Goal: Transaction & Acquisition: Obtain resource

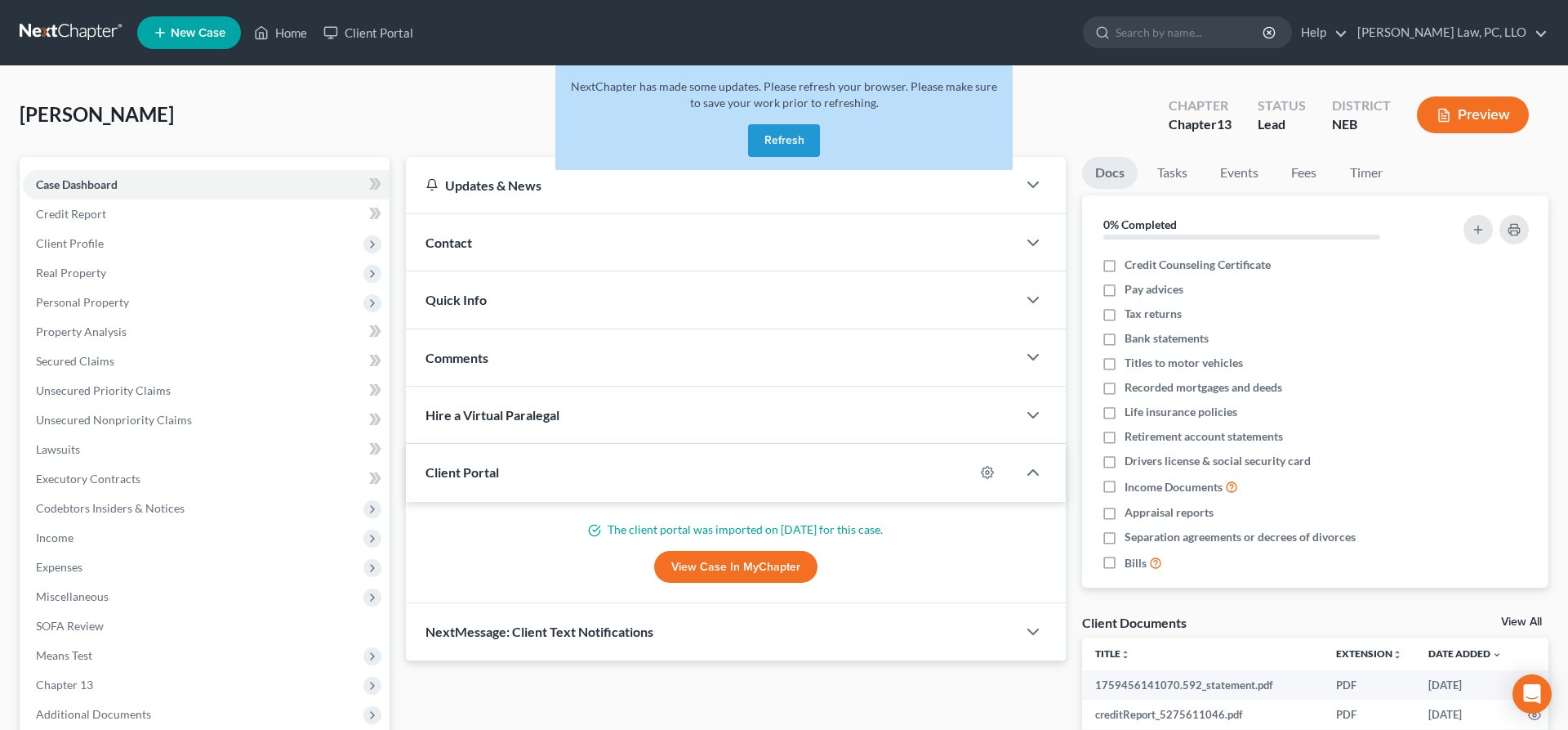
click at [771, 143] on button "Refresh" at bounding box center [784, 141] width 72 height 33
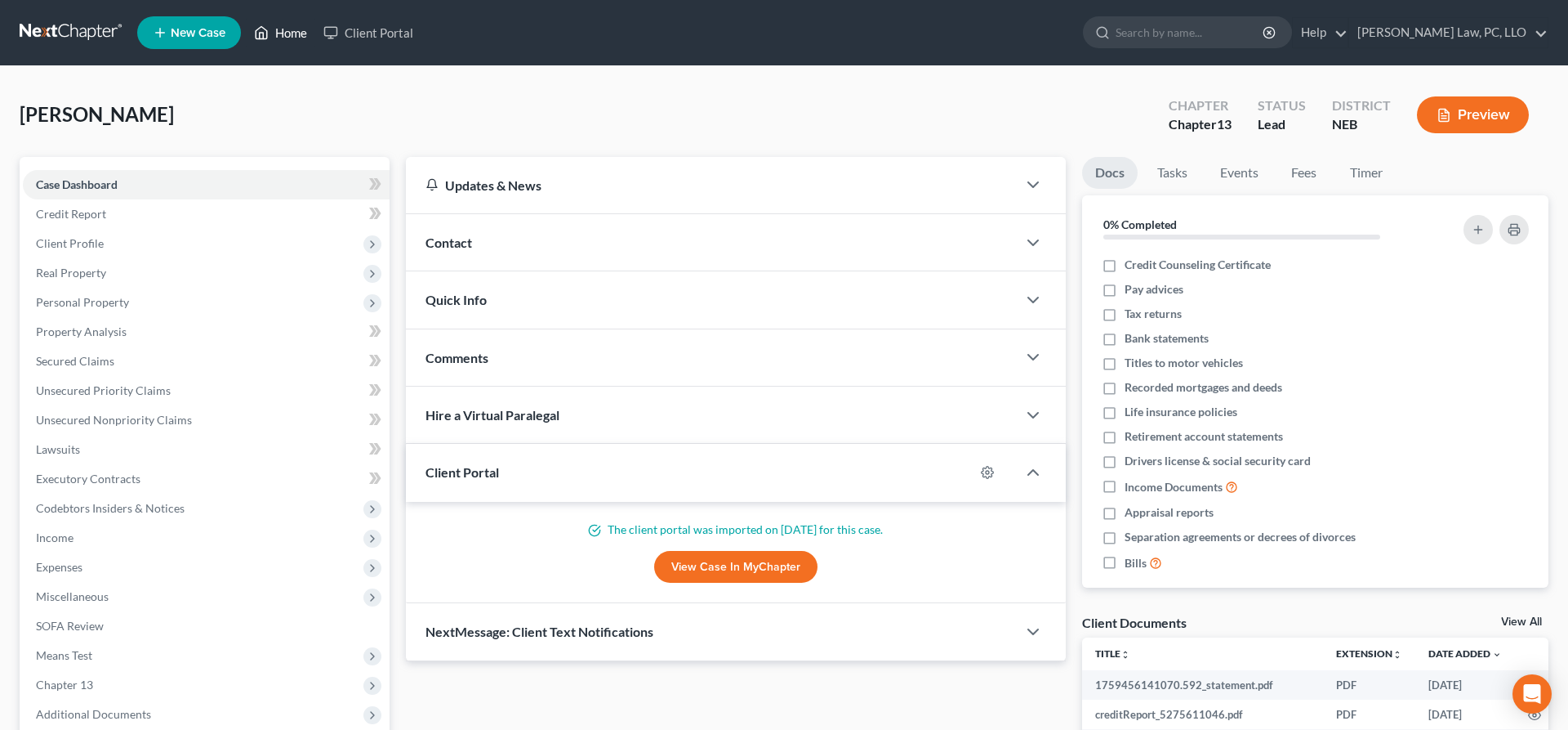
click at [292, 34] on link "Home" at bounding box center [280, 33] width 69 height 29
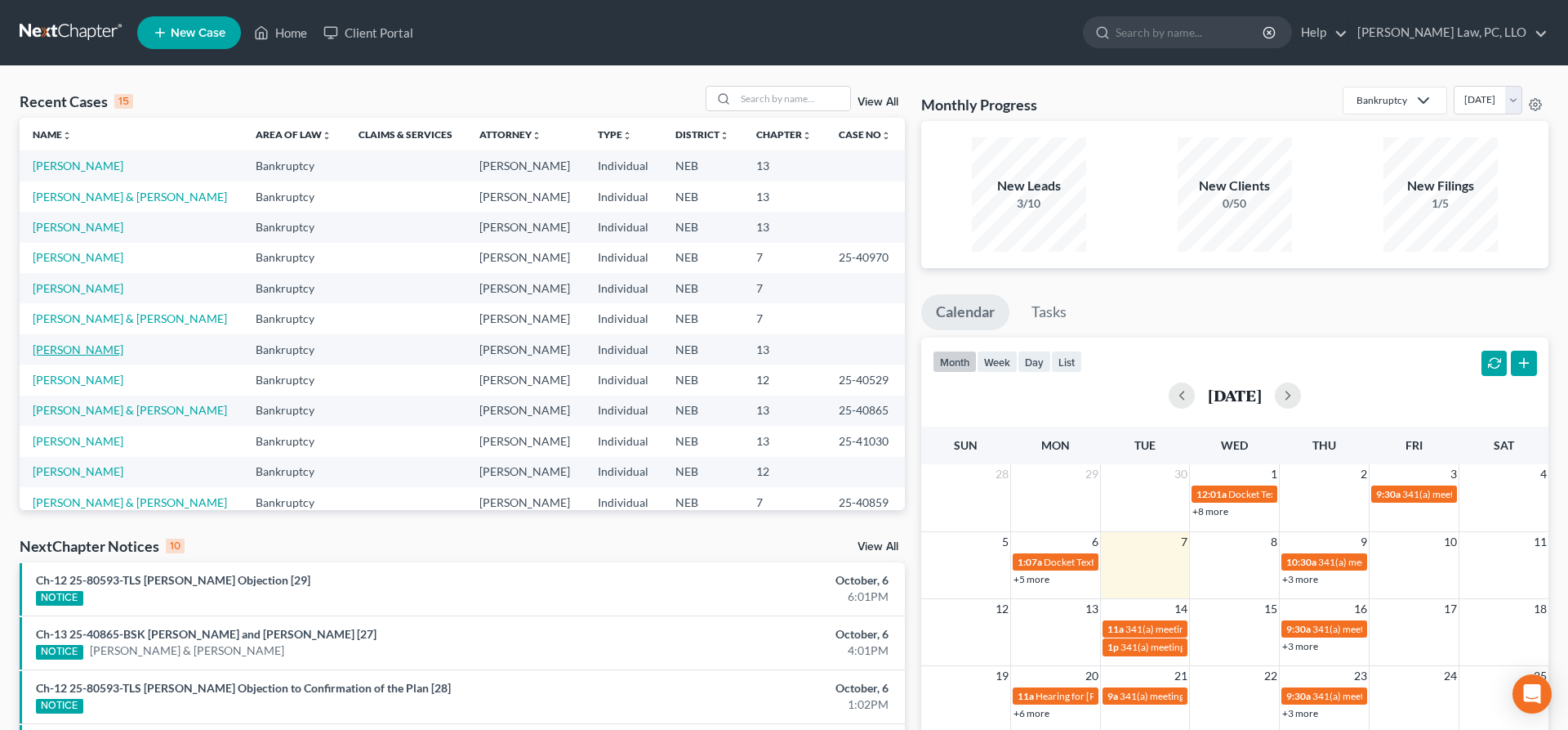
click at [98, 347] on link "Kenworthy, Sheryl" at bounding box center [78, 349] width 91 height 14
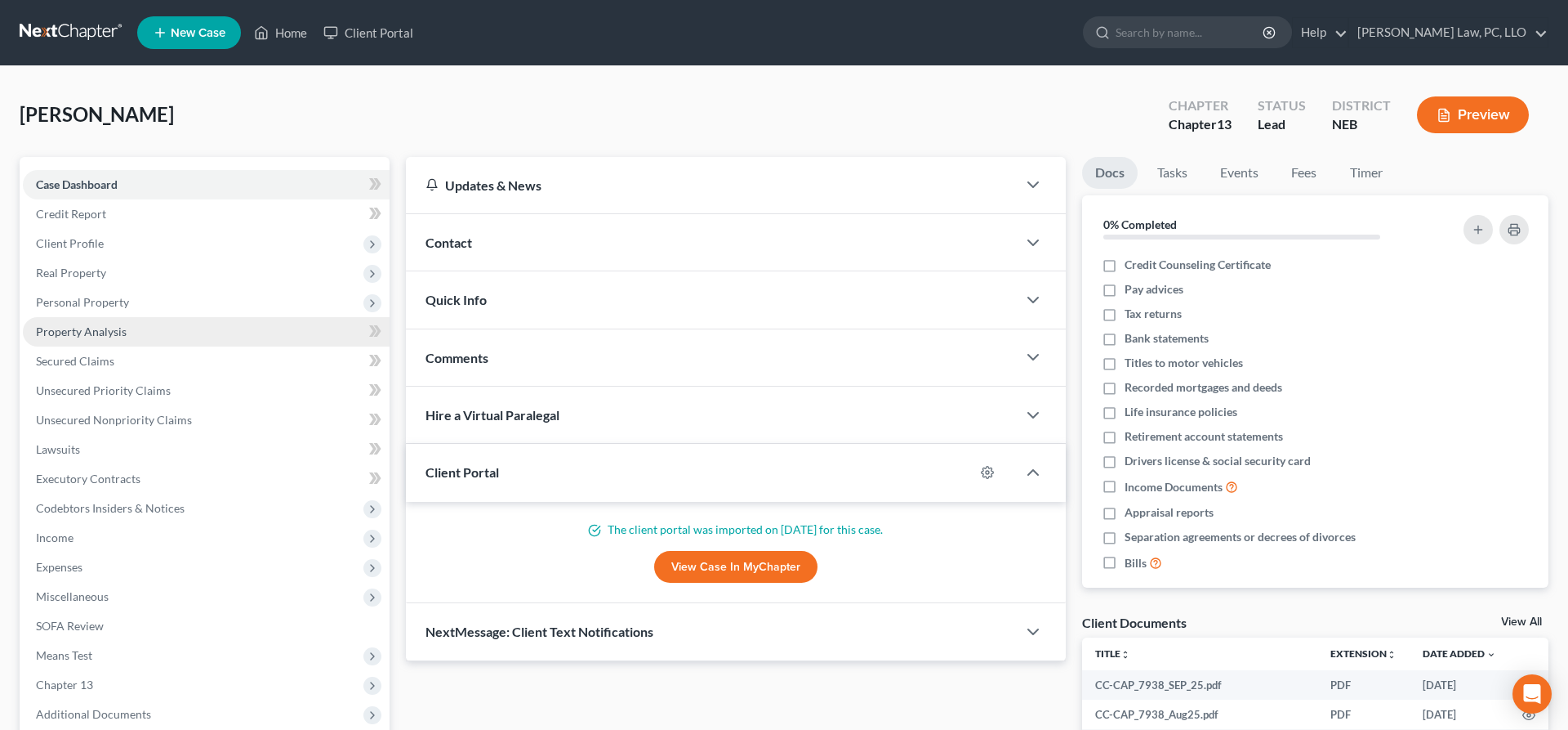
click at [105, 336] on span "Property Analysis" at bounding box center [81, 331] width 91 height 14
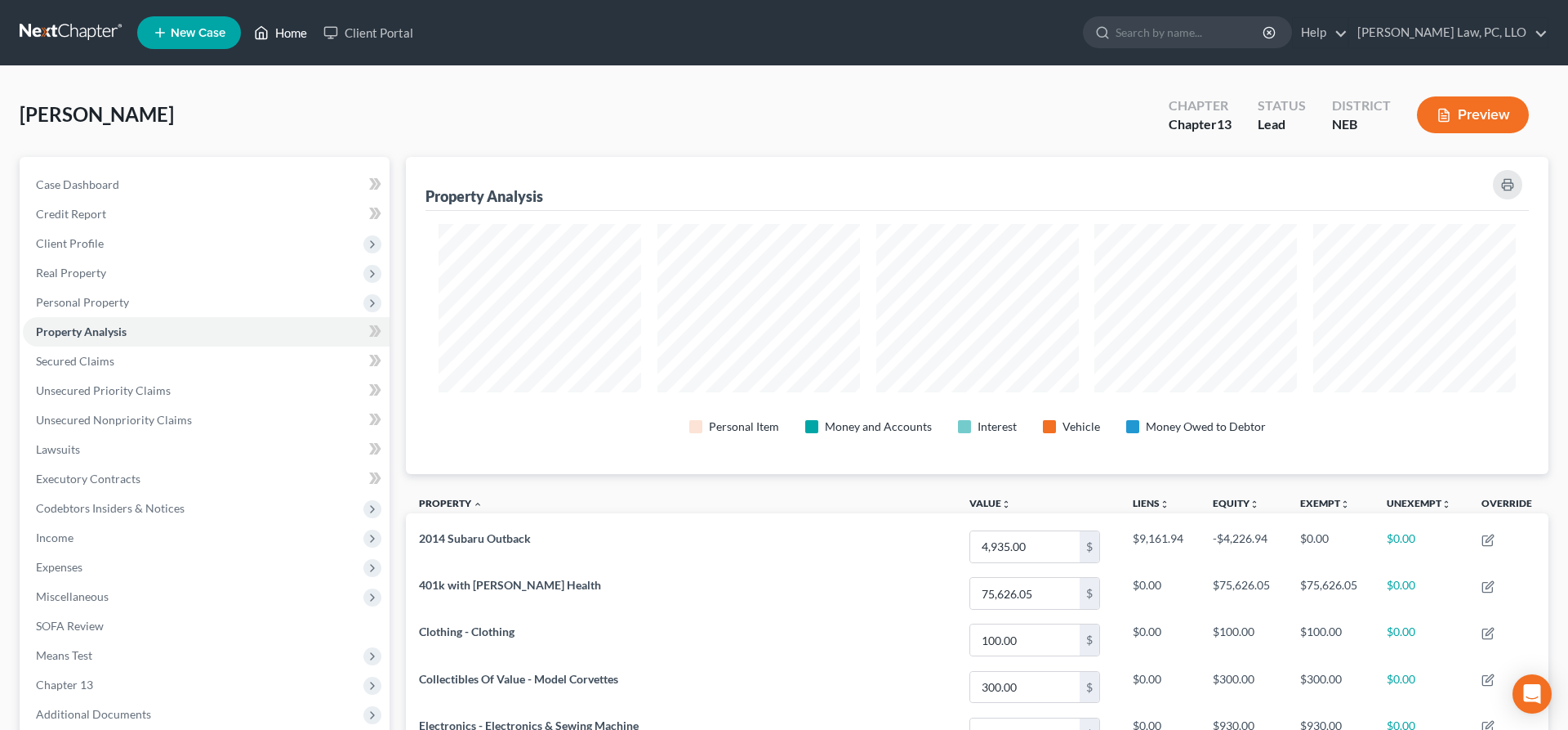
click at [291, 31] on link "Home" at bounding box center [280, 33] width 69 height 29
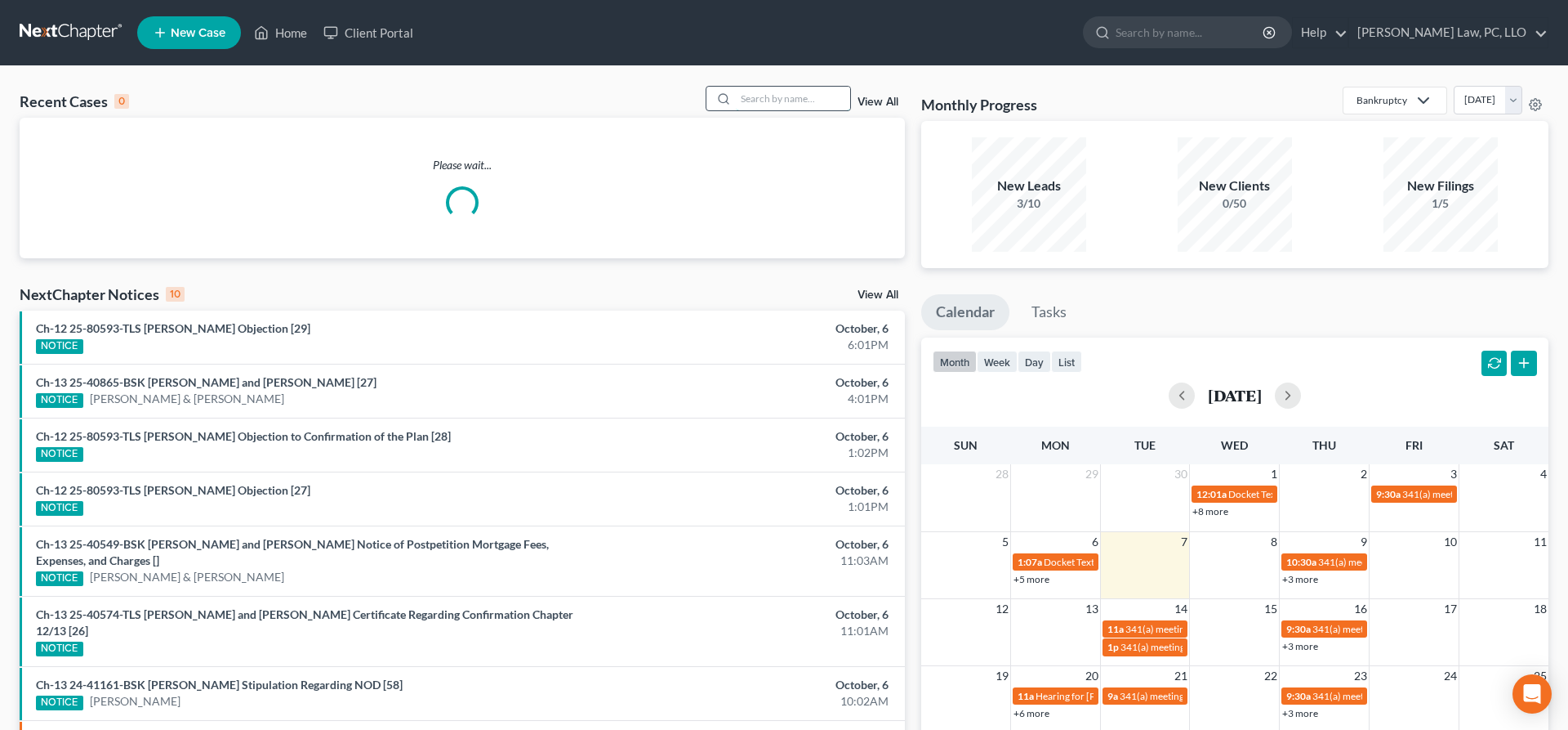
click at [781, 100] on input "search" at bounding box center [793, 98] width 114 height 24
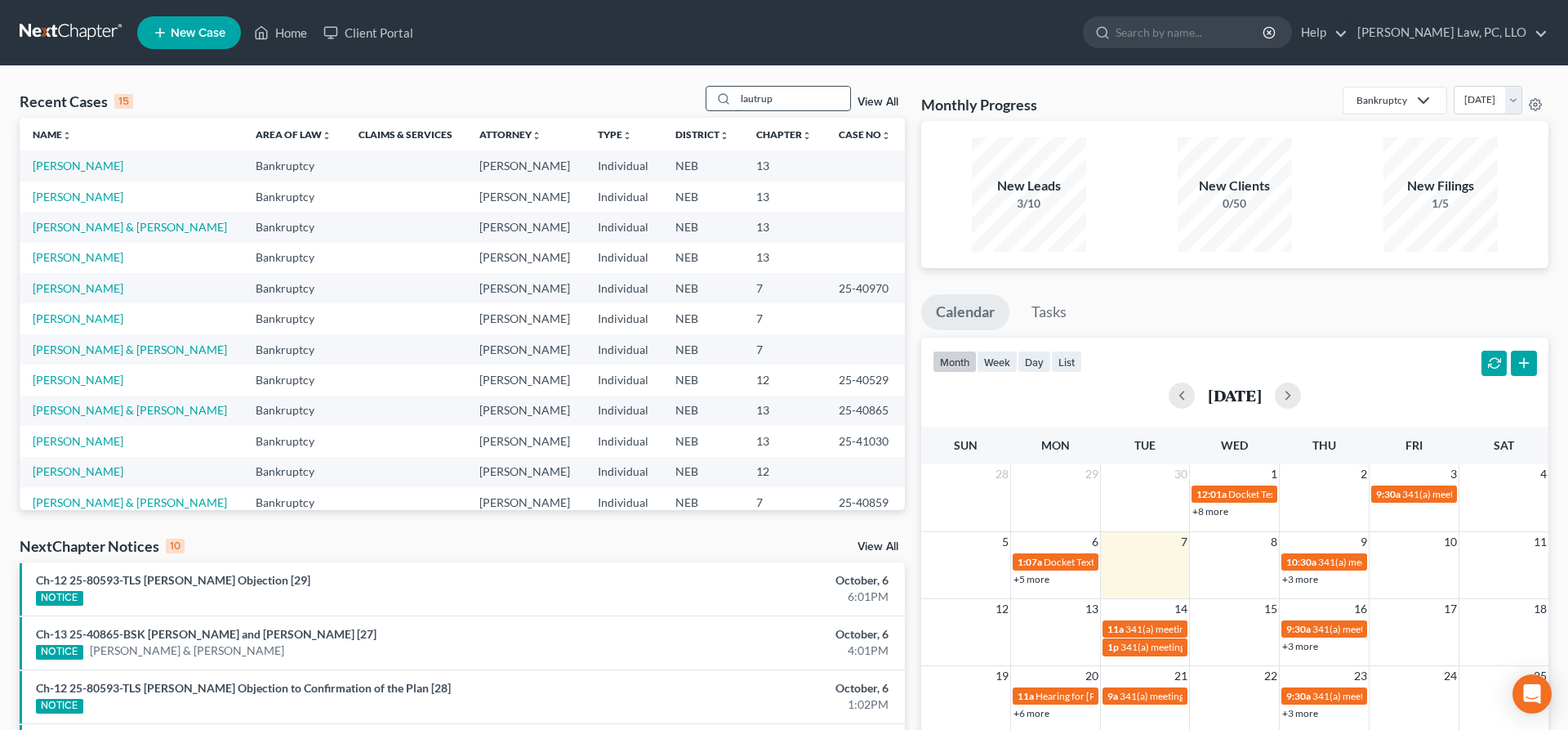
type input "lautrup"
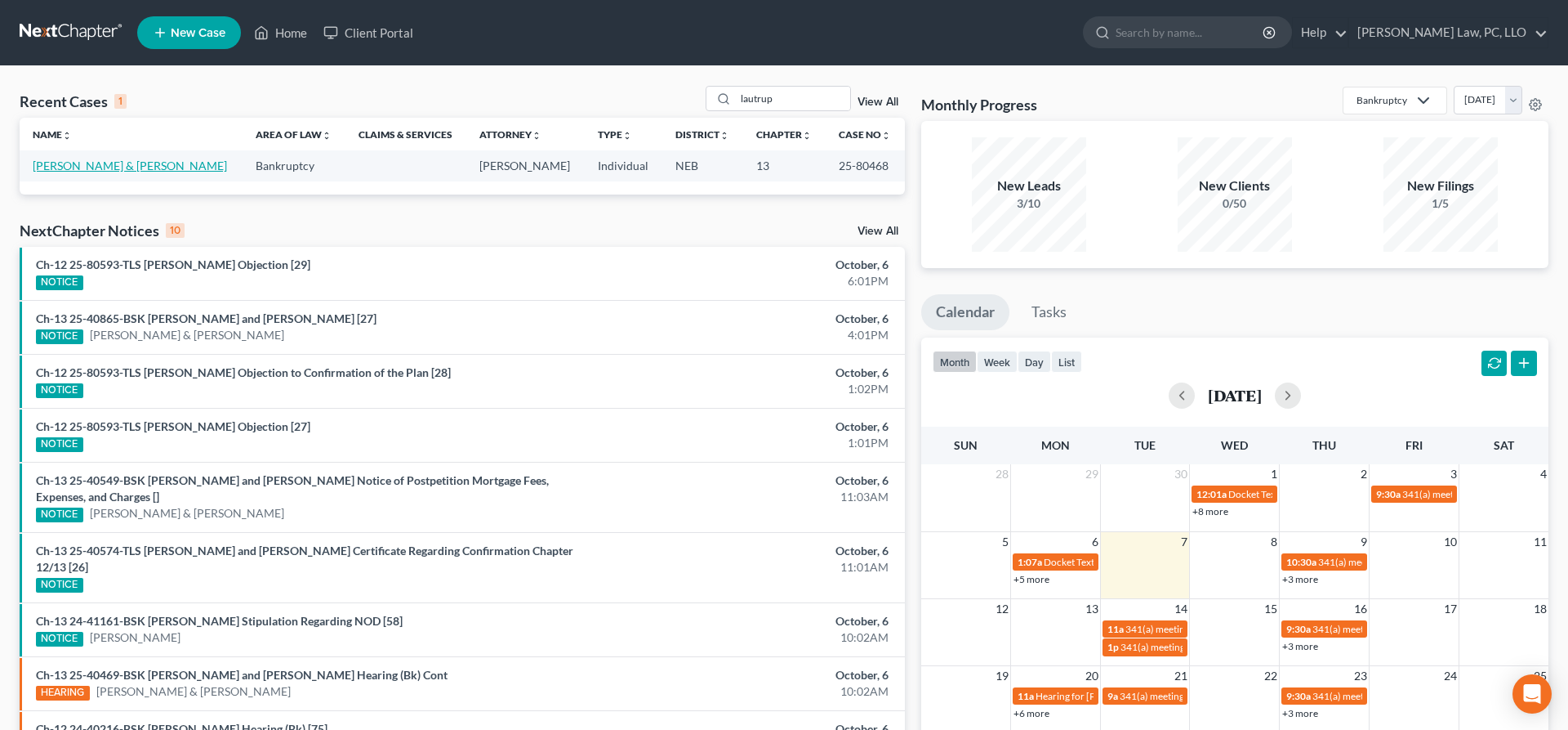
click at [120, 166] on link "Lautrup, Alan & Torres-Anaya, Eva" at bounding box center [130, 165] width 194 height 14
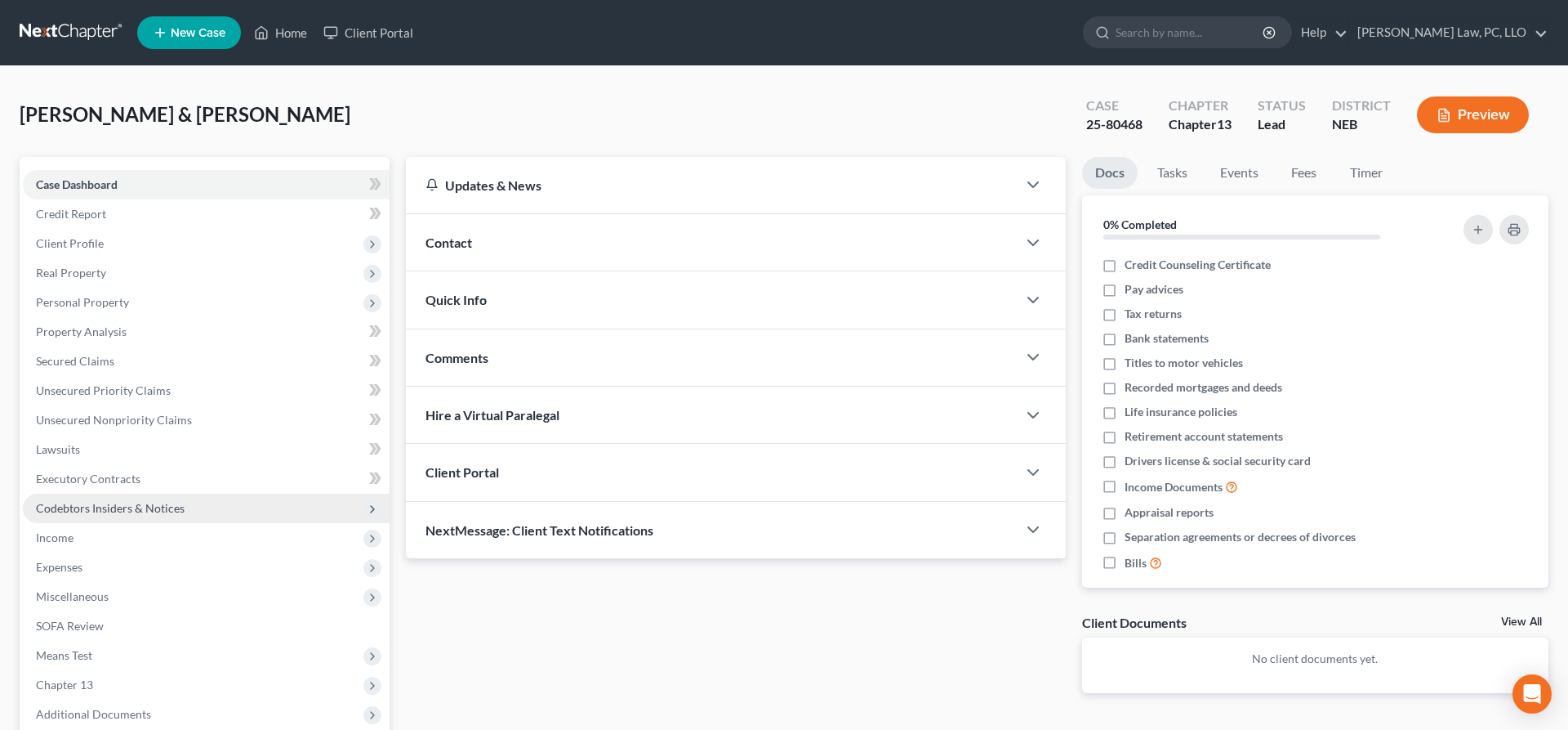
click at [117, 509] on span "Codebtors Insiders & Notices" at bounding box center [110, 508] width 149 height 14
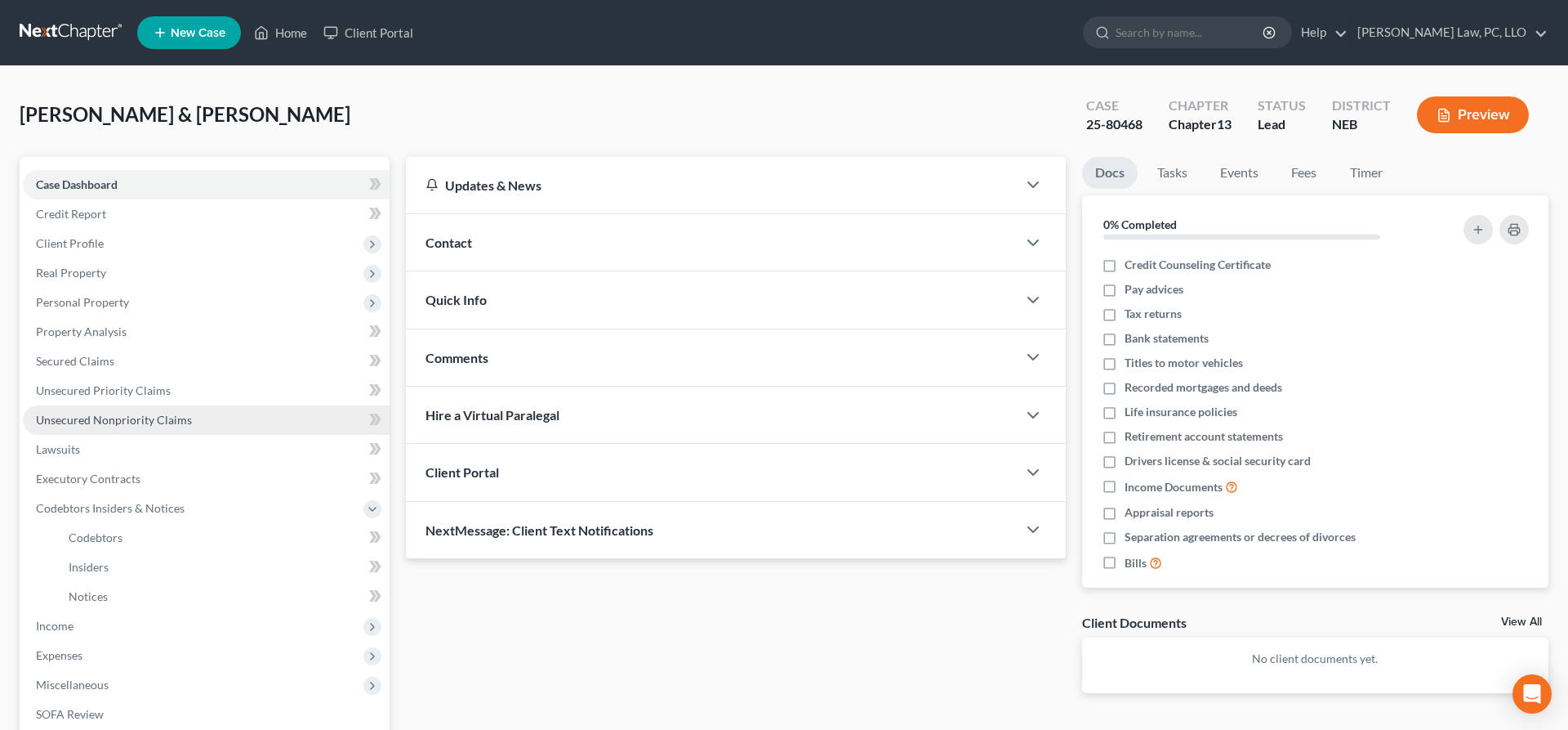
click at [134, 423] on span "Unsecured Nonpriority Claims" at bounding box center [114, 419] width 156 height 14
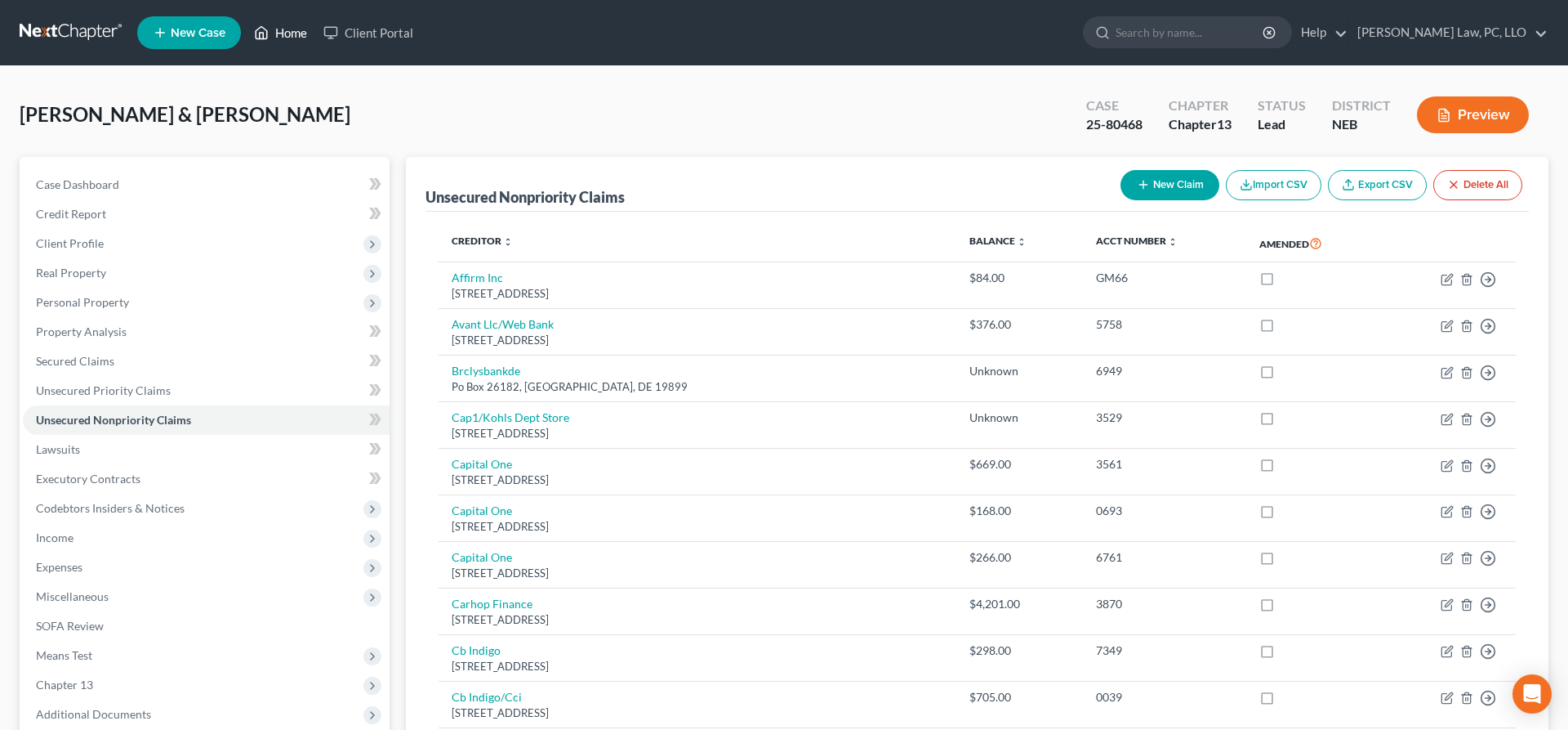
click at [284, 33] on link "Home" at bounding box center [280, 33] width 69 height 29
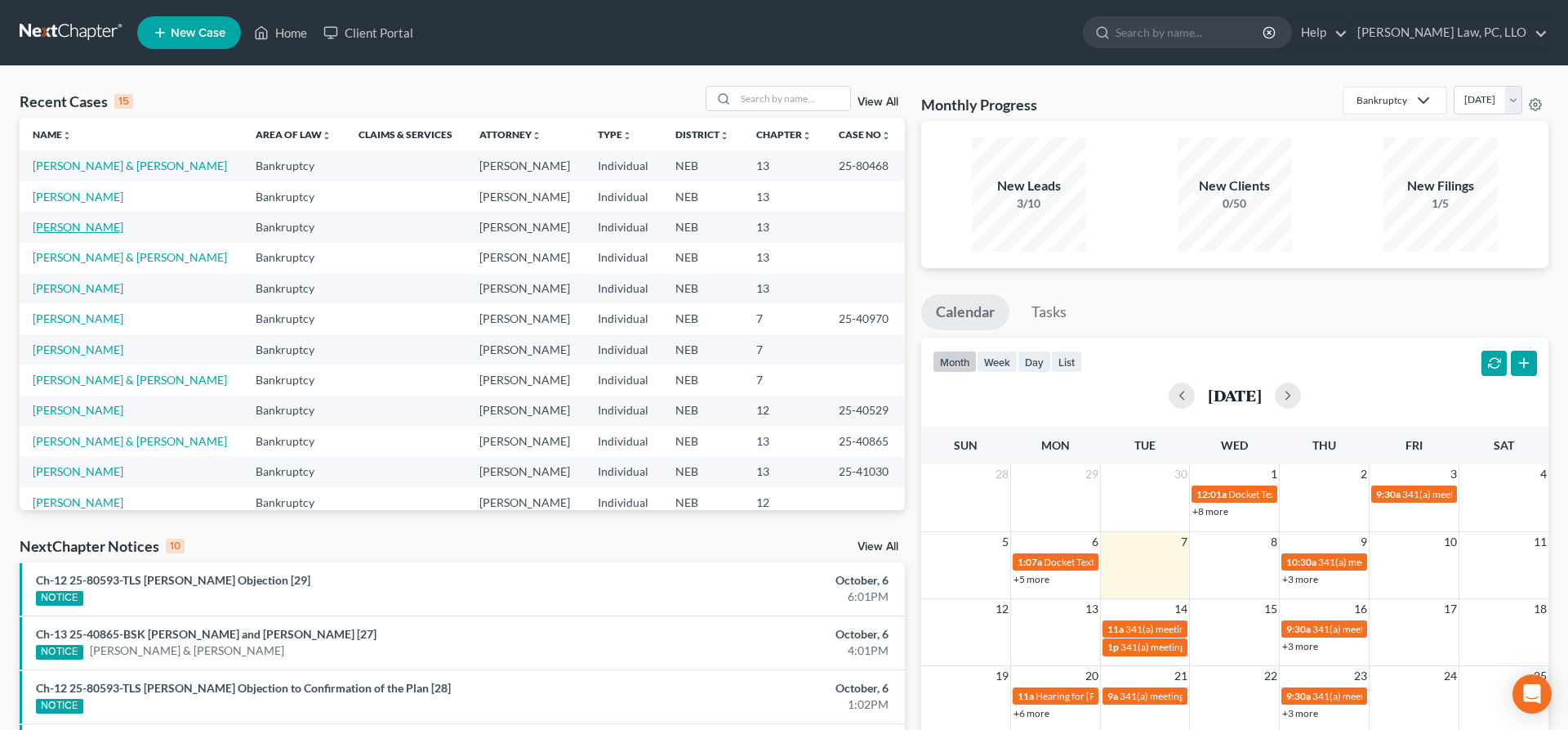
click at [105, 228] on link "[PERSON_NAME]" at bounding box center [78, 226] width 91 height 14
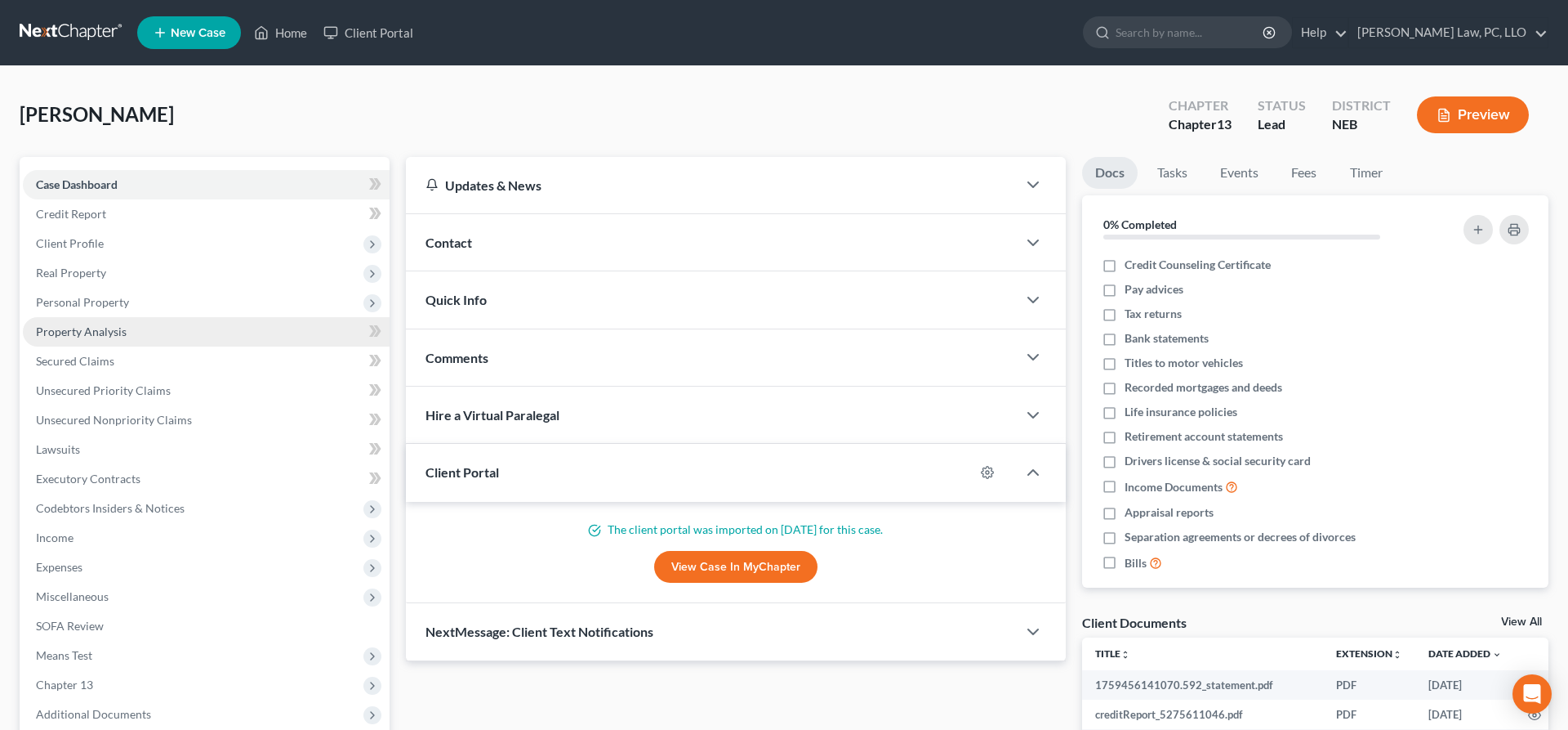
click at [142, 332] on link "Property Analysis" at bounding box center [206, 332] width 367 height 29
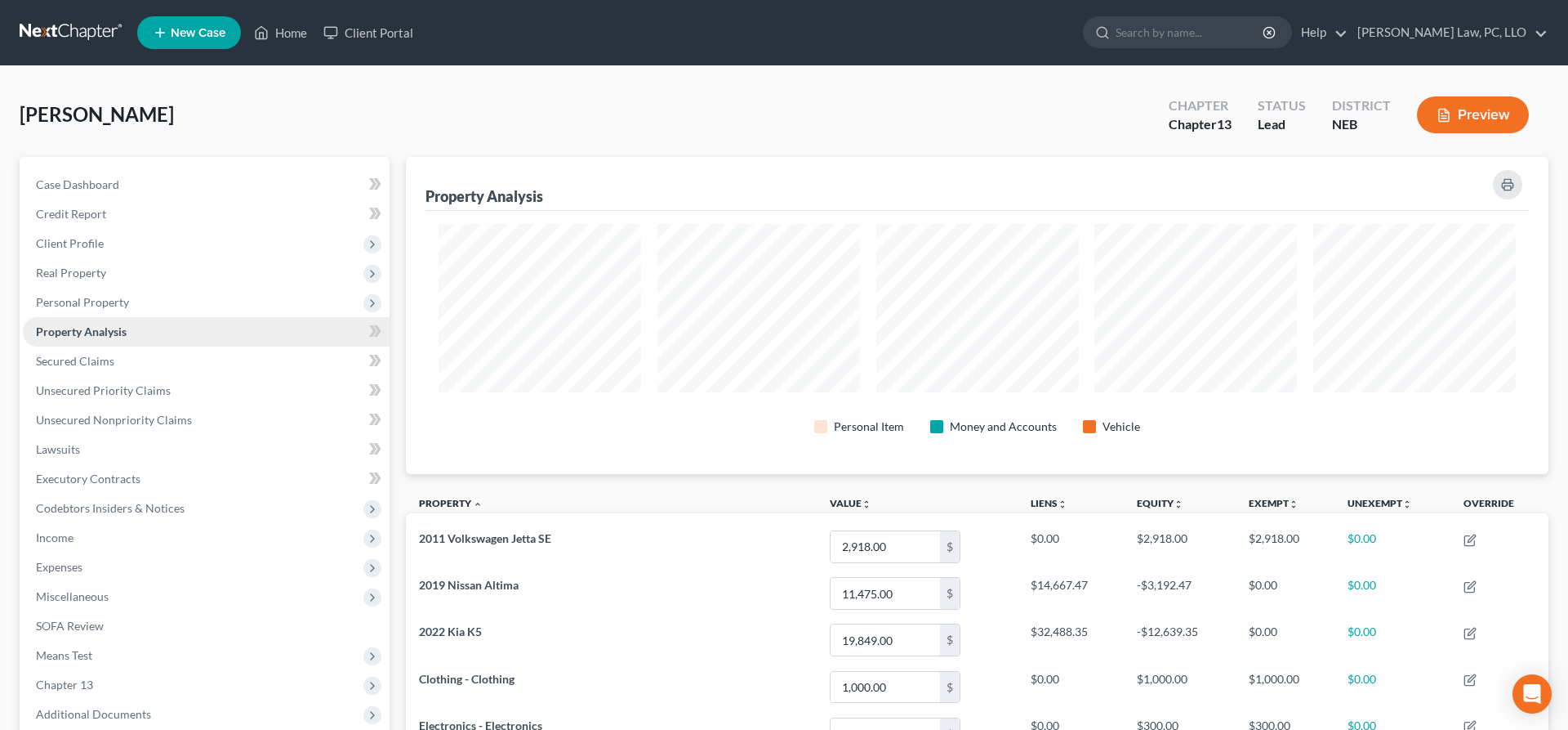
scroll to position [317, 1142]
click at [135, 370] on link "Secured Claims" at bounding box center [206, 361] width 367 height 29
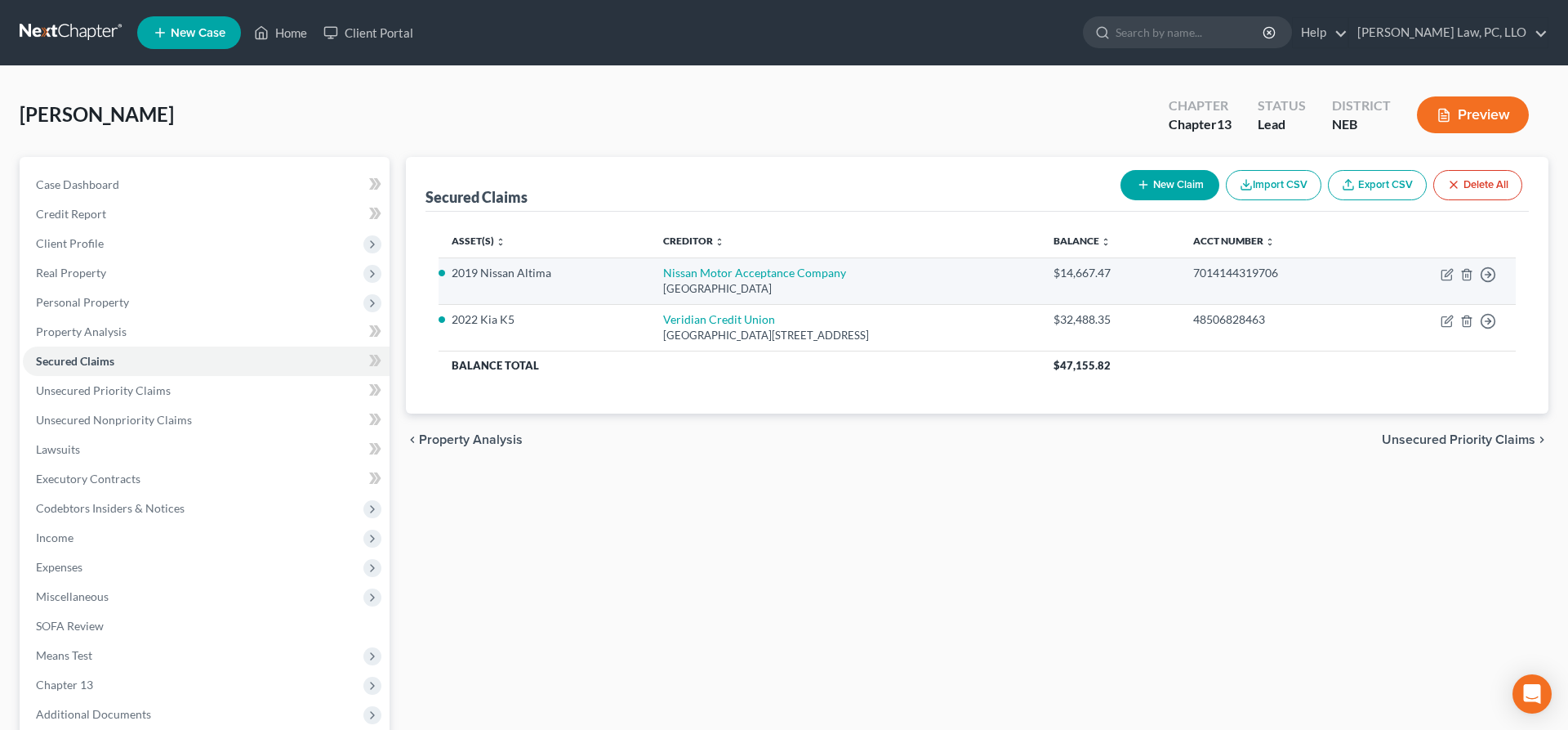
drag, startPoint x: 839, startPoint y: 287, endPoint x: 644, endPoint y: 292, distance: 195.1
click at [663, 292] on div "PO Box 254648, Sacramento, CA 95865" at bounding box center [846, 289] width 364 height 16
copy div "PO Box 254648, Sacramento, CA 95865"
click at [1443, 278] on icon "button" at bounding box center [1447, 275] width 13 height 13
select select "4"
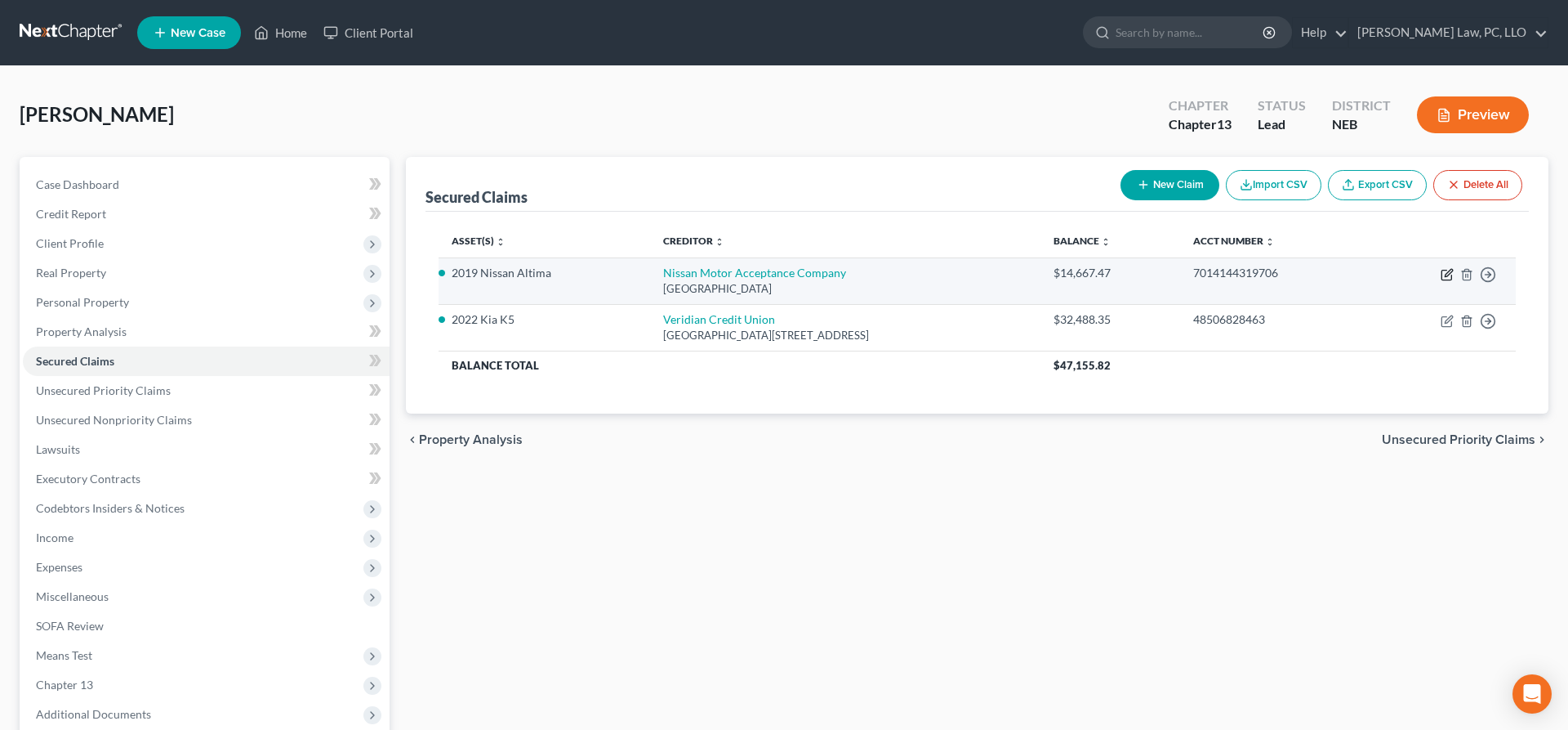
select select "0"
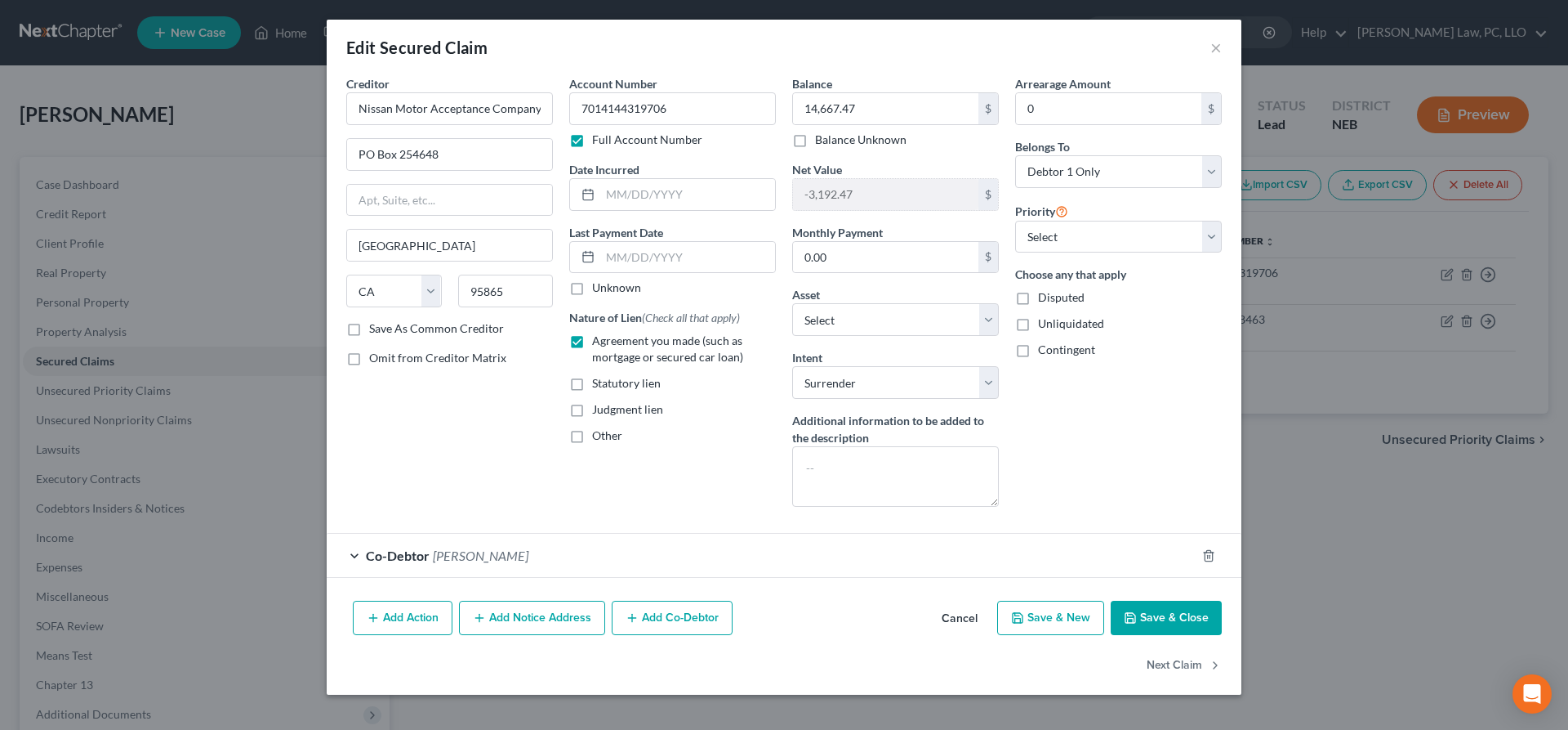
click at [963, 622] on button "Cancel" at bounding box center [959, 619] width 62 height 33
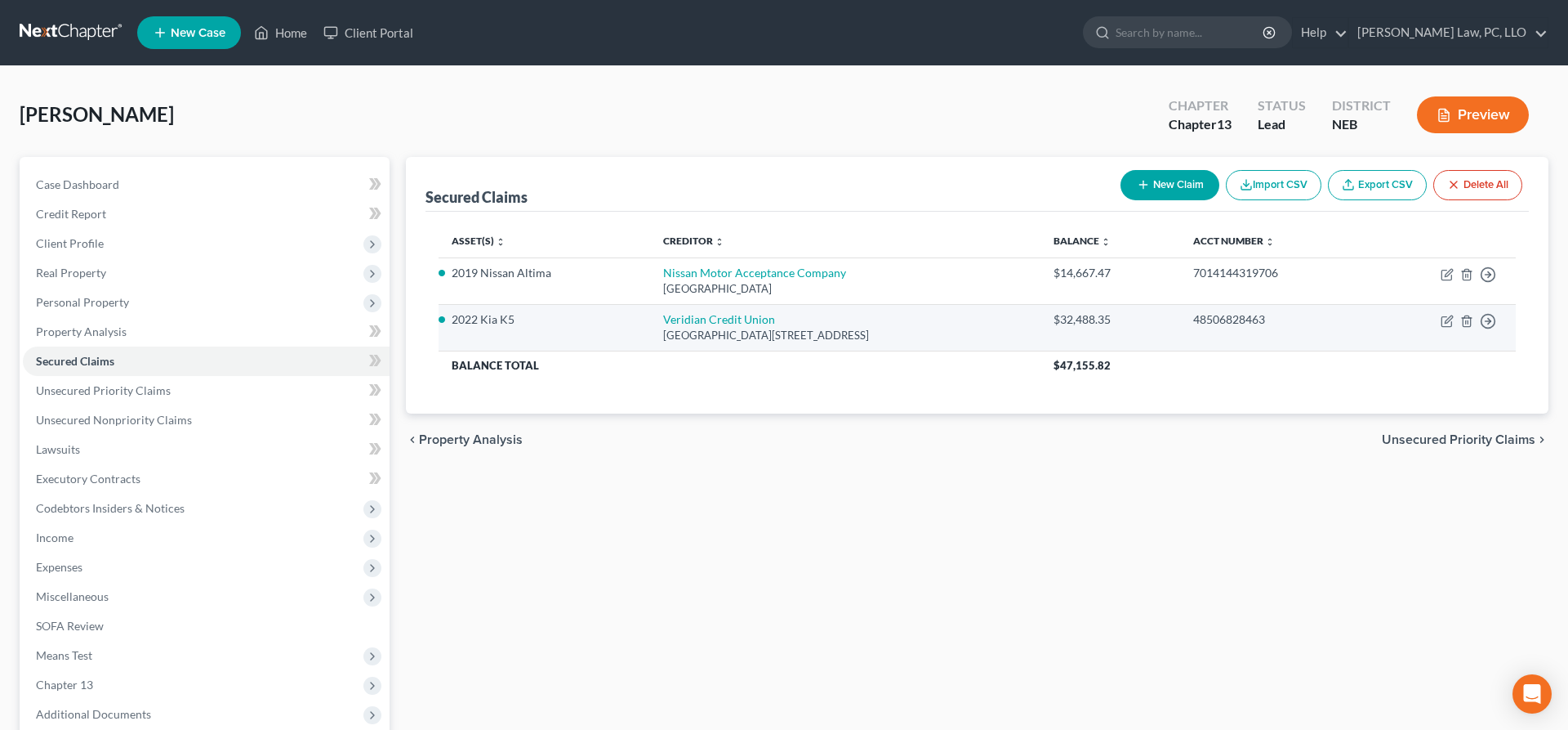
drag, startPoint x: 913, startPoint y: 336, endPoint x: 646, endPoint y: 334, distance: 267.0
click at [663, 334] on div "PO Box 6000 1827 Ansborough Ave, Waterloo, IA 50704" at bounding box center [846, 335] width 364 height 16
copy div "PO Box 6000 1827 Ansborough Ave, Waterloo, IA 50704"
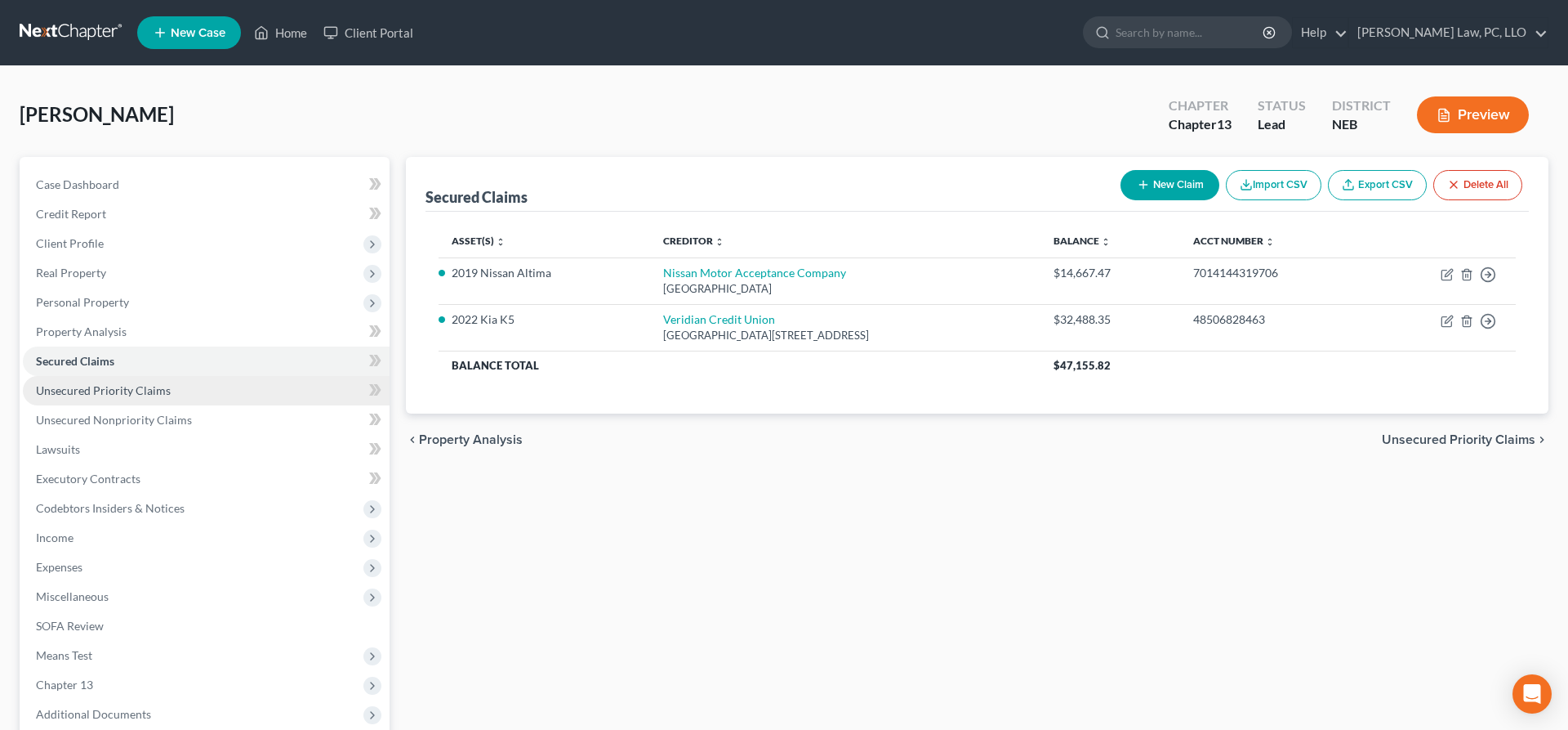
click at [137, 400] on link "Unsecured Priority Claims" at bounding box center [206, 391] width 367 height 29
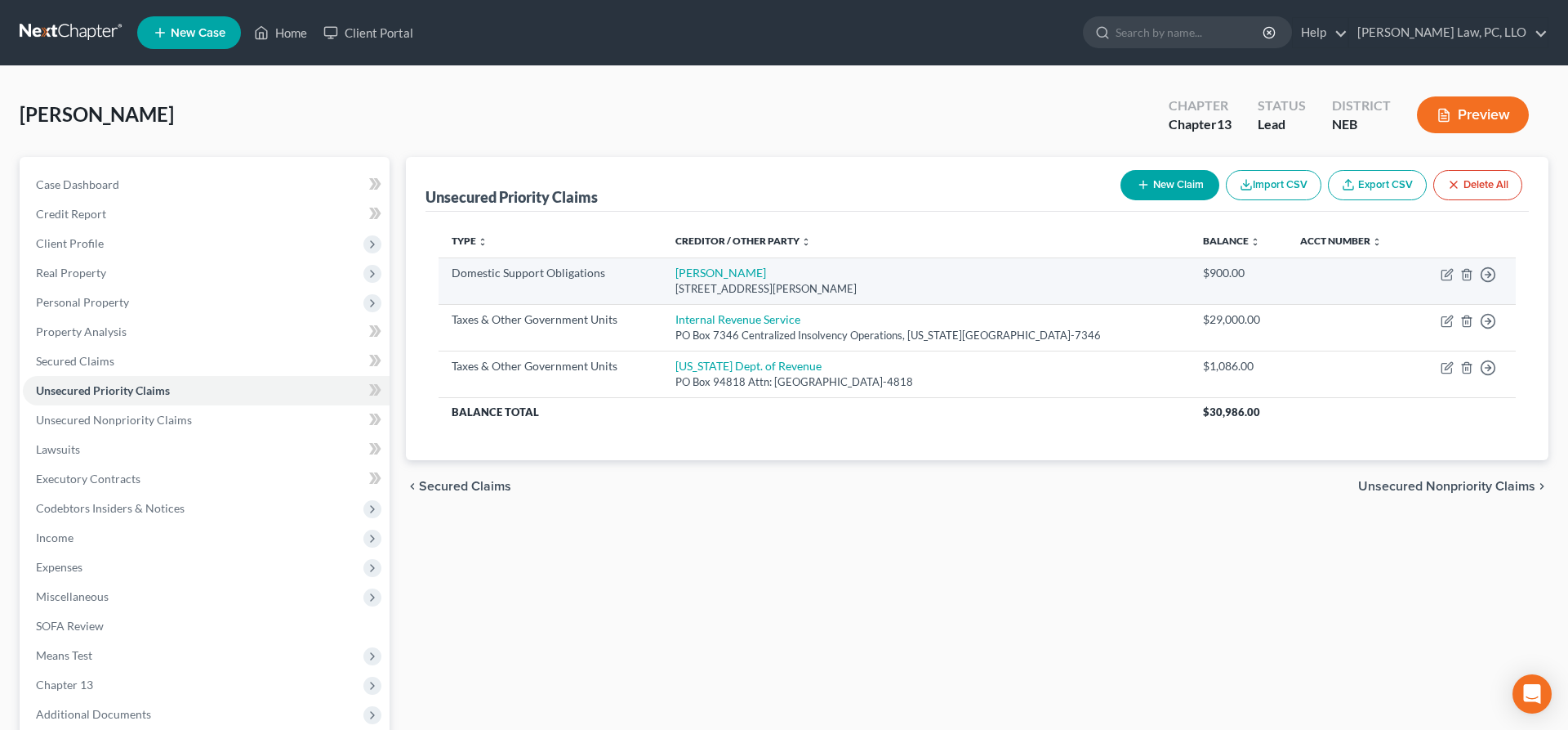
click at [874, 298] on td "Alfonso Johnson 7831 Sandalwood Dr, Lincoln, NE 68510" at bounding box center [926, 280] width 527 height 47
drag, startPoint x: 887, startPoint y: 292, endPoint x: 683, endPoint y: 278, distance: 204.5
click at [683, 278] on td "Alfonso Johnson 7831 Sandalwood Dr, Lincoln, NE 68510" at bounding box center [926, 280] width 527 height 47
copy td "Alfonso Johnson 7831 Sandalwood Dr, Lincoln, NE 68510"
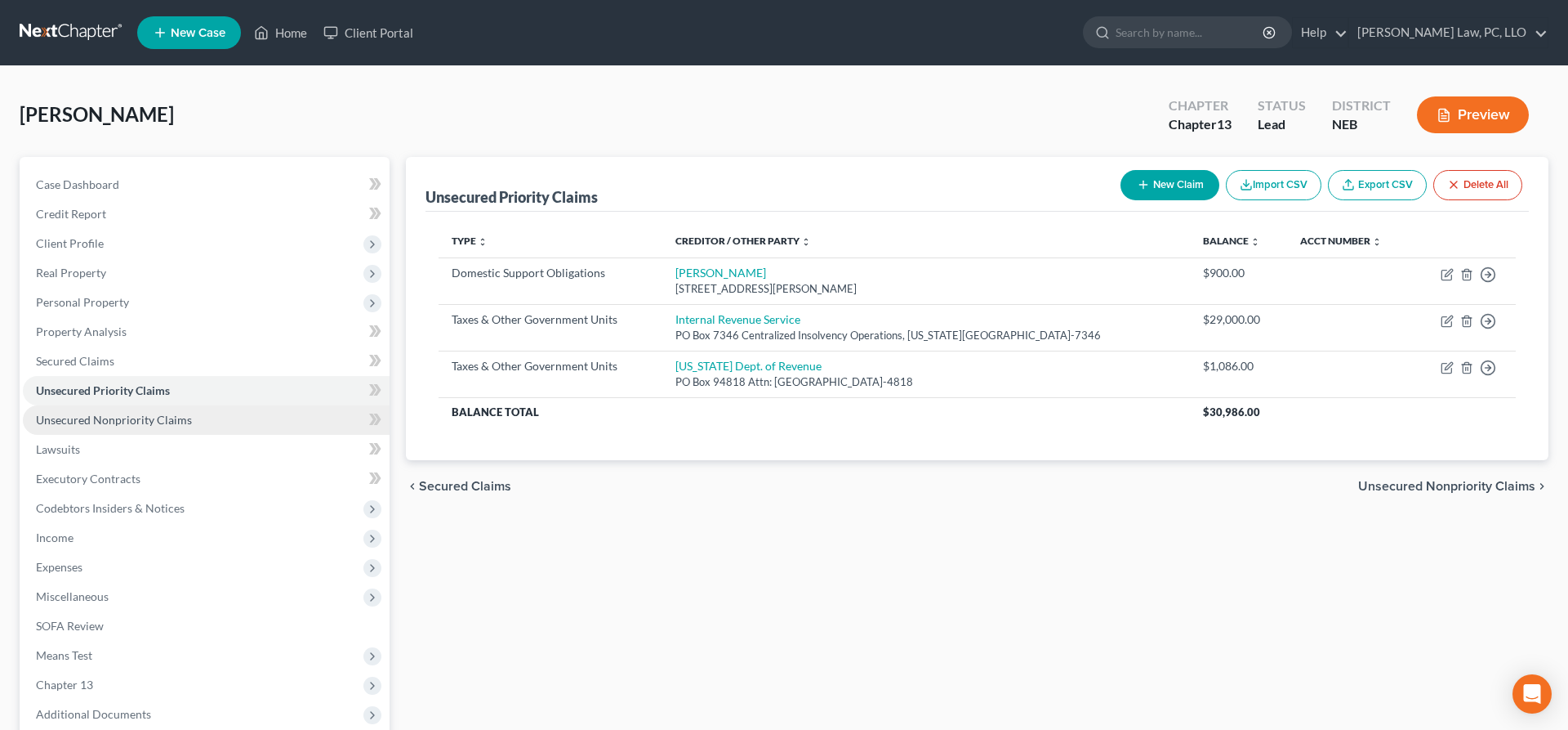
click at [181, 412] on link "Unsecured Nonpriority Claims" at bounding box center [206, 420] width 367 height 29
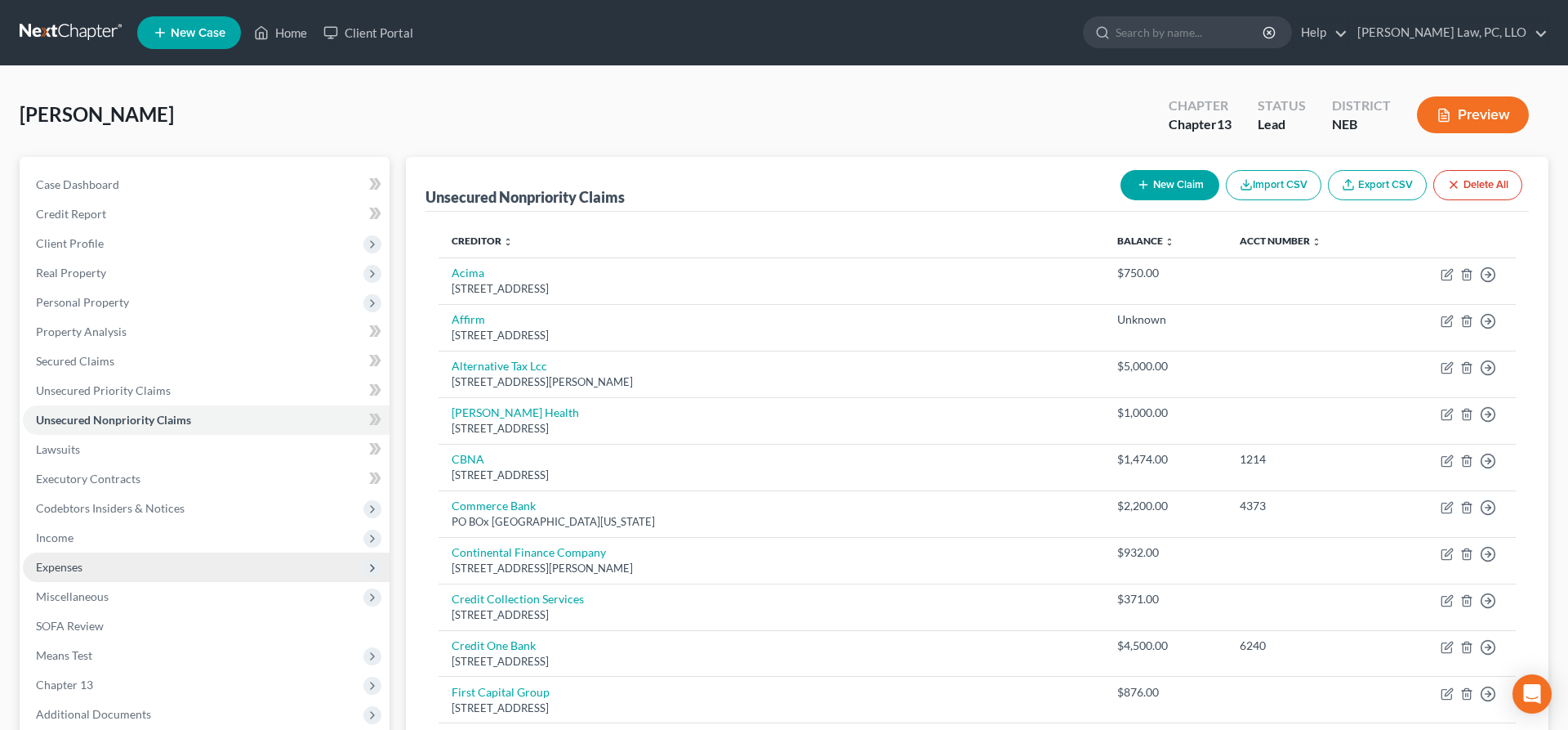
click at [101, 571] on span "Expenses" at bounding box center [206, 567] width 367 height 29
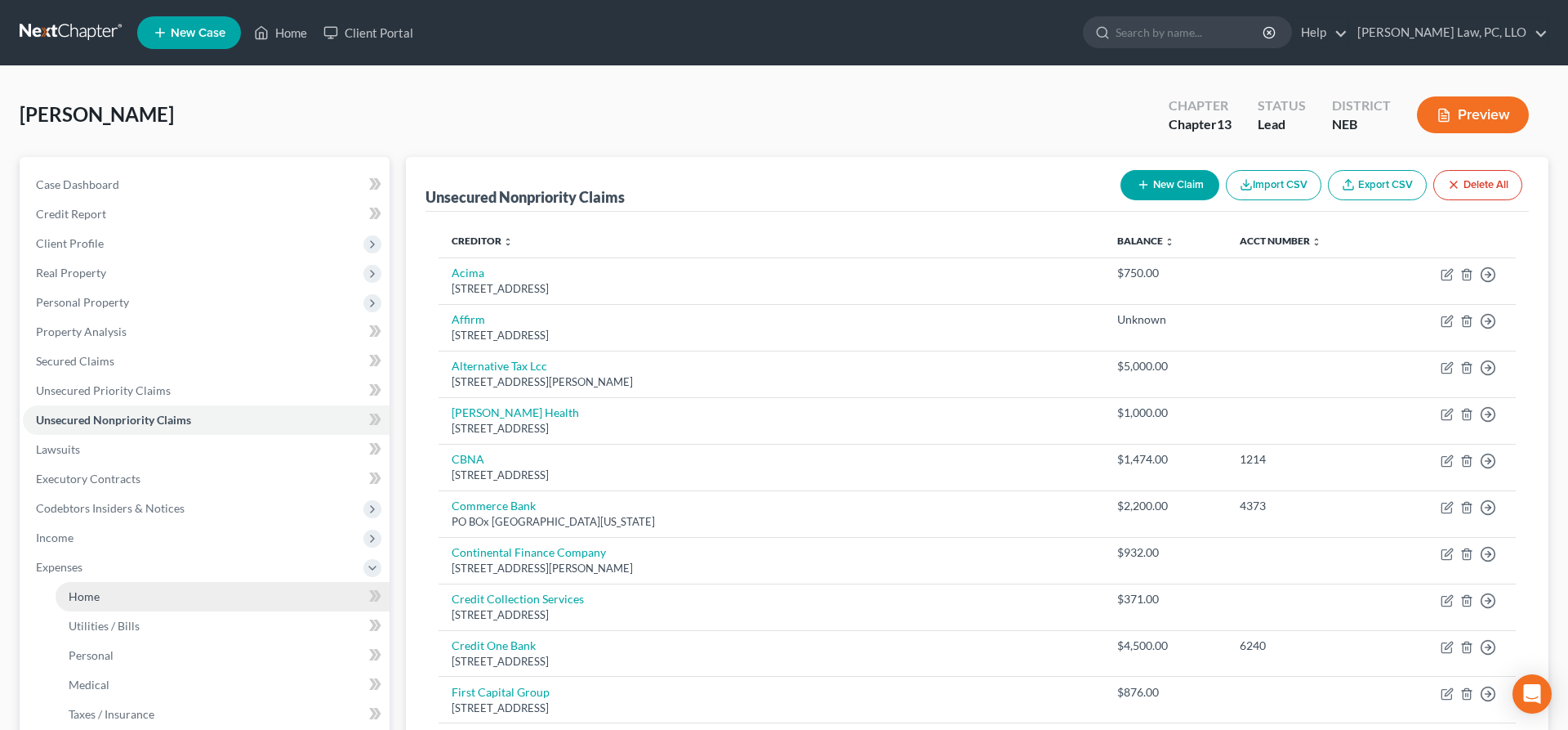
click at [92, 608] on link "Home" at bounding box center [222, 597] width 334 height 29
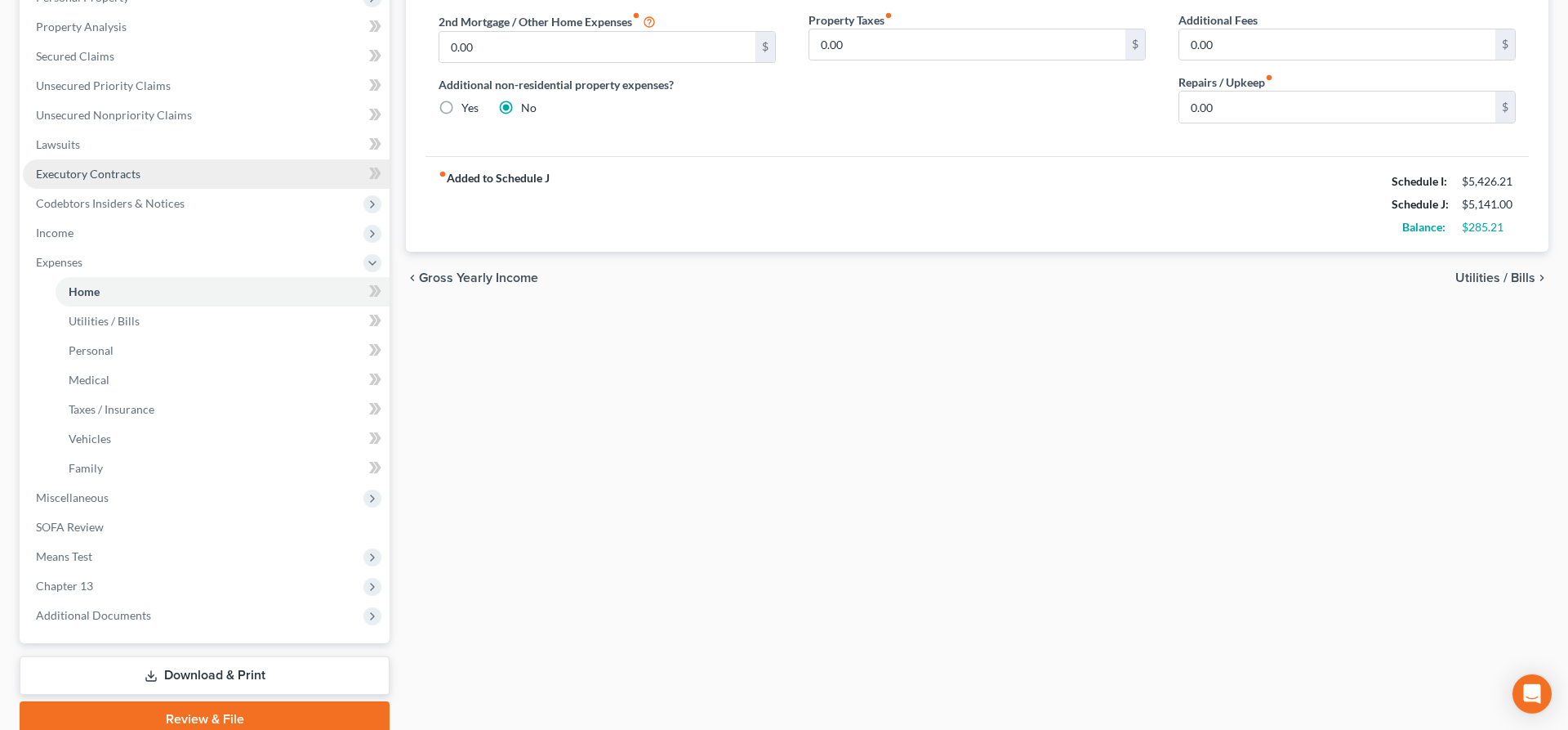
scroll to position [373, 0]
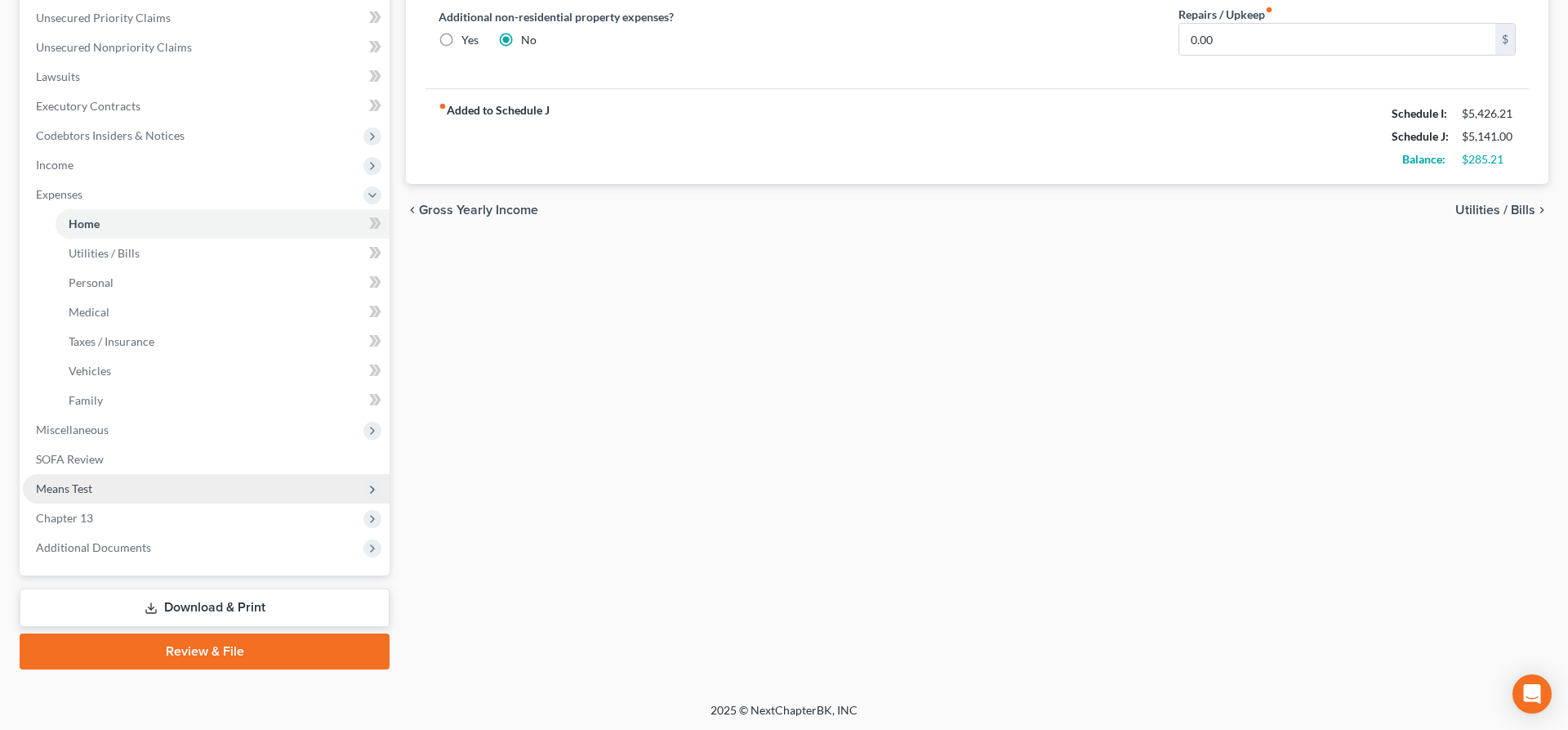
click at [105, 498] on span "Means Test" at bounding box center [206, 489] width 367 height 29
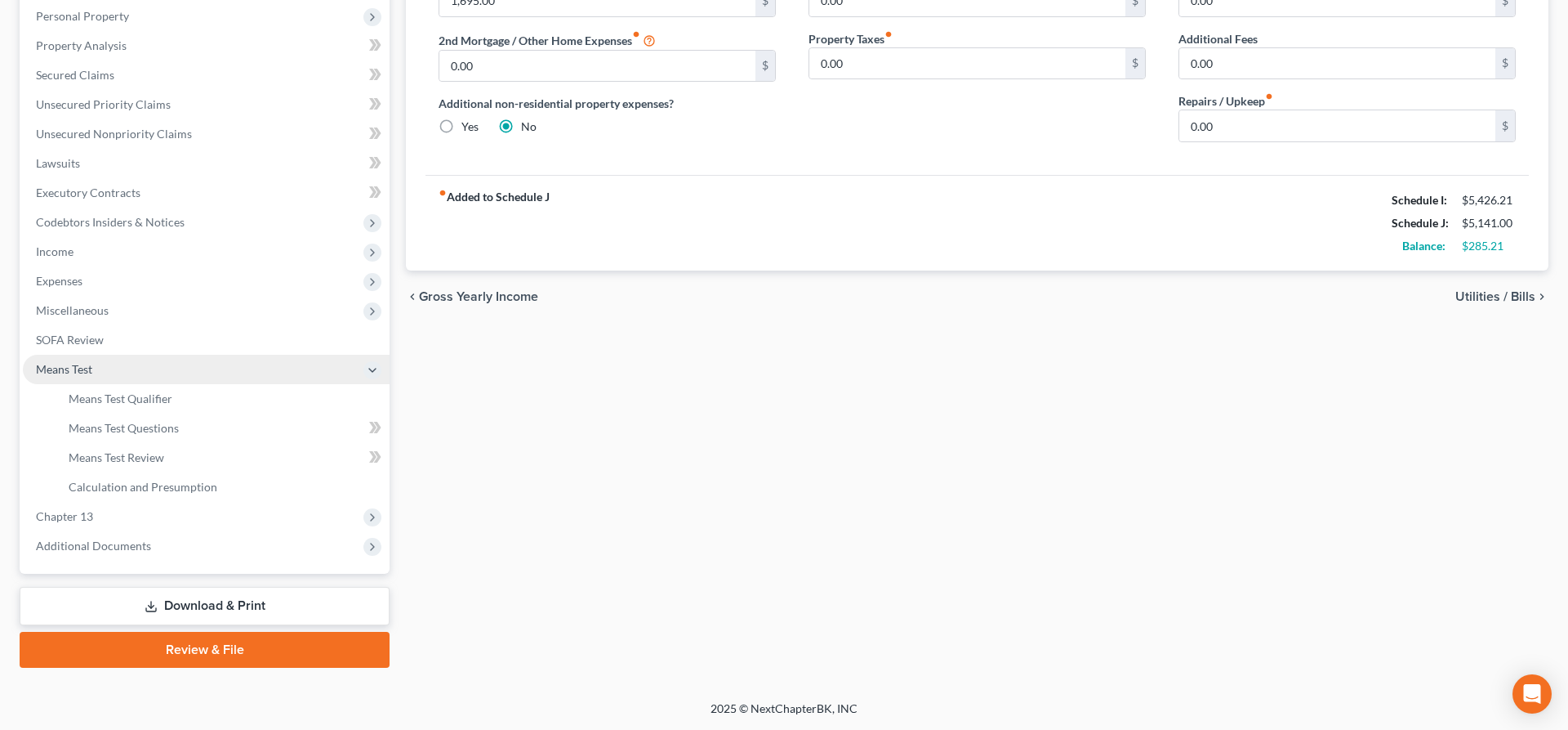
scroll to position [284, 0]
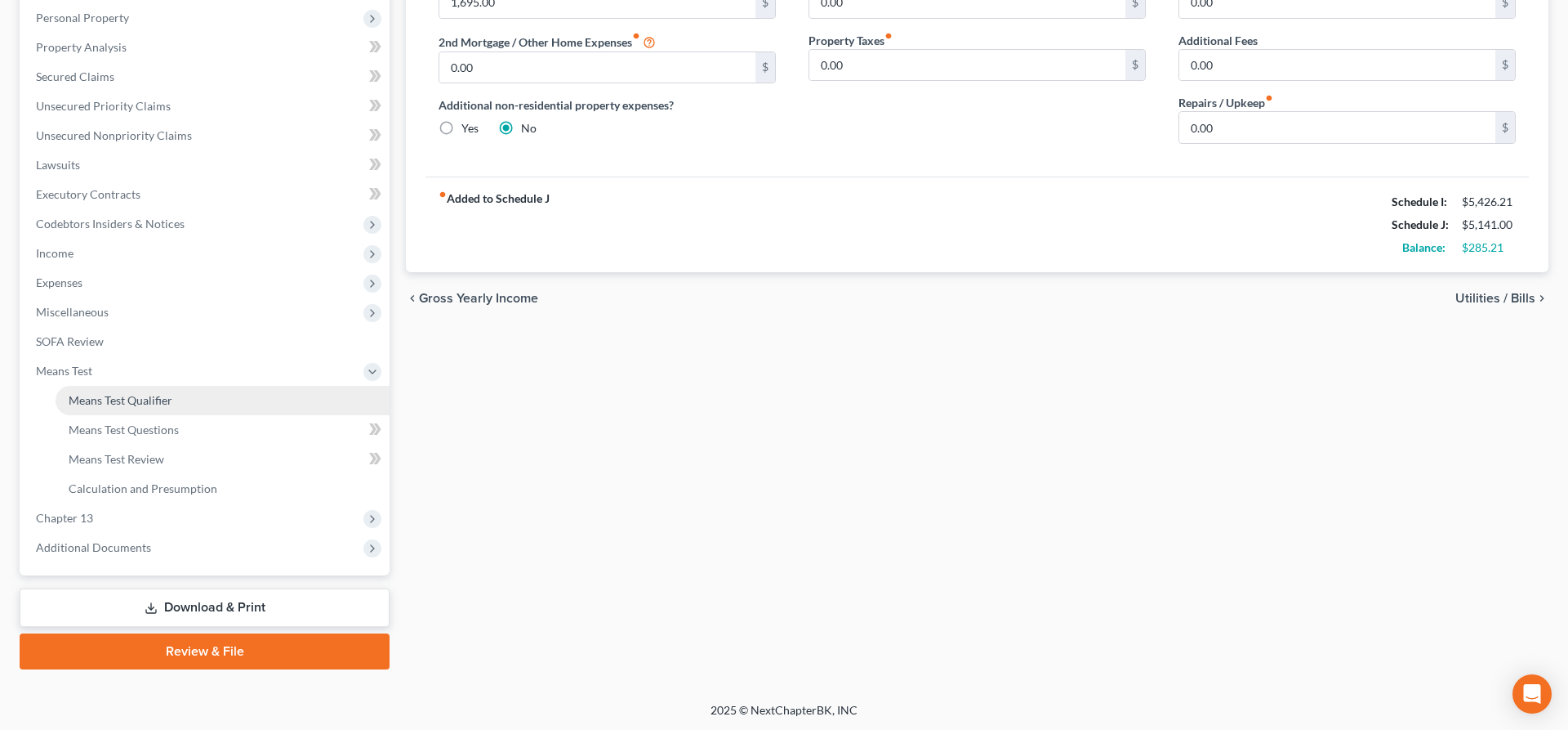
click at [136, 405] on span "Means Test Qualifier" at bounding box center [120, 400] width 104 height 14
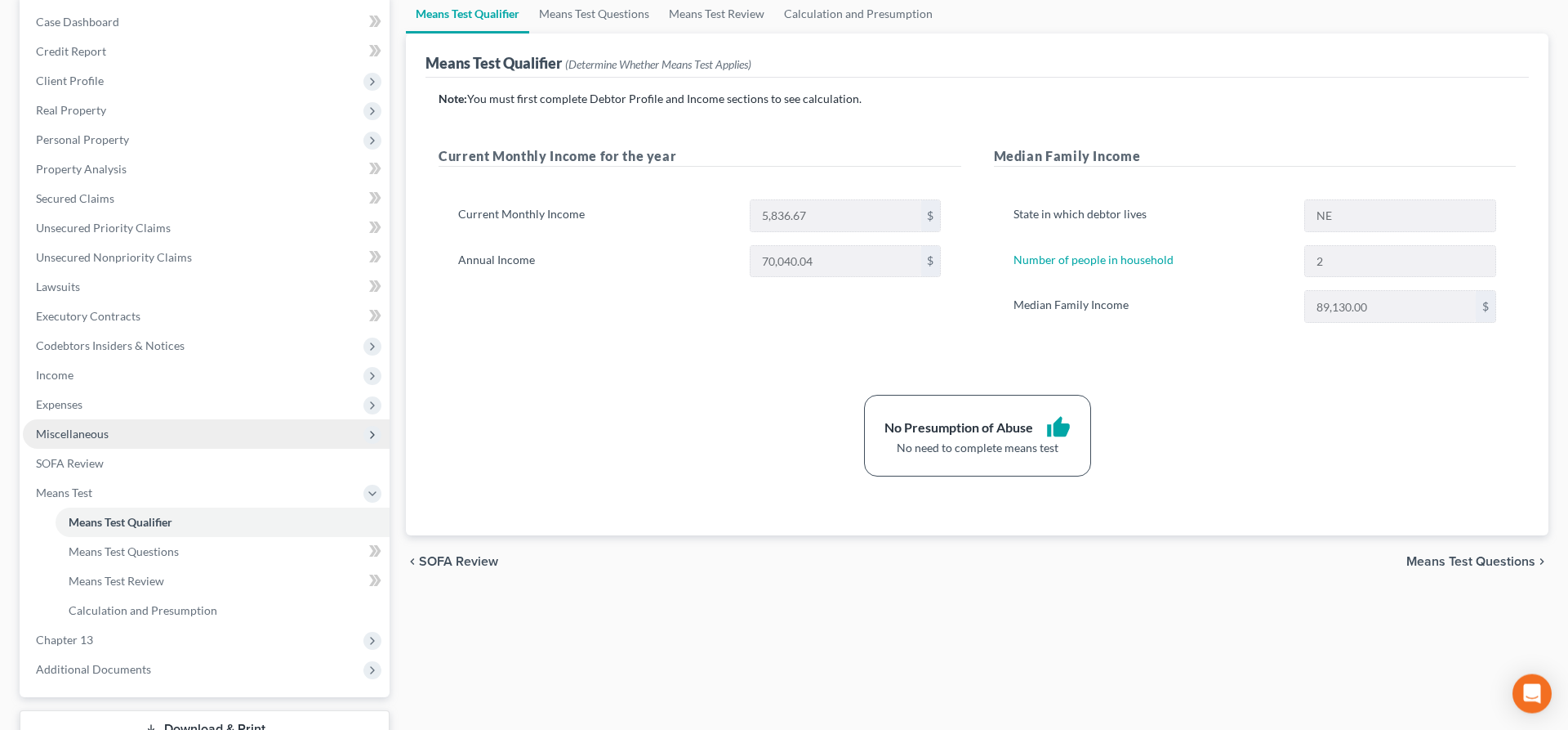
scroll to position [164, 0]
click at [98, 418] on span "Miscellaneous" at bounding box center [206, 432] width 367 height 29
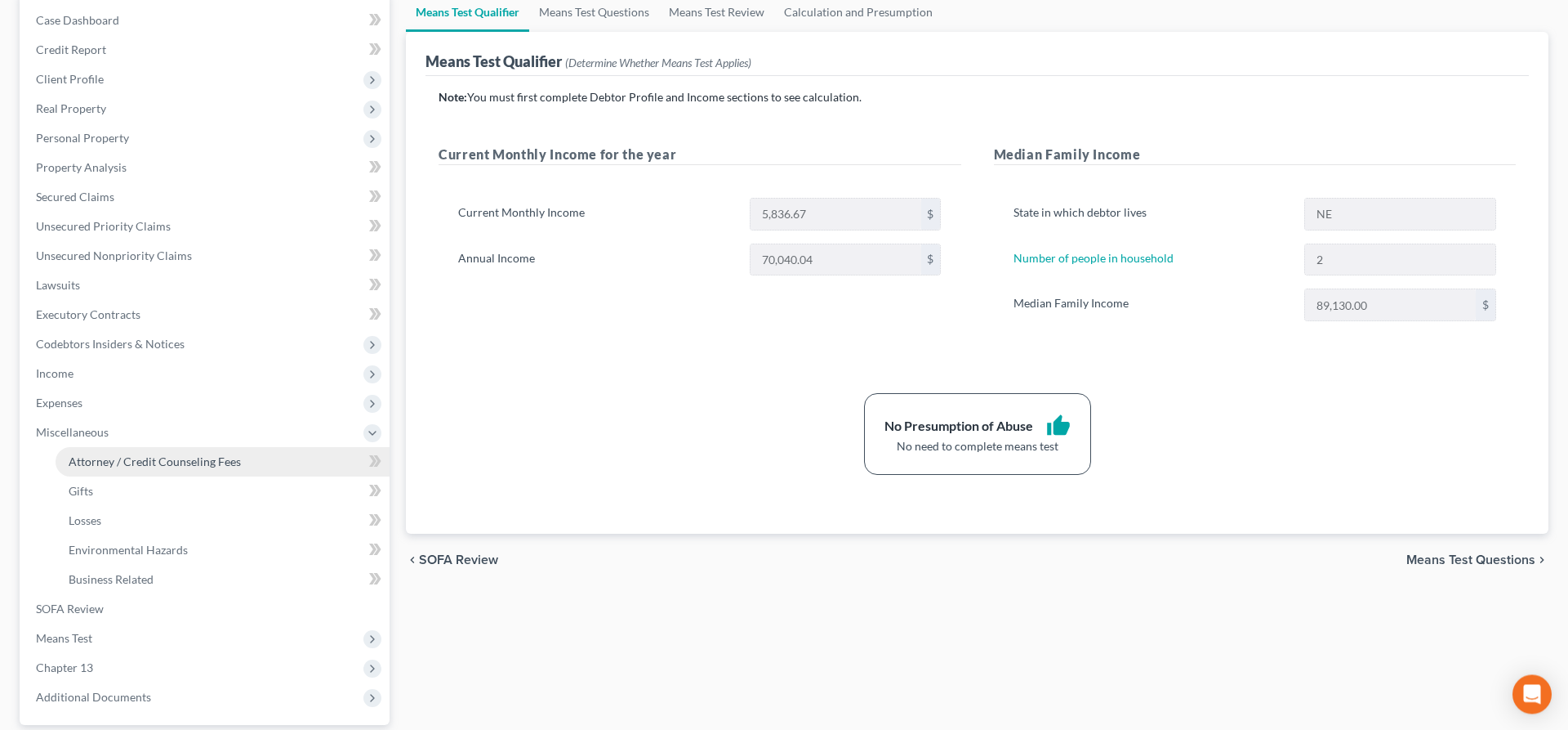
click at [147, 459] on span "Attorney / Credit Counseling Fees" at bounding box center [154, 461] width 172 height 14
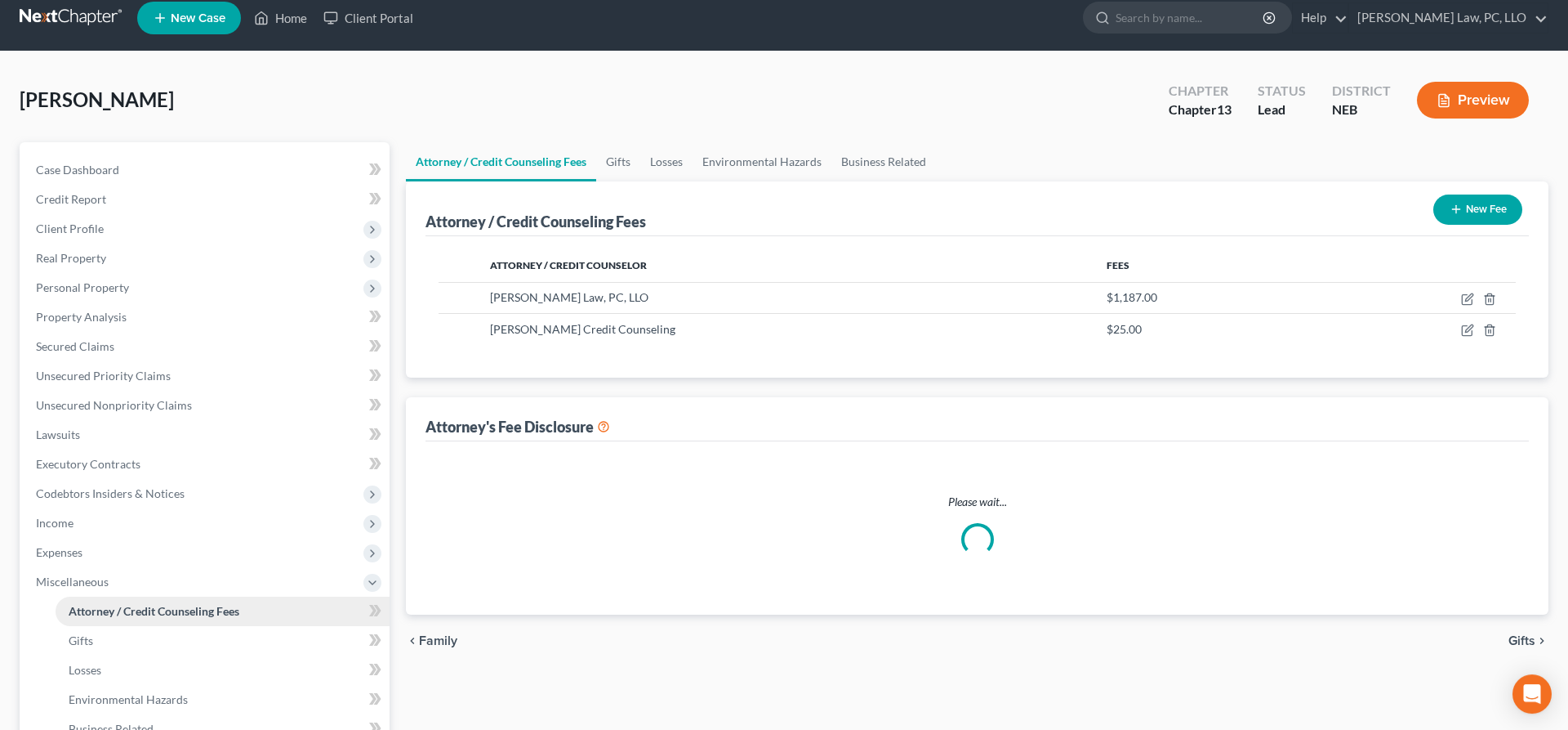
select select "1"
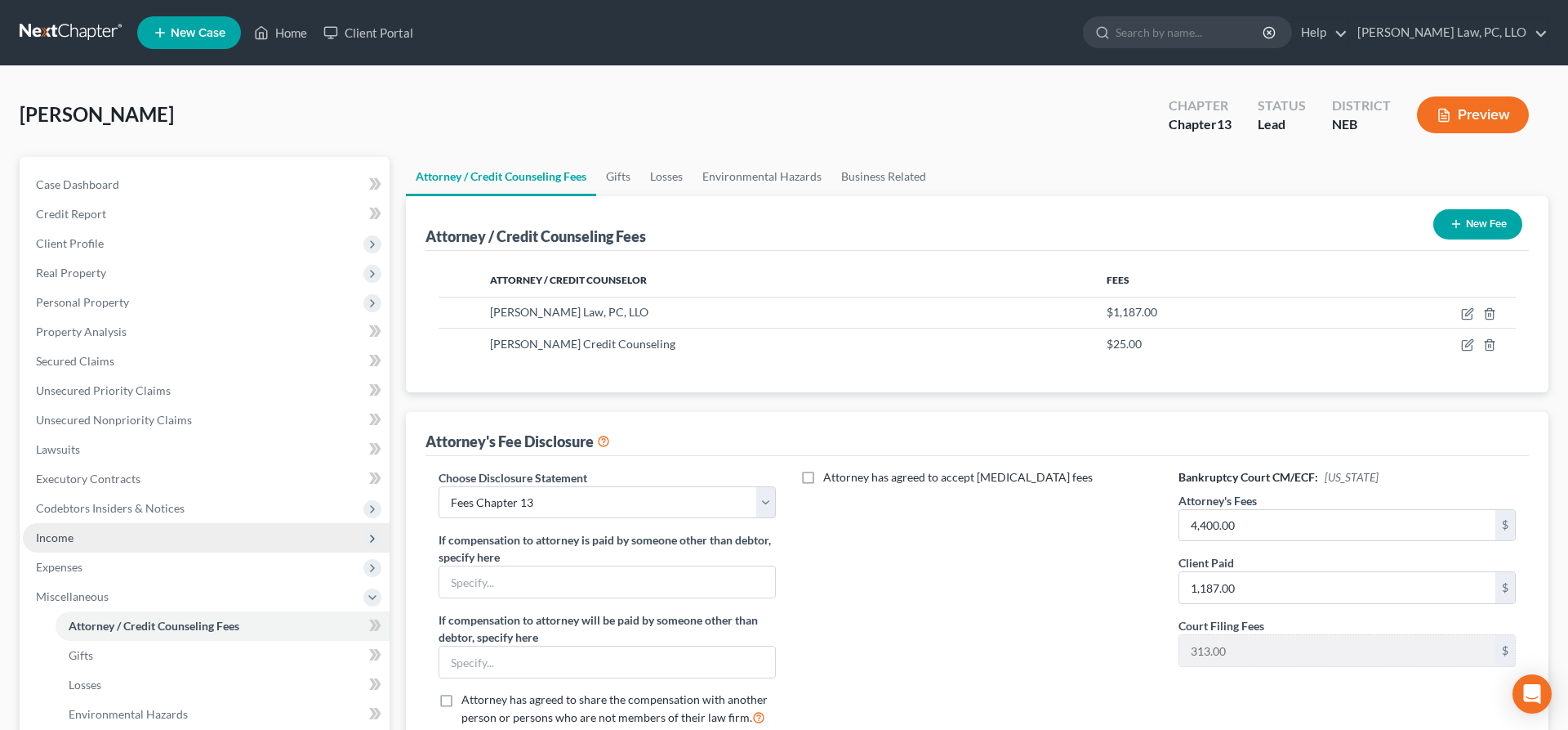
click at [66, 539] on span "Income" at bounding box center [55, 537] width 38 height 14
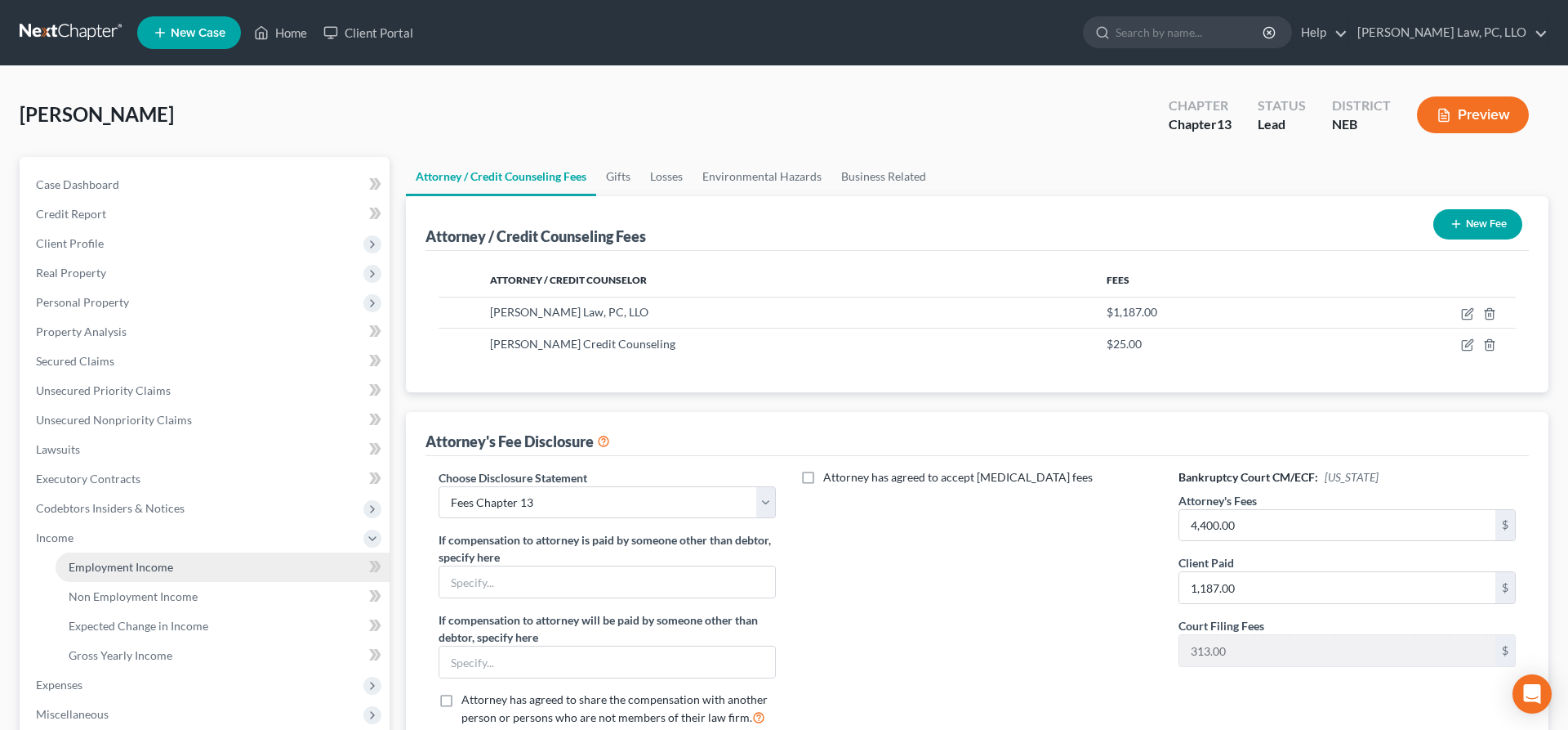
click at [102, 571] on span "Employment Income" at bounding box center [121, 567] width 105 height 14
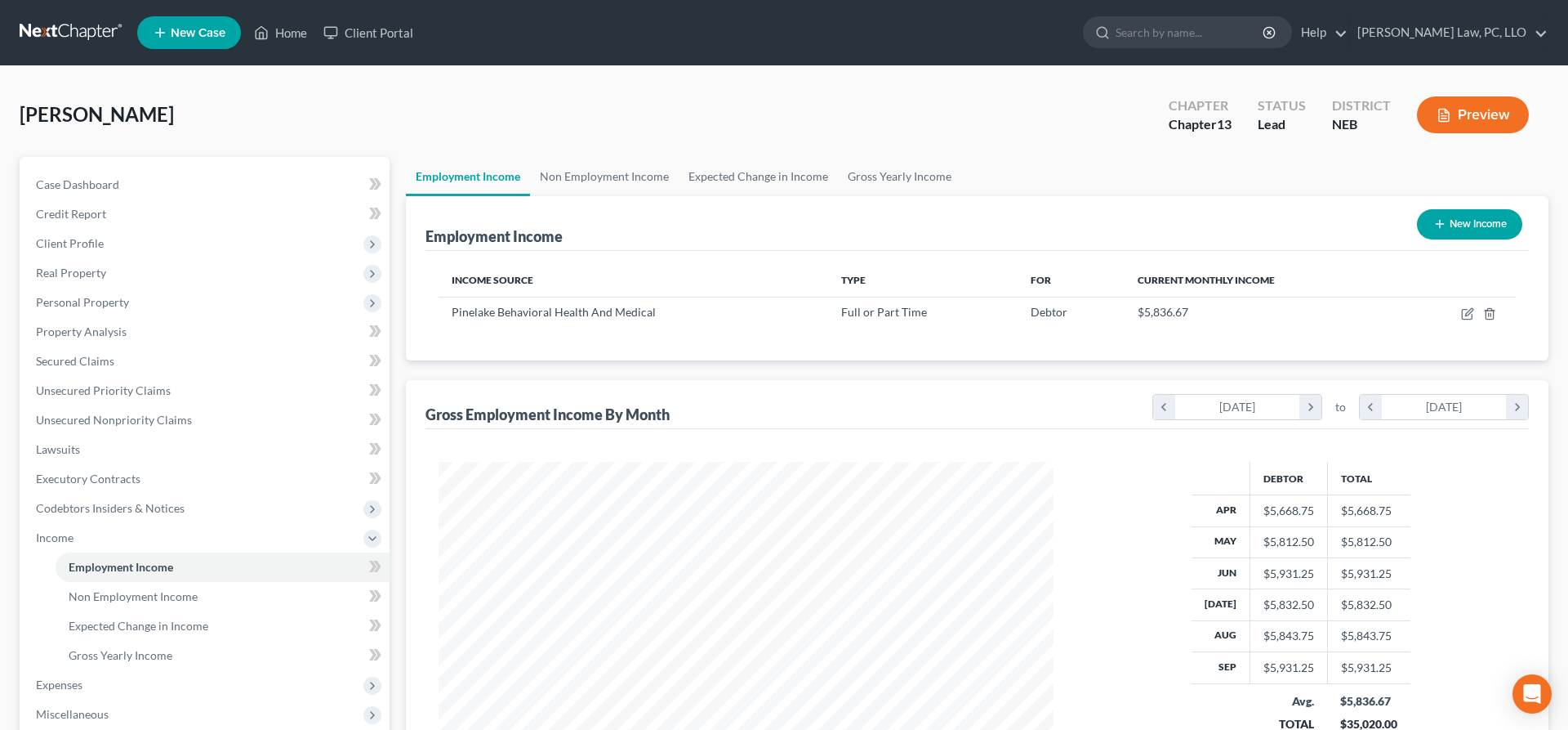
scroll to position [307, 648]
click at [1463, 310] on icon "button" at bounding box center [1467, 315] width 10 height 10
select select "0"
select select "30"
select select "1"
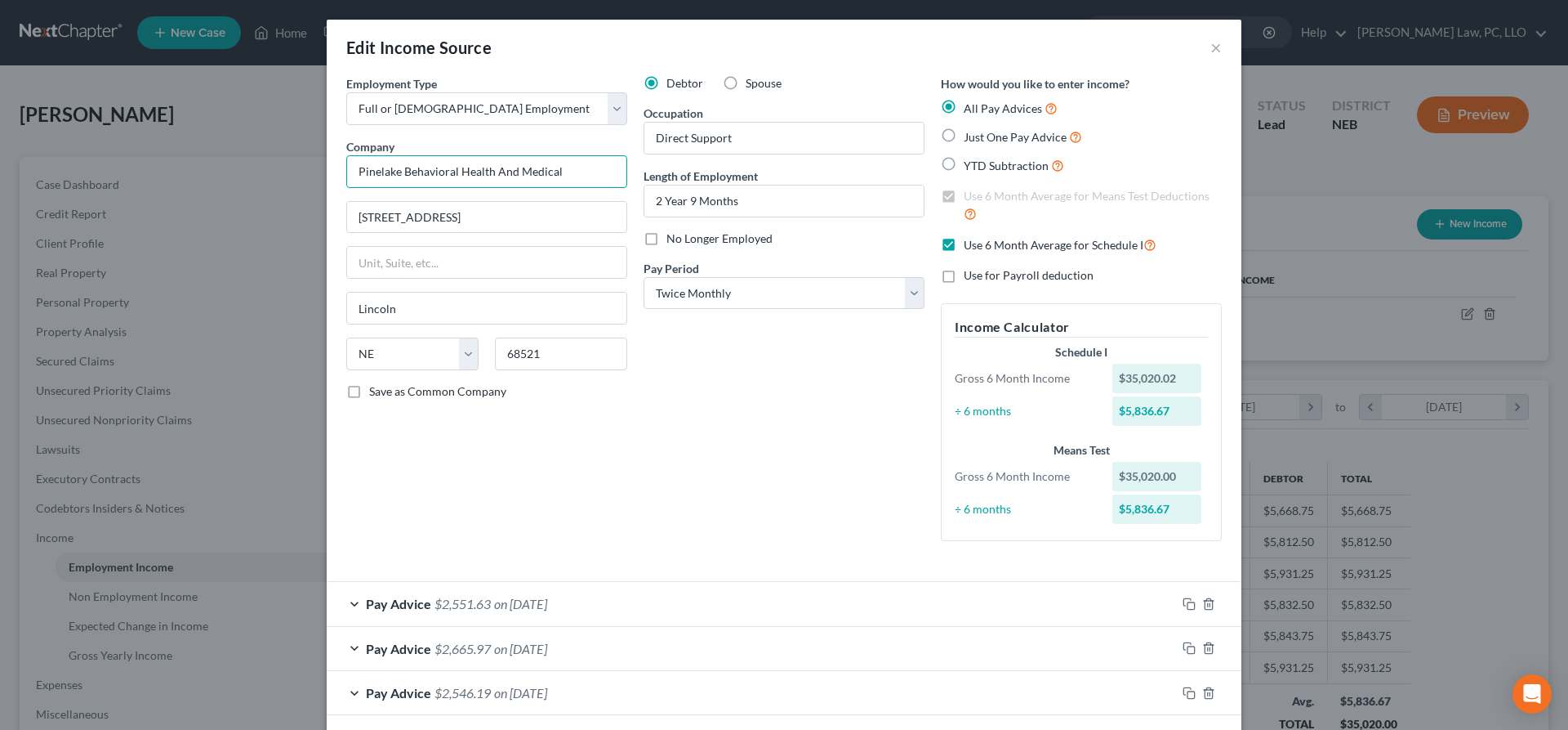
drag, startPoint x: 570, startPoint y: 175, endPoint x: 367, endPoint y: 176, distance: 203.0
click at [367, 176] on input "Pinelake Behavioral Health And Medical" at bounding box center [487, 172] width 281 height 33
drag, startPoint x: 574, startPoint y: 168, endPoint x: 310, endPoint y: 166, distance: 264.0
click at [346, 166] on input "Pinelake Behavioral Health And Medical" at bounding box center [487, 172] width 281 height 33
drag, startPoint x: 489, startPoint y: 226, endPoint x: 352, endPoint y: 206, distance: 138.5
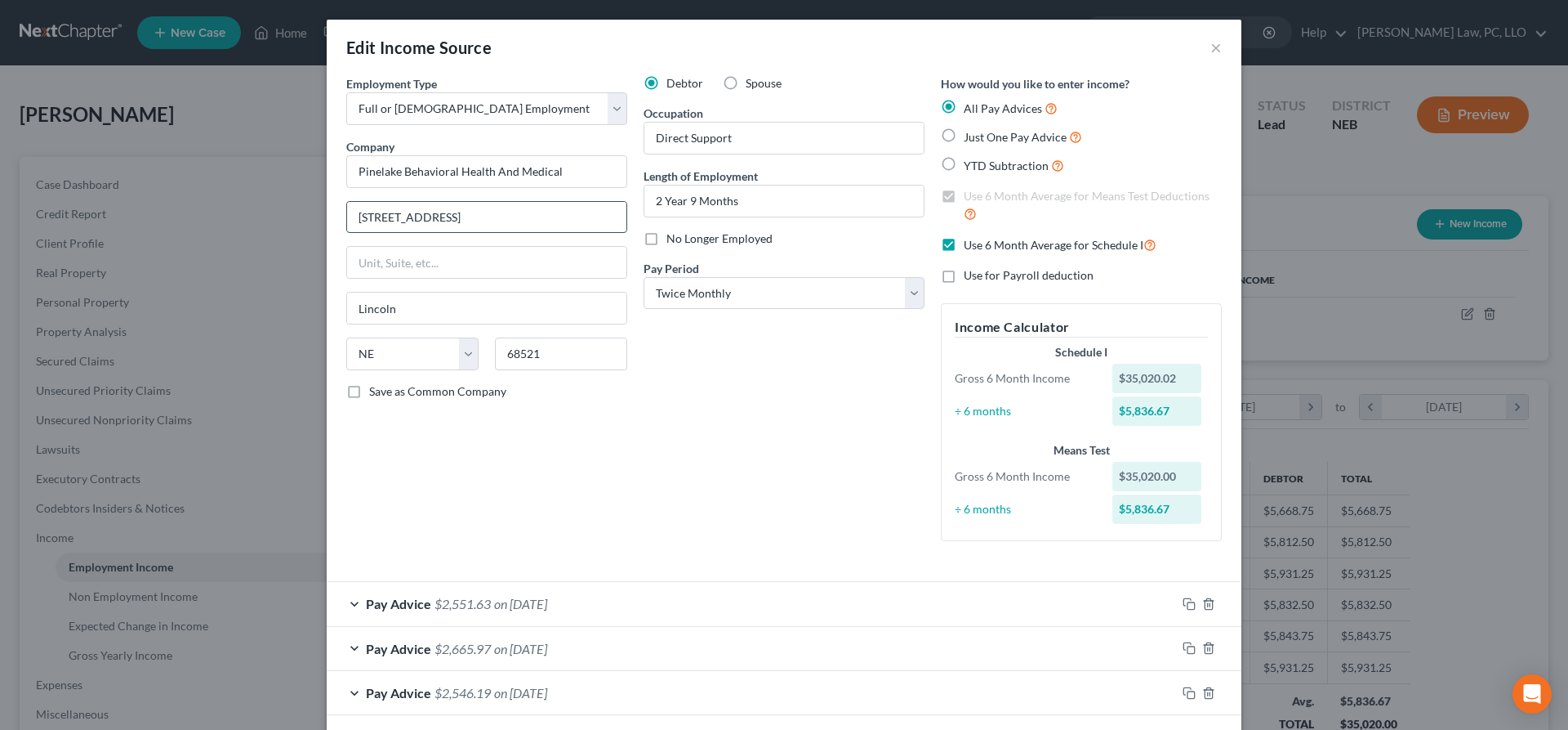
click at [352, 206] on input "9100 Andermatt Drive" at bounding box center [487, 217] width 279 height 31
click at [1216, 46] on button "×" at bounding box center [1216, 47] width 11 height 20
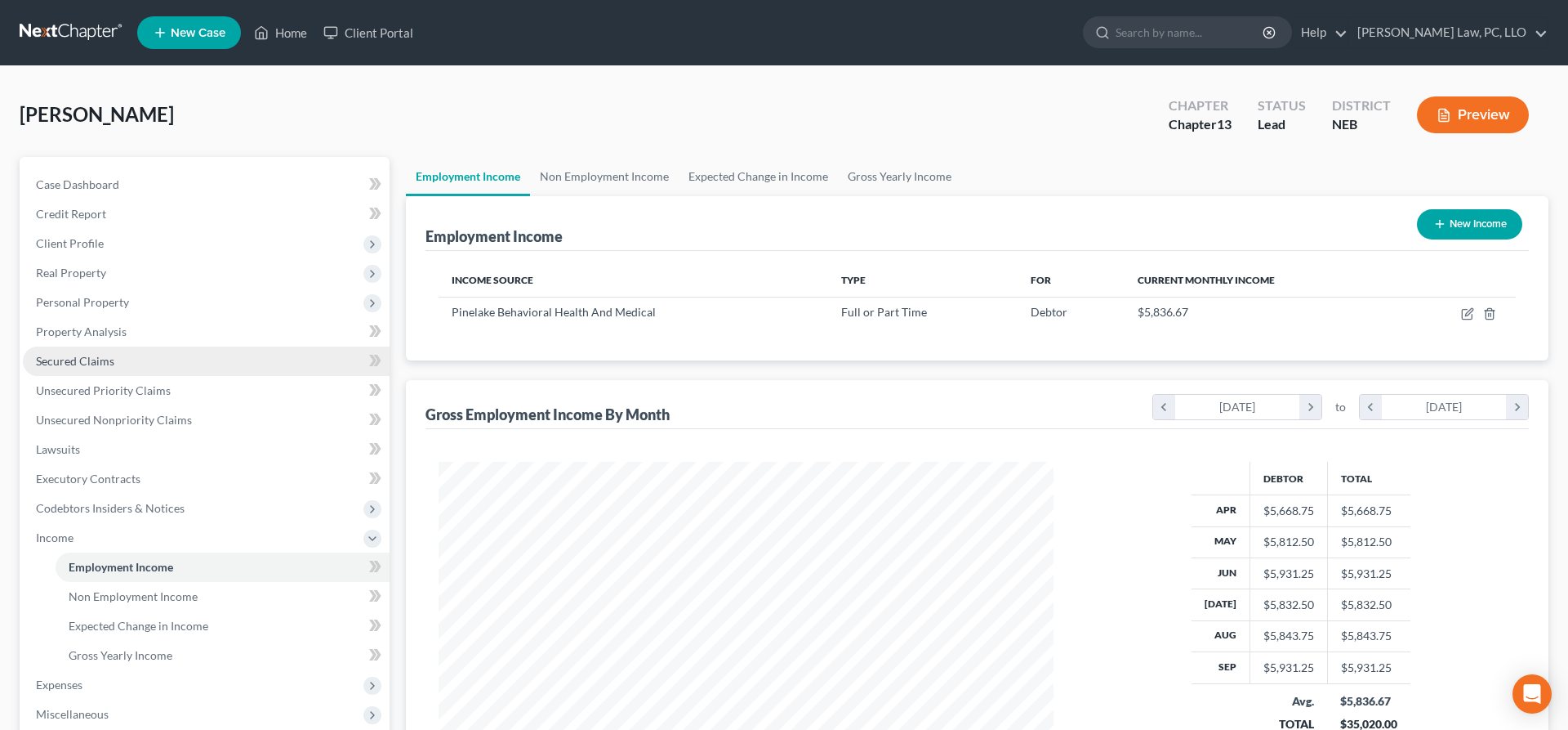
click at [112, 358] on span "Secured Claims" at bounding box center [75, 361] width 78 height 14
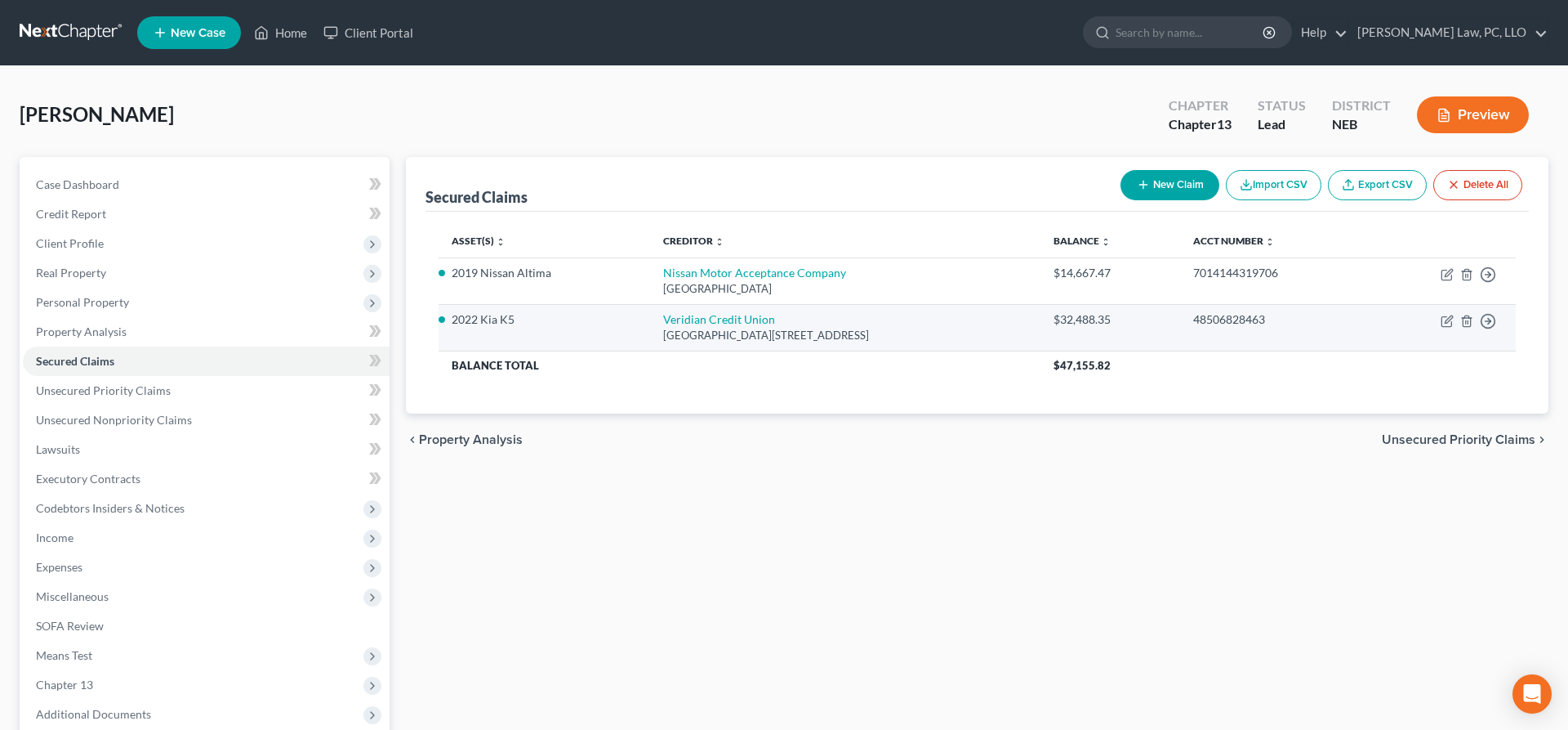
click at [1443, 329] on td "Move to E Move to F Move to G Move to Notice Only" at bounding box center [1441, 327] width 149 height 47
click at [1451, 324] on icon "button" at bounding box center [1446, 322] width 10 height 10
select select "16"
select select "8"
select select "2"
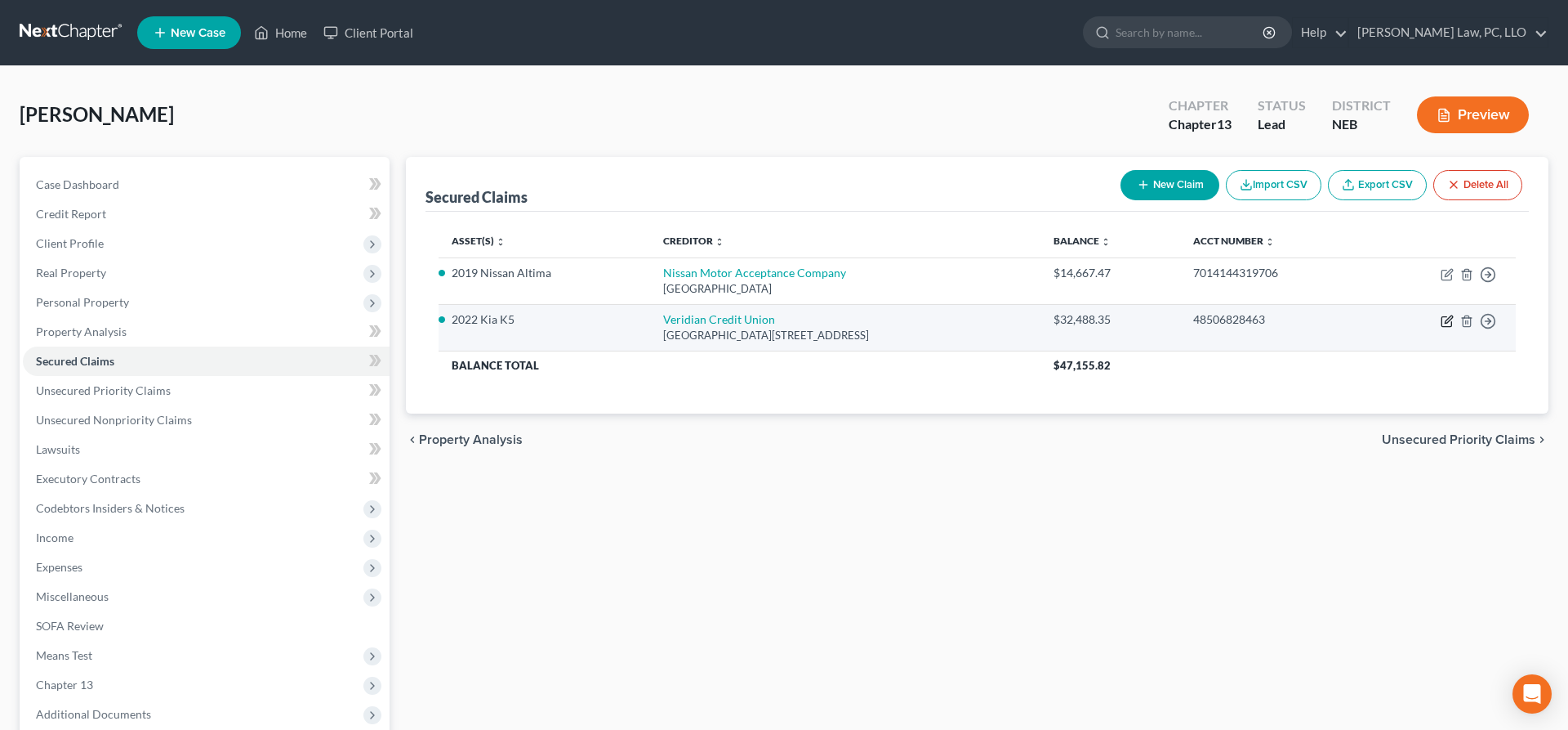
select select "0"
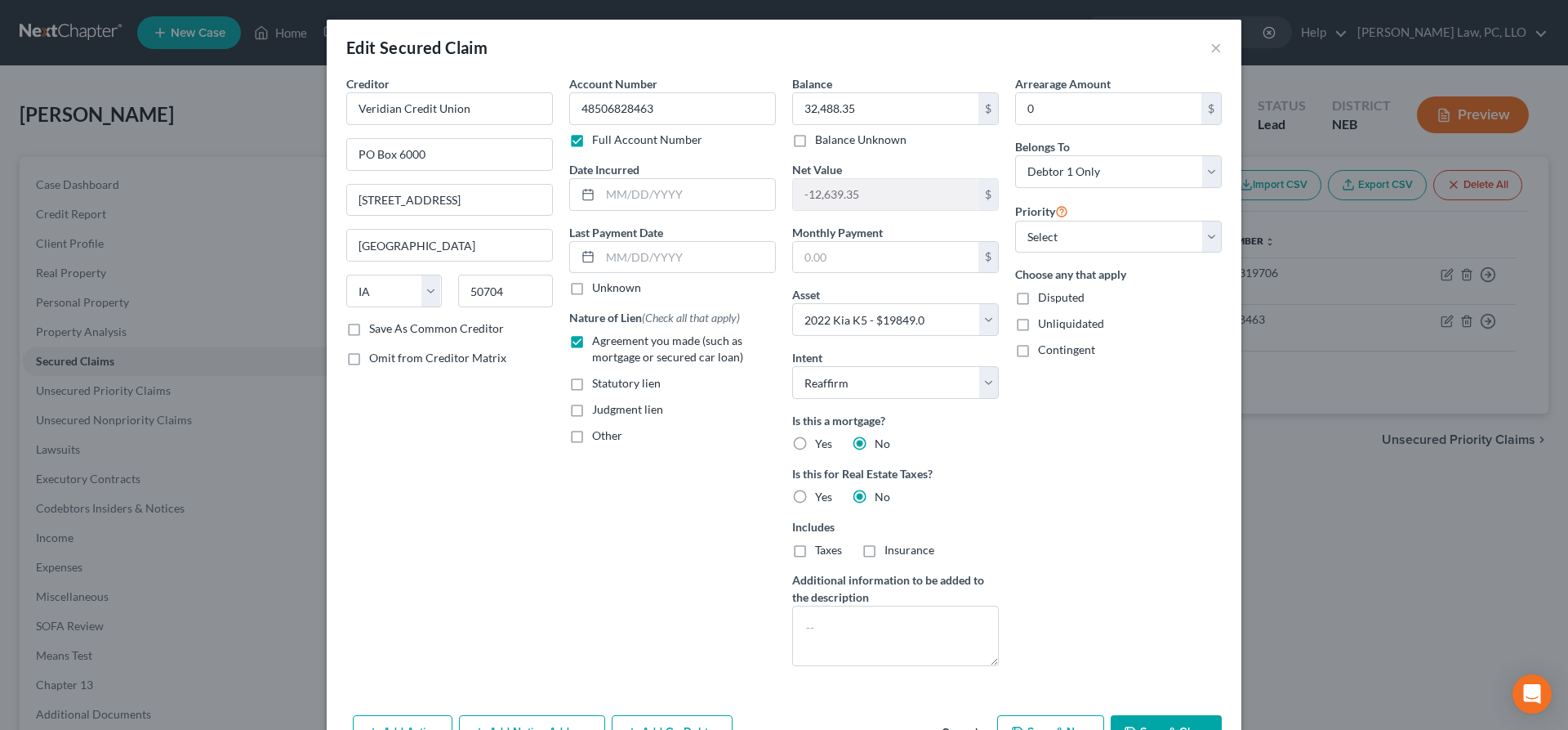
scroll to position [99, 0]
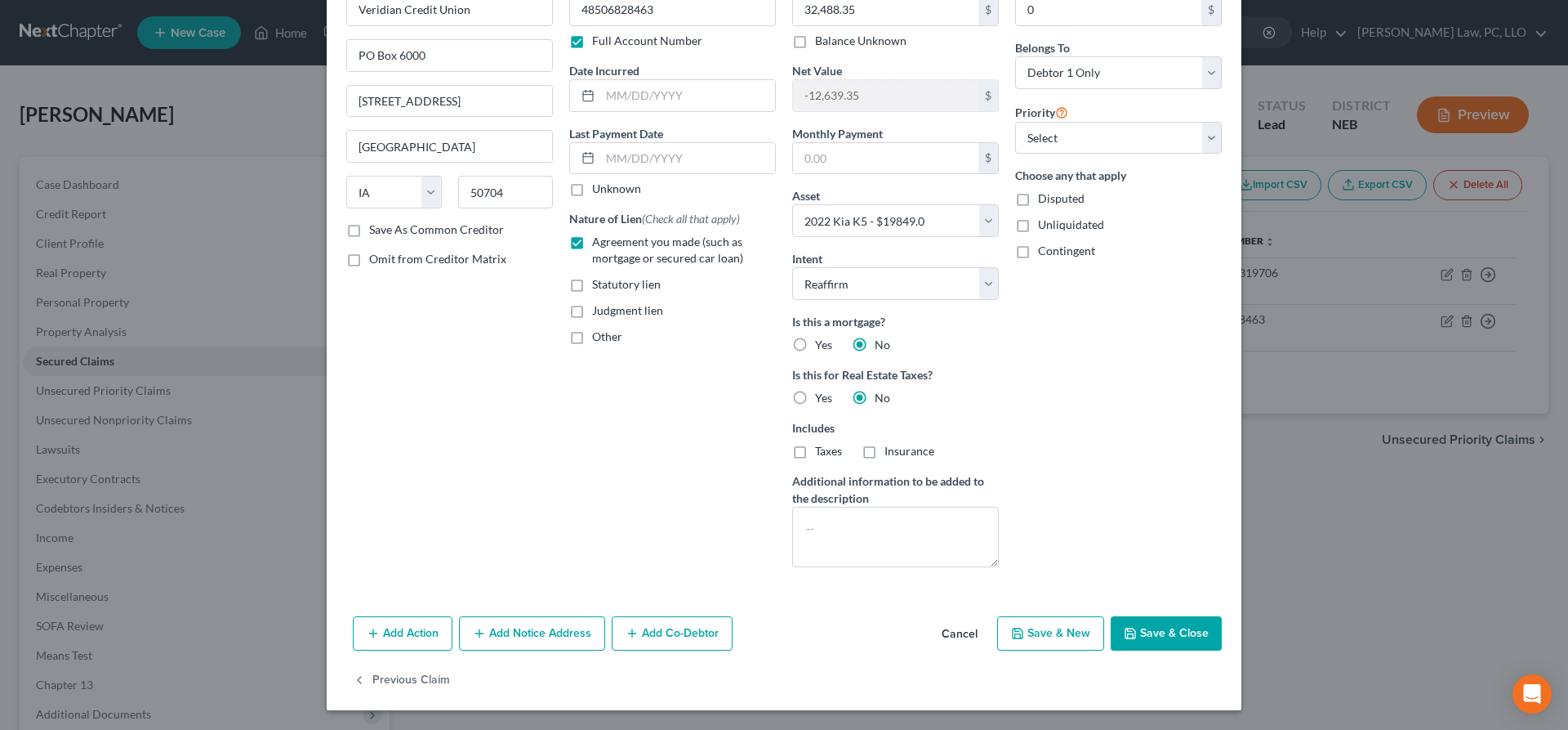
click at [966, 637] on button "Cancel" at bounding box center [959, 634] width 62 height 33
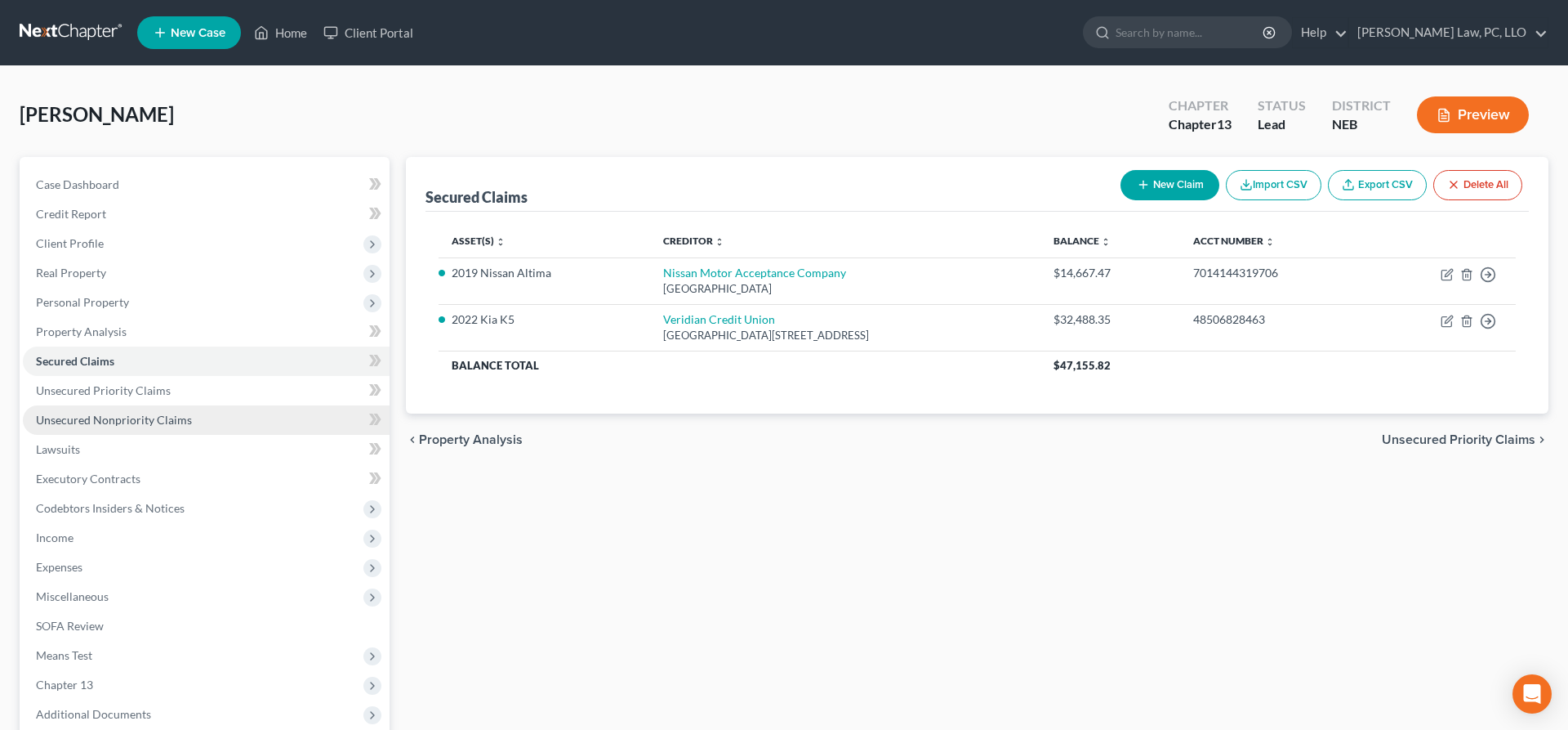
click at [178, 427] on link "Unsecured Nonpriority Claims" at bounding box center [206, 420] width 367 height 29
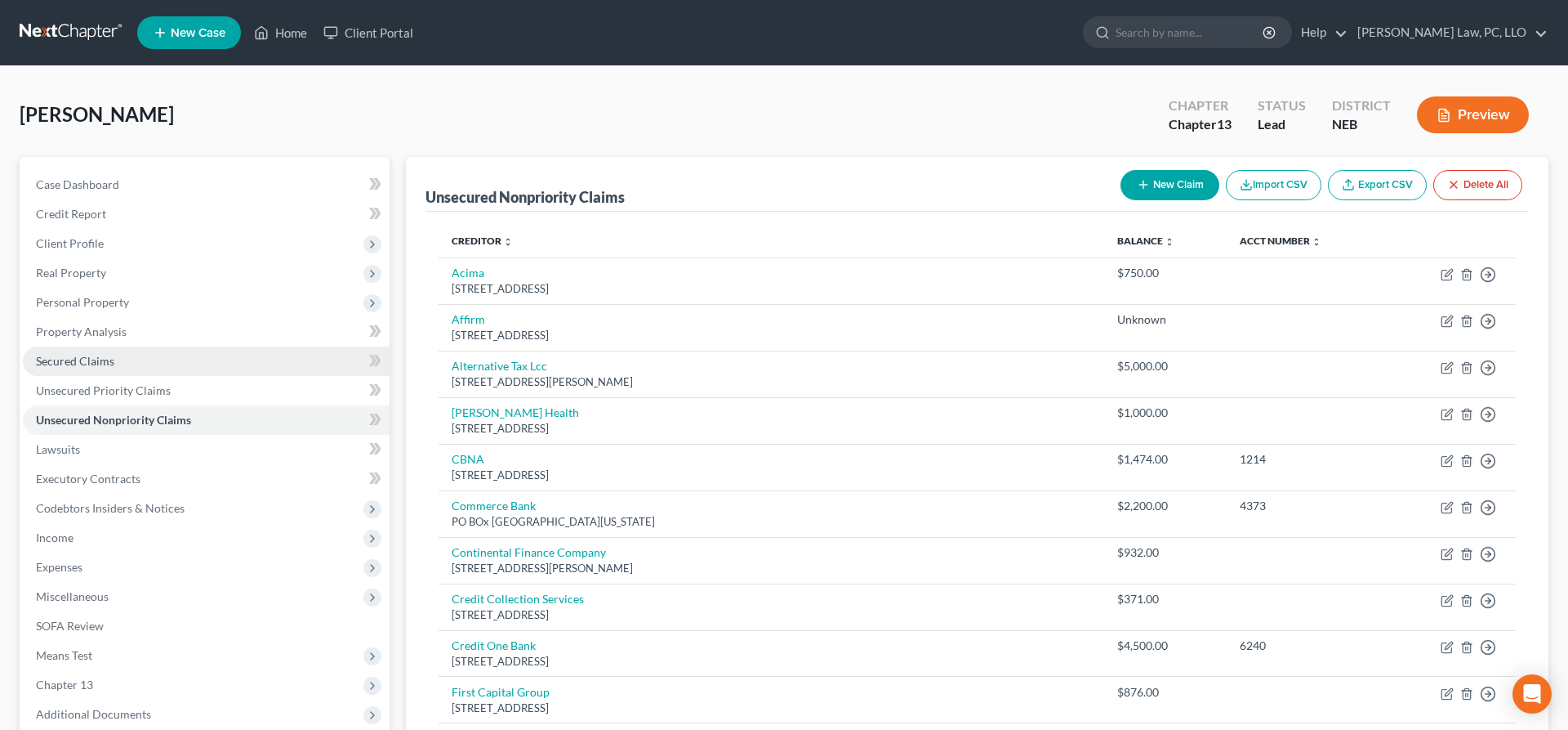
click at [100, 365] on span "Secured Claims" at bounding box center [75, 361] width 78 height 14
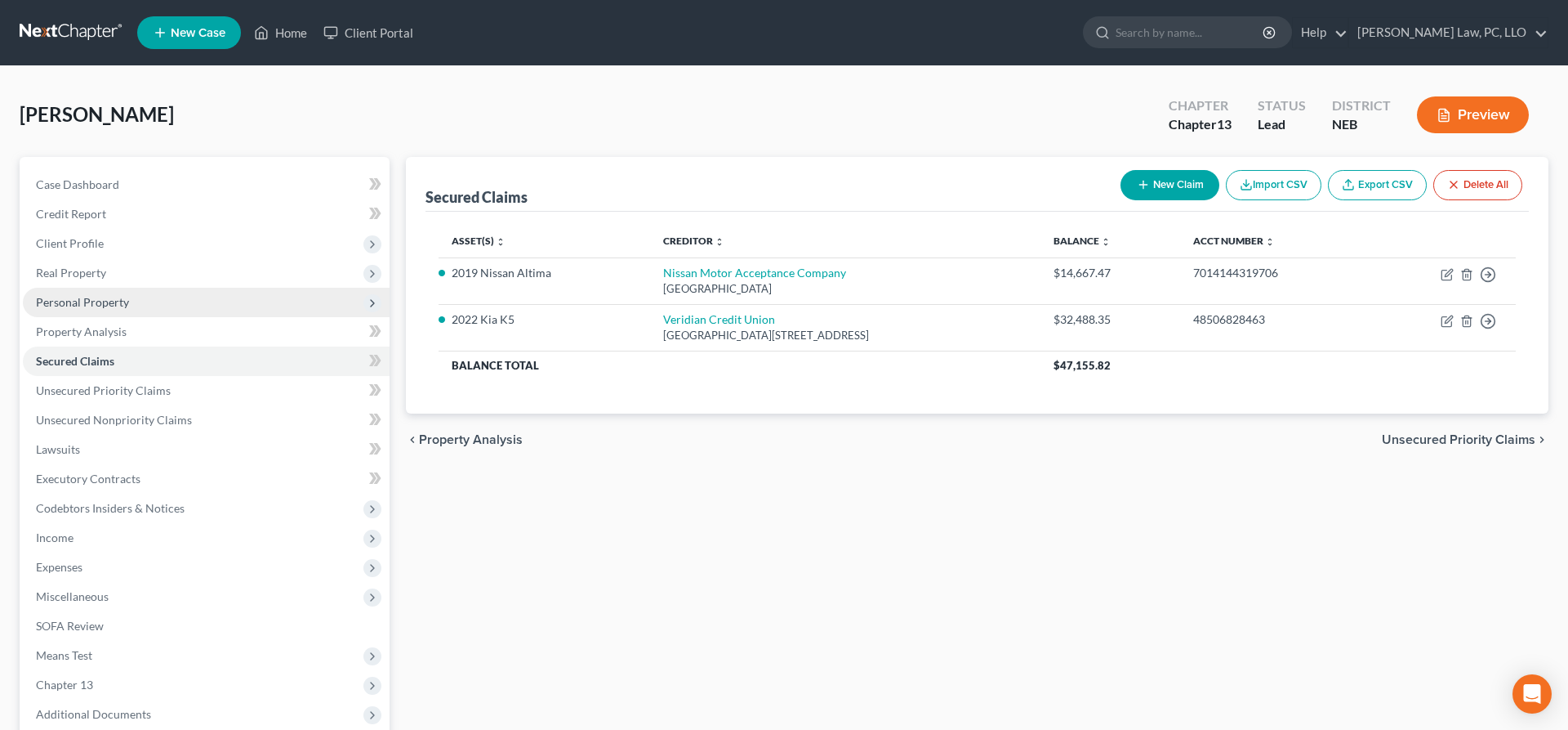
click at [96, 302] on span "Personal Property" at bounding box center [83, 302] width 93 height 14
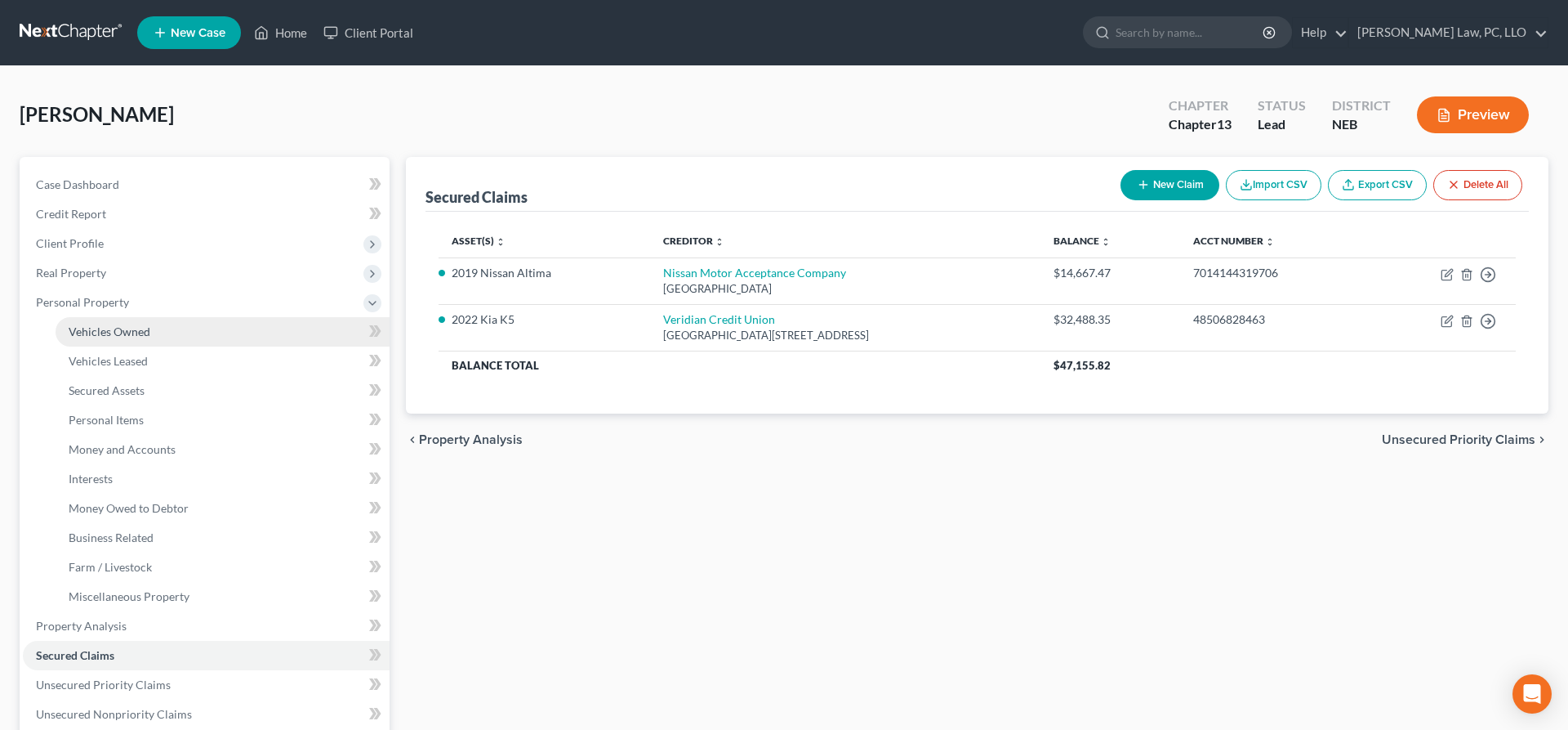
click at [123, 327] on span "Vehicles Owned" at bounding box center [109, 331] width 82 height 14
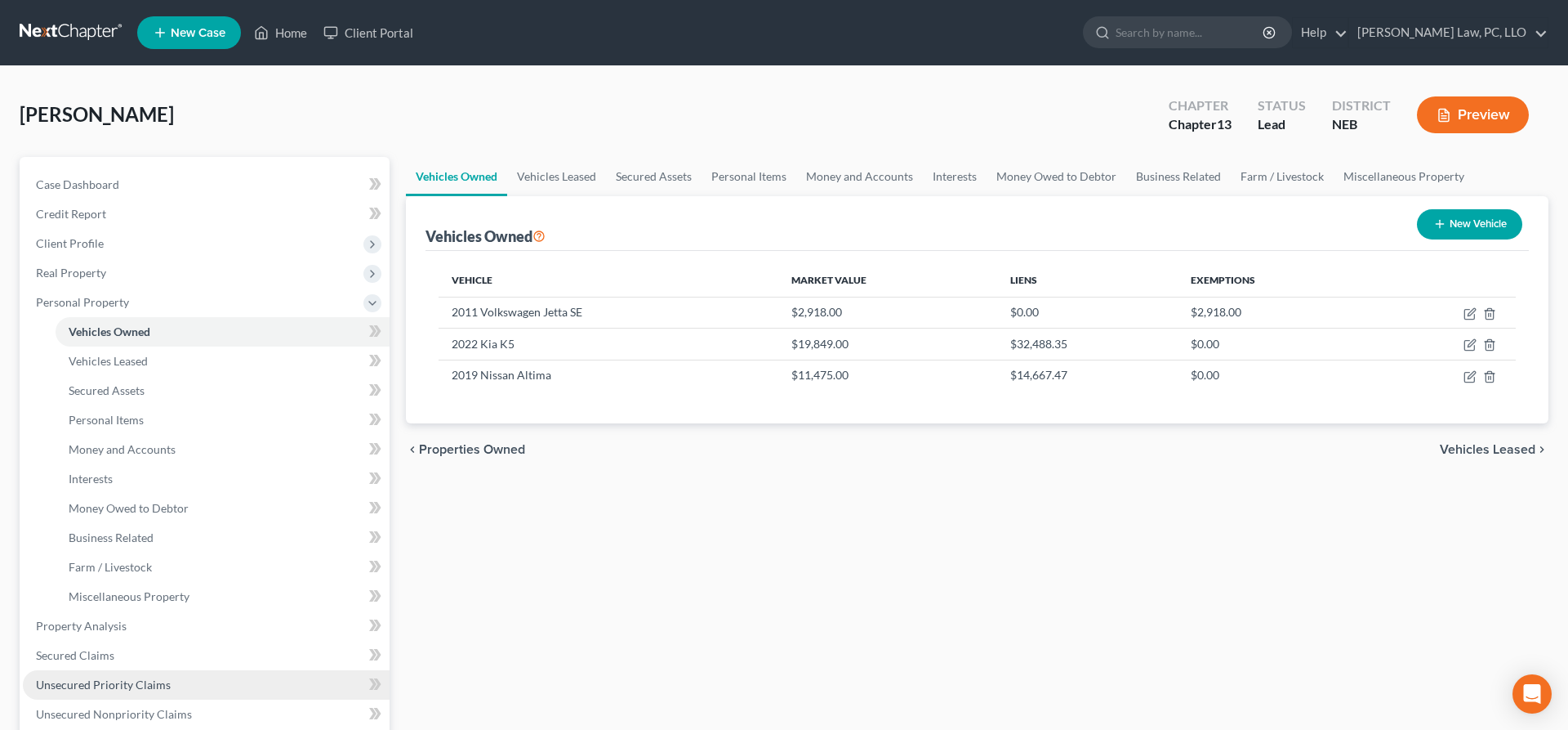
click at [103, 676] on link "Unsecured Priority Claims" at bounding box center [206, 685] width 367 height 29
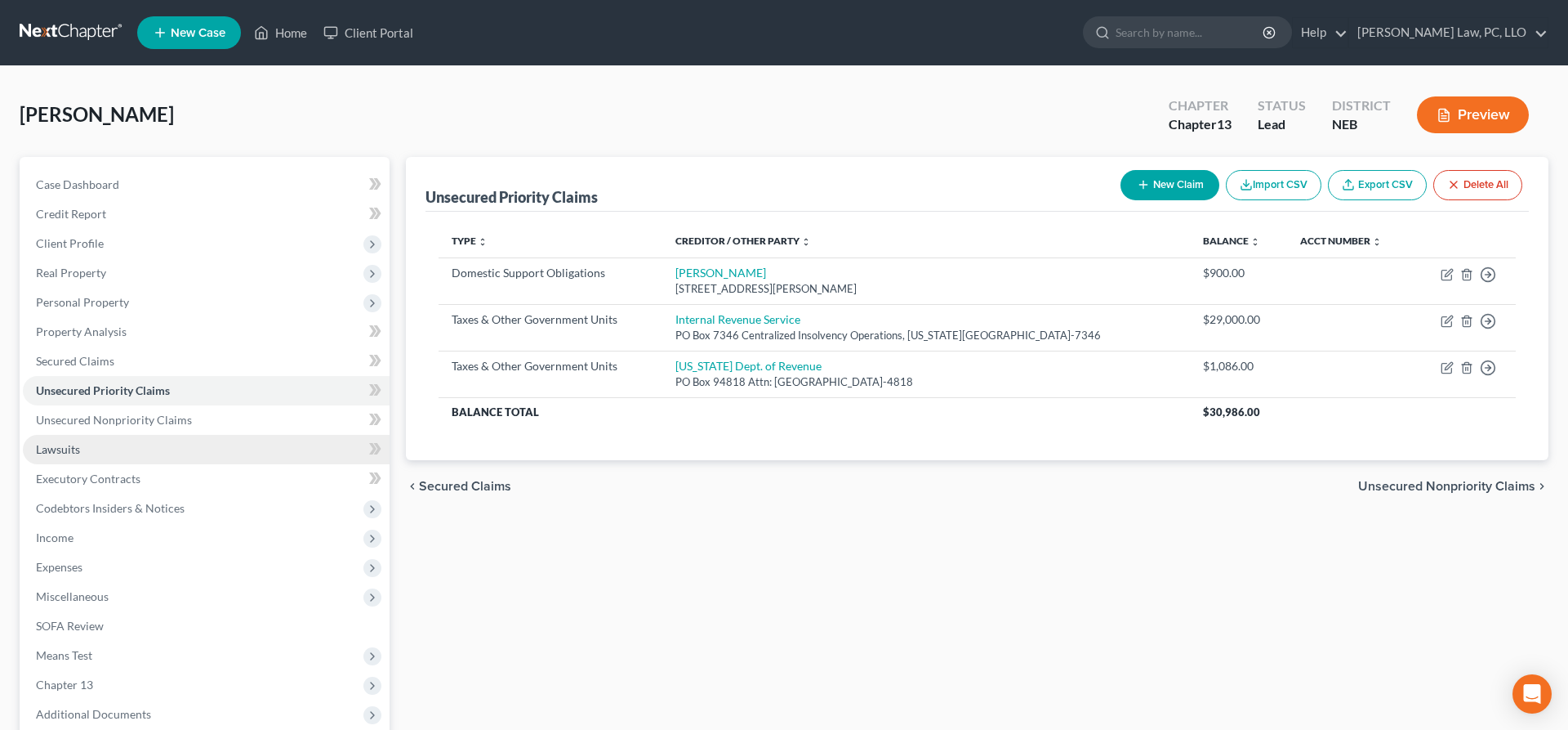
scroll to position [167, 0]
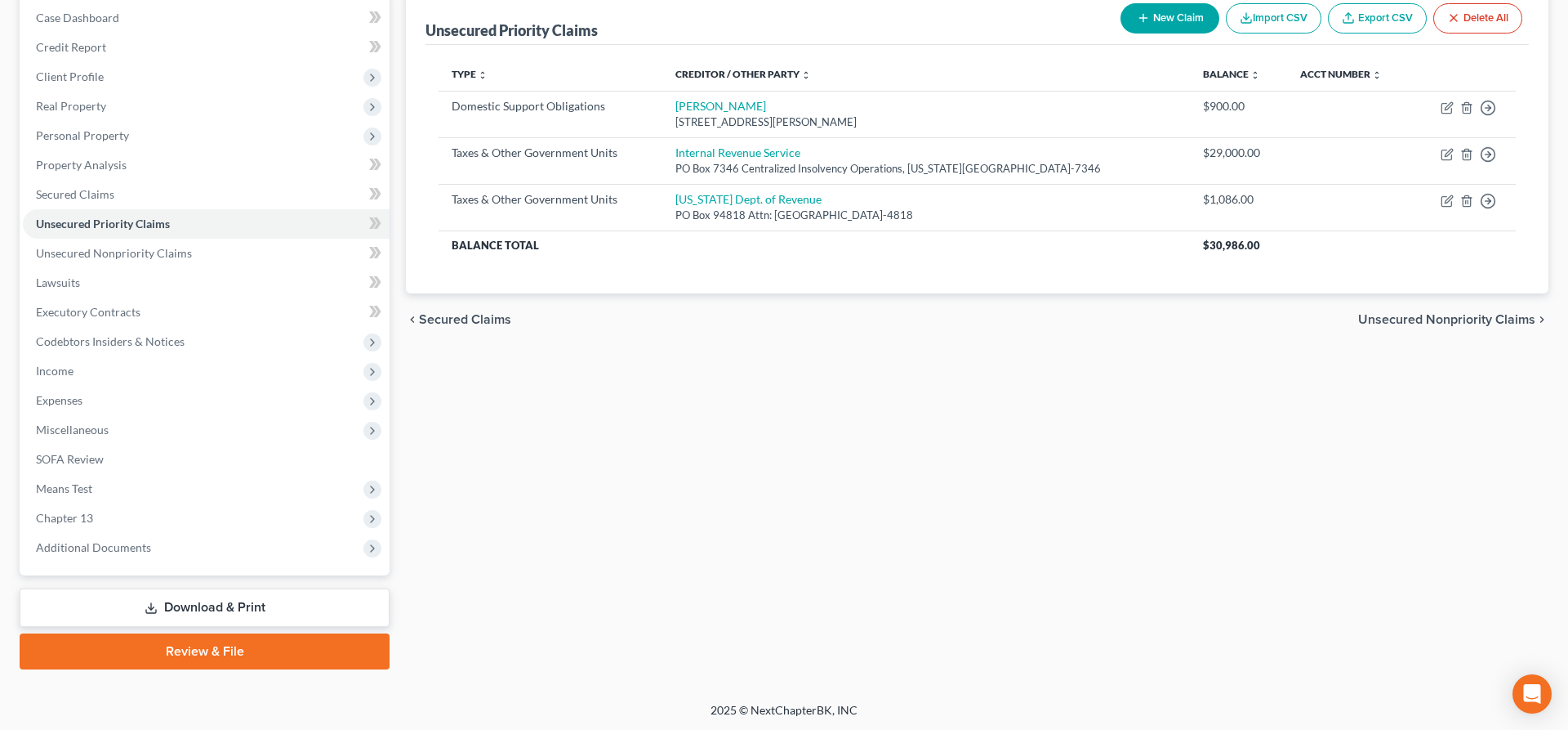
click at [194, 598] on link "Download & Print" at bounding box center [204, 607] width 370 height 38
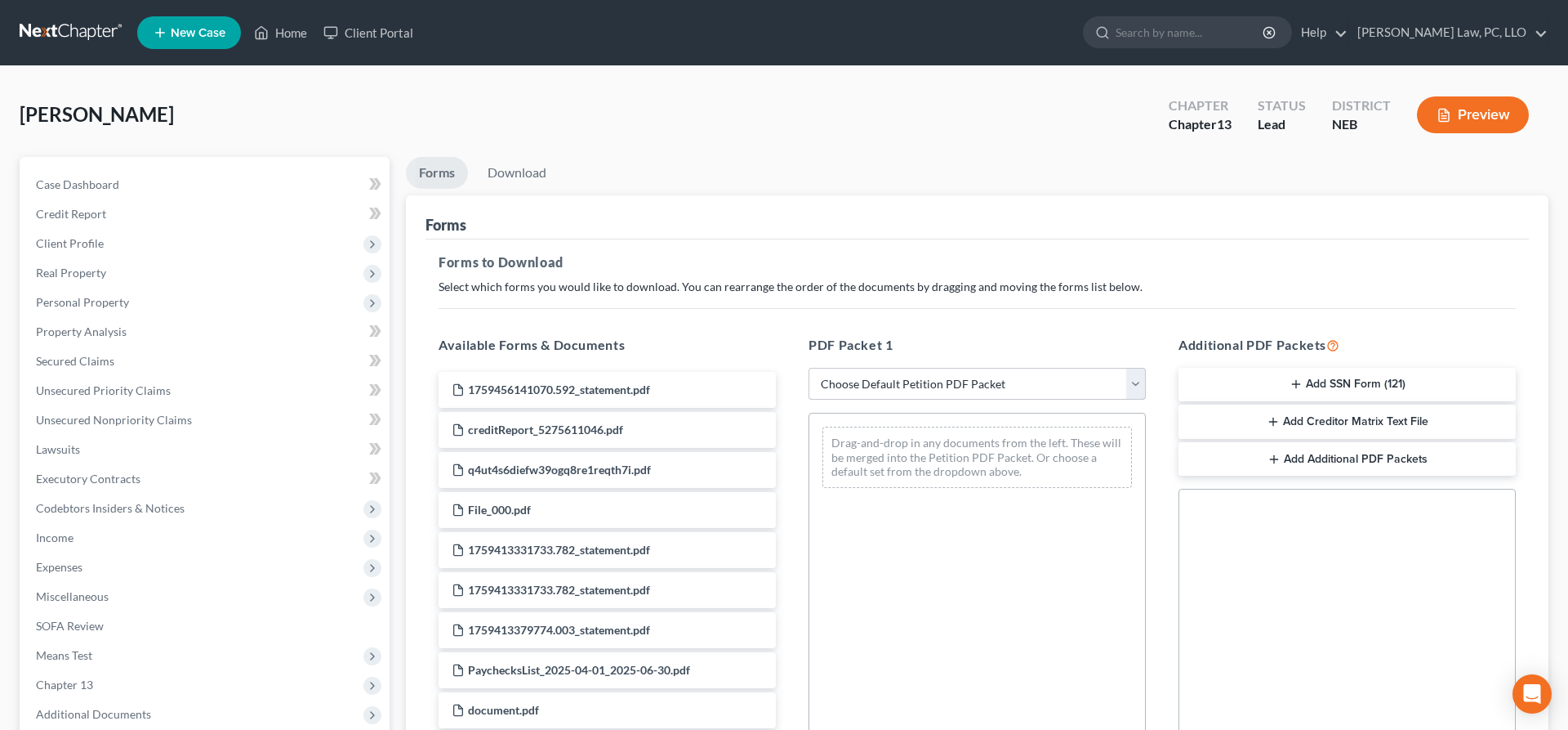
select select "7"
click option "Chapter 13 Template" at bounding box center [0, 0] width 0 height 0
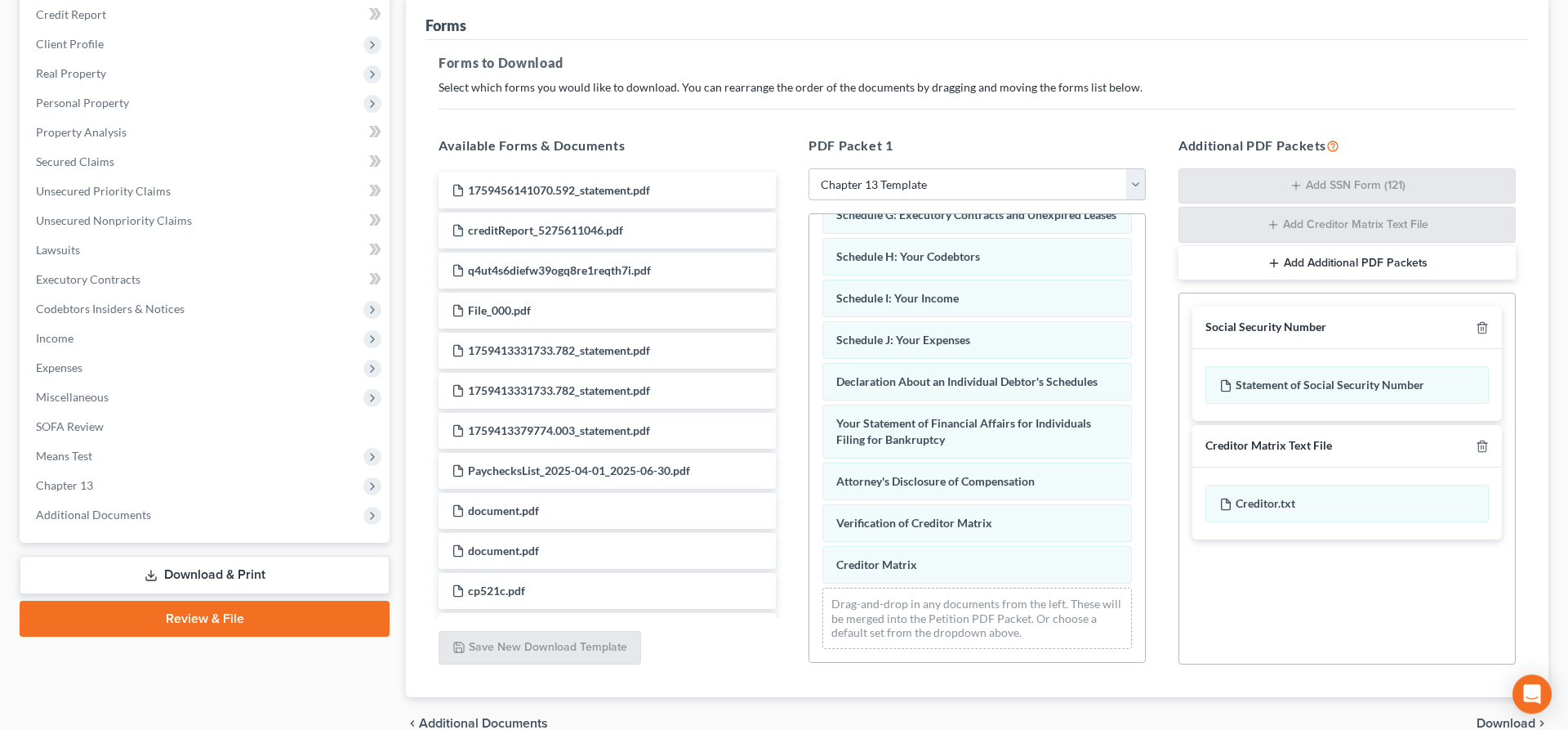
scroll to position [280, 0]
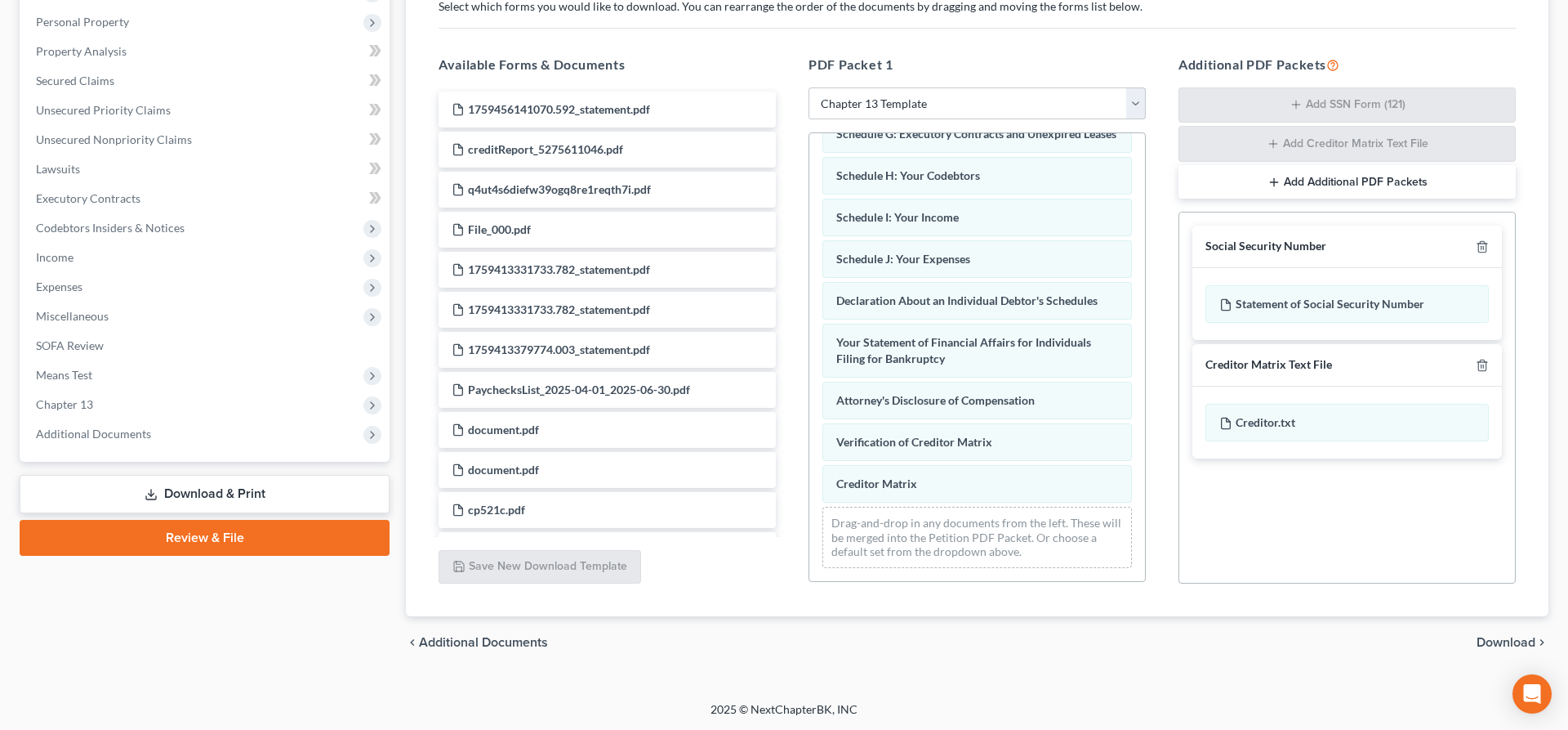
click at [1487, 639] on span "Download" at bounding box center [1506, 643] width 59 height 13
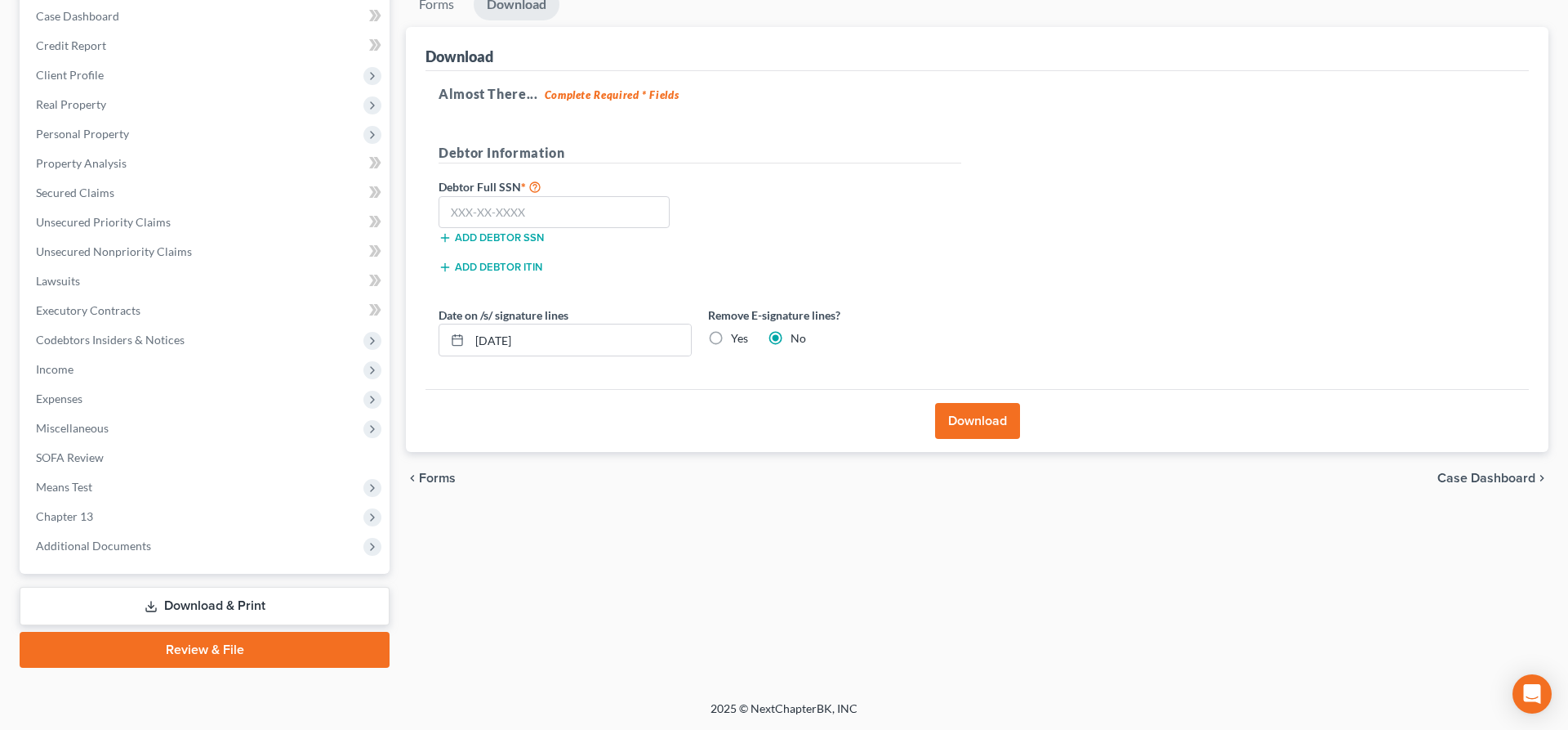
scroll to position [167, 0]
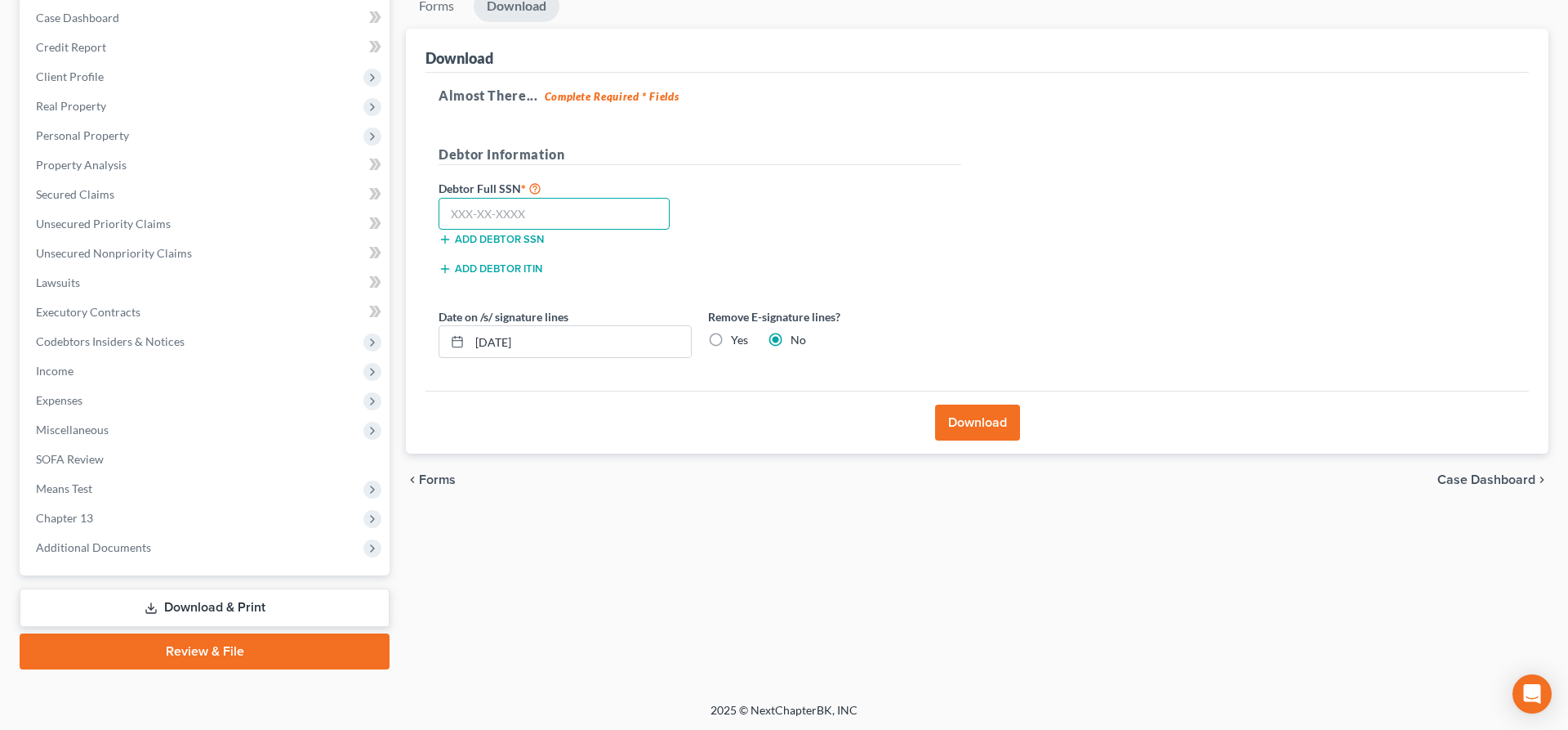
click at [579, 213] on input "text" at bounding box center [554, 214] width 231 height 33
type input "448-92-3076"
click at [551, 342] on input "10/07/2025" at bounding box center [580, 342] width 221 height 31
type input "1"
click at [731, 336] on label "Yes" at bounding box center [739, 340] width 17 height 16
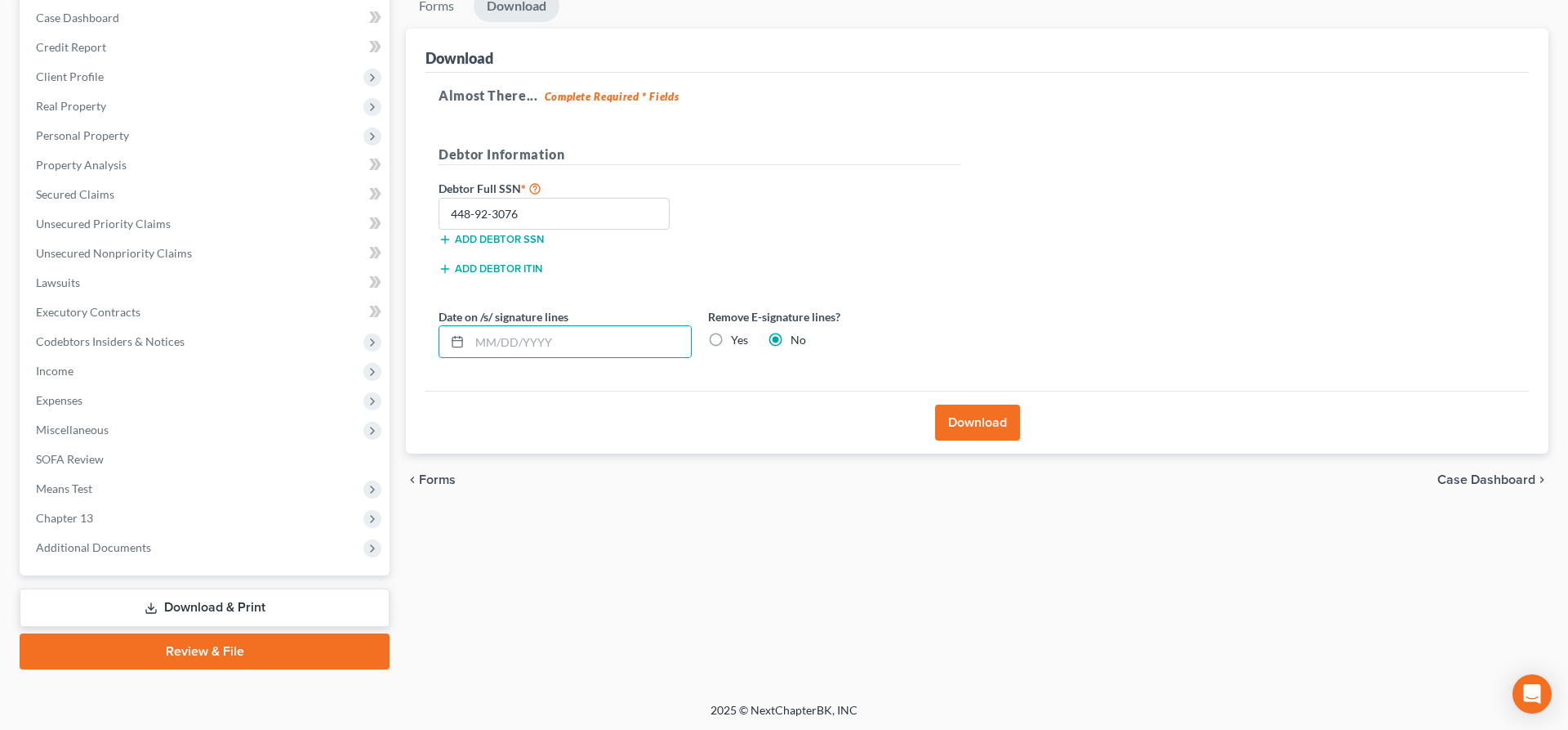
click at [738, 336] on input "Yes" at bounding box center [743, 337] width 11 height 11
radio input "true"
radio input "false"
click at [961, 417] on button "Download" at bounding box center [977, 423] width 85 height 36
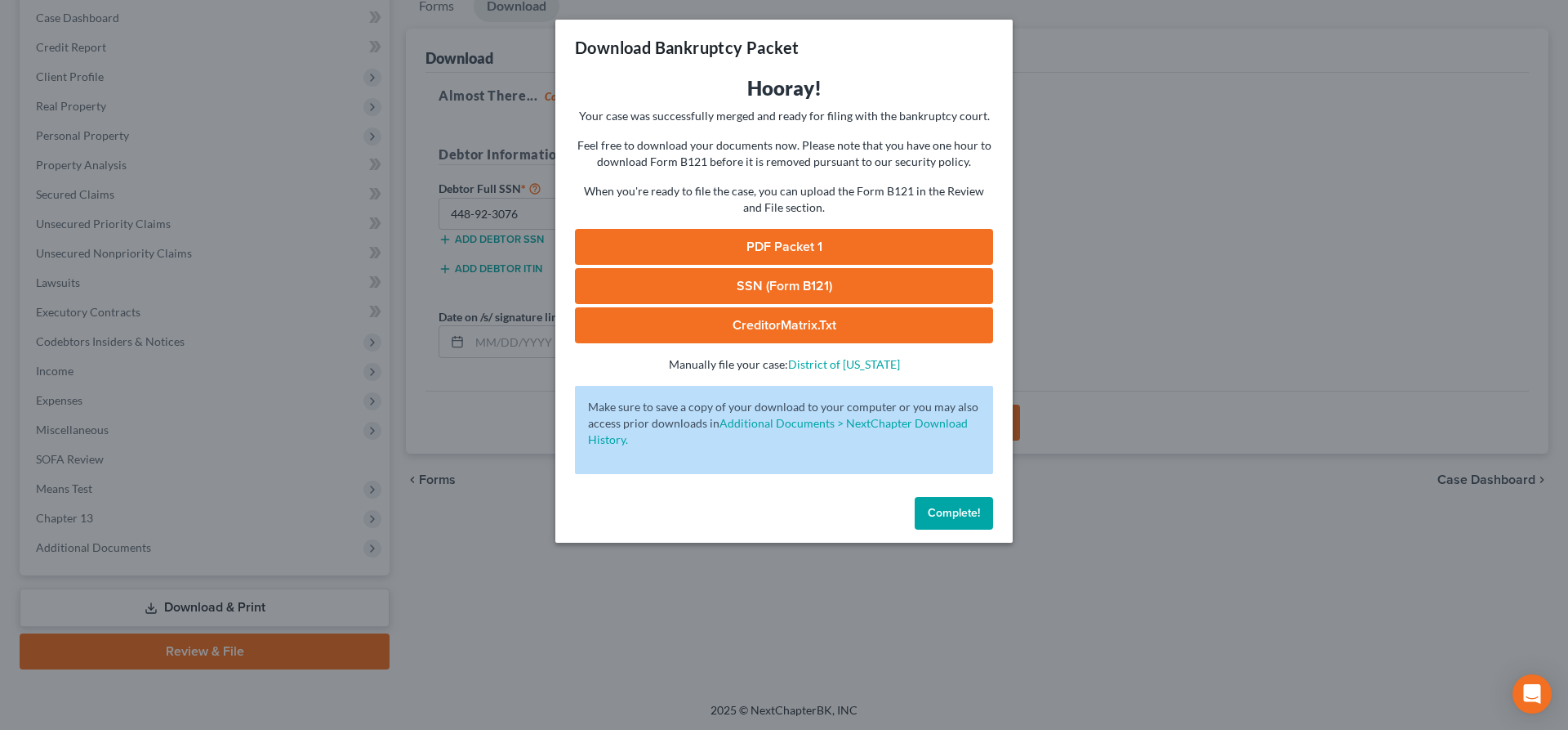
click at [759, 285] on link "SSN (Form B121)" at bounding box center [784, 286] width 418 height 36
click at [771, 250] on link "PDF Packet 1" at bounding box center [784, 247] width 418 height 36
click at [947, 520] on span "Complete!" at bounding box center [954, 513] width 52 height 14
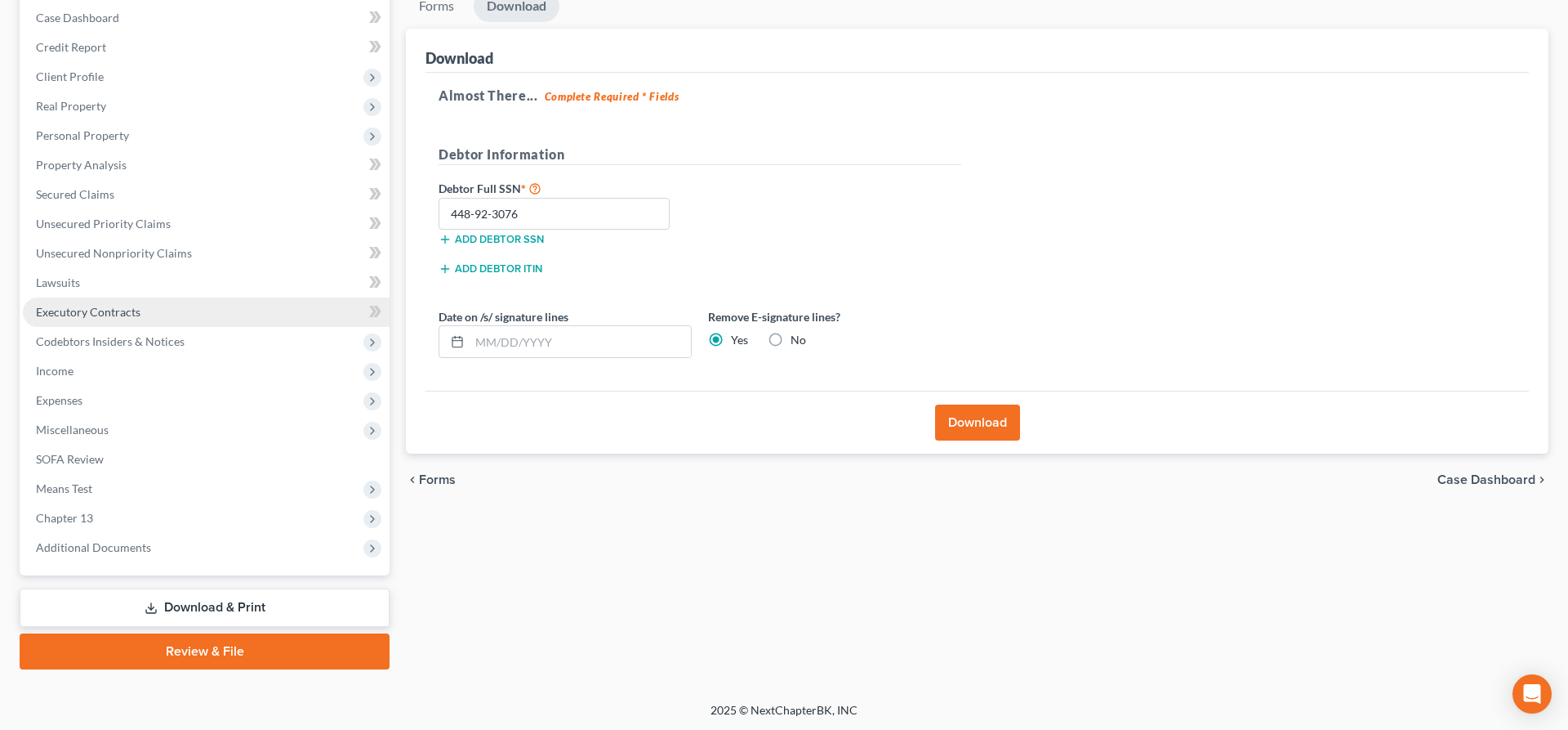
scroll to position [0, 0]
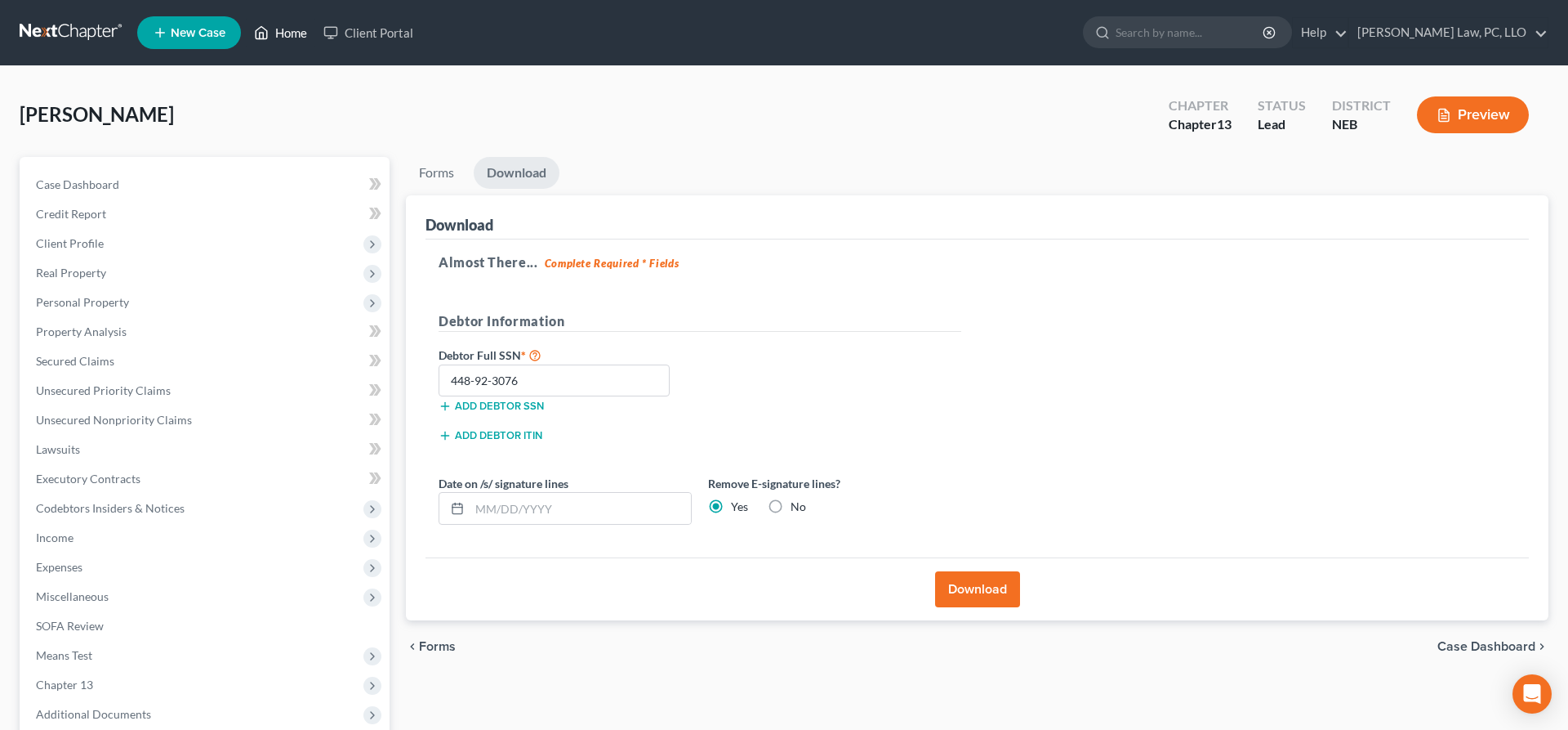
click at [279, 38] on link "Home" at bounding box center [280, 33] width 69 height 29
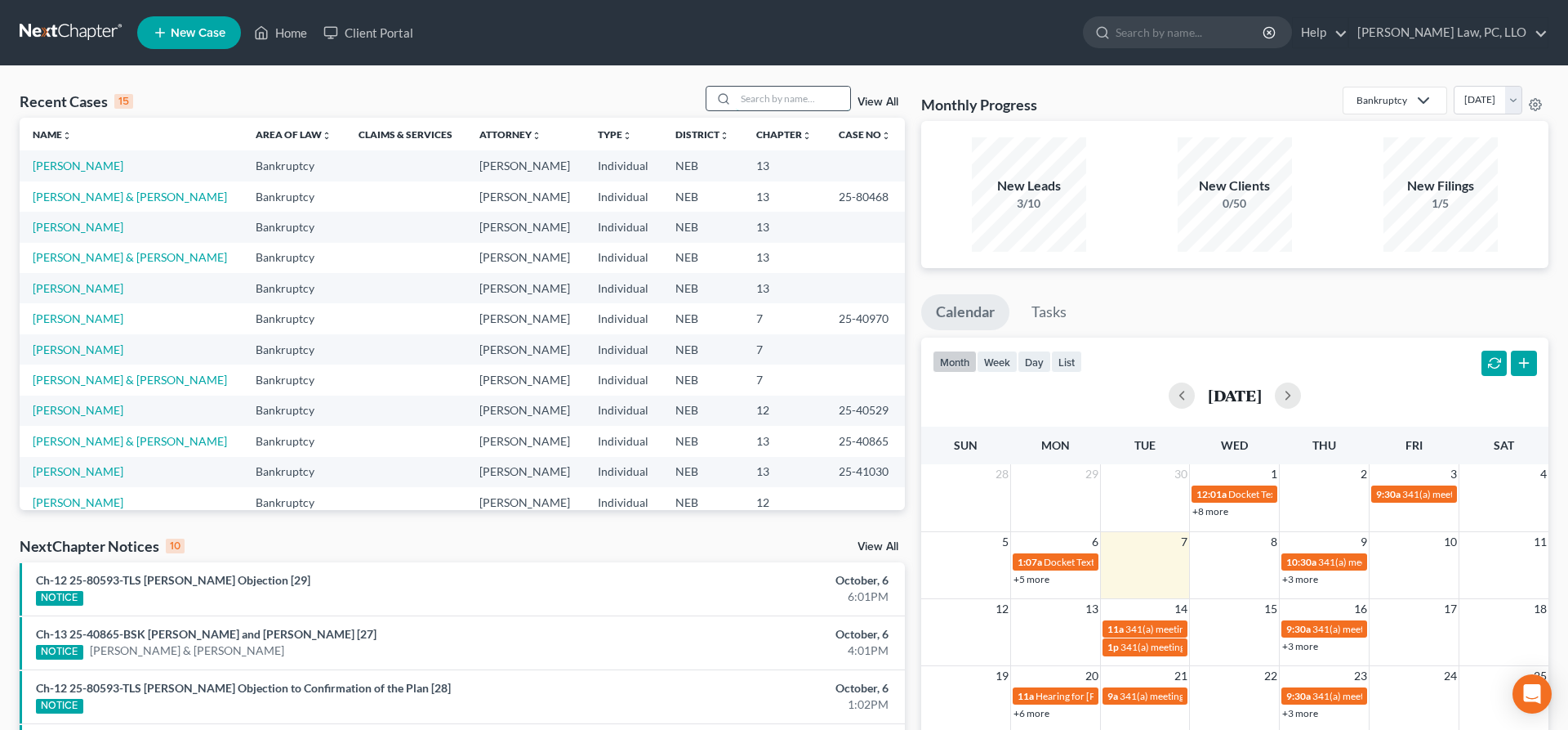
click at [761, 106] on input "search" at bounding box center [793, 98] width 114 height 24
type input "valentine"
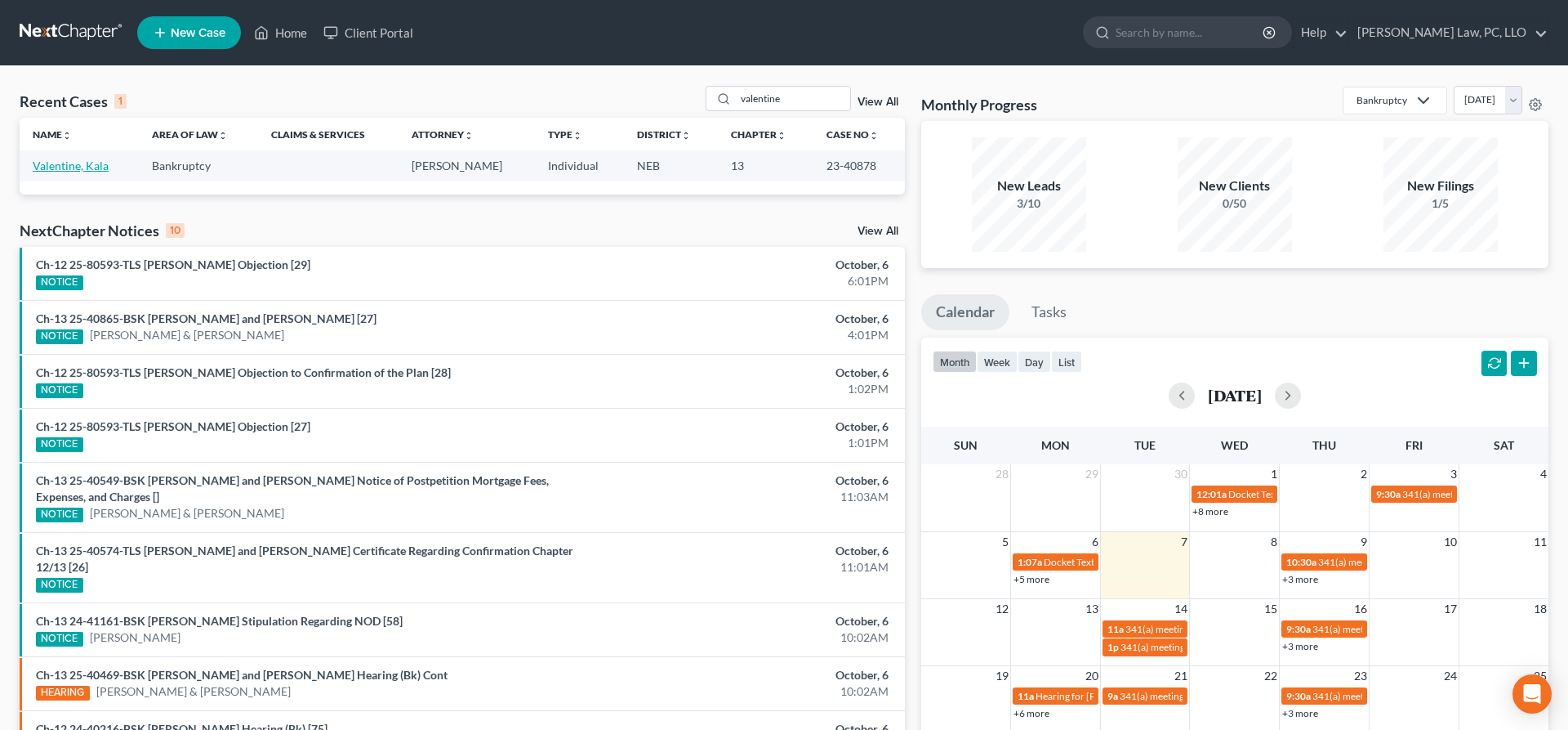
click at [83, 168] on link "Valentine, Kala" at bounding box center [70, 165] width 76 height 14
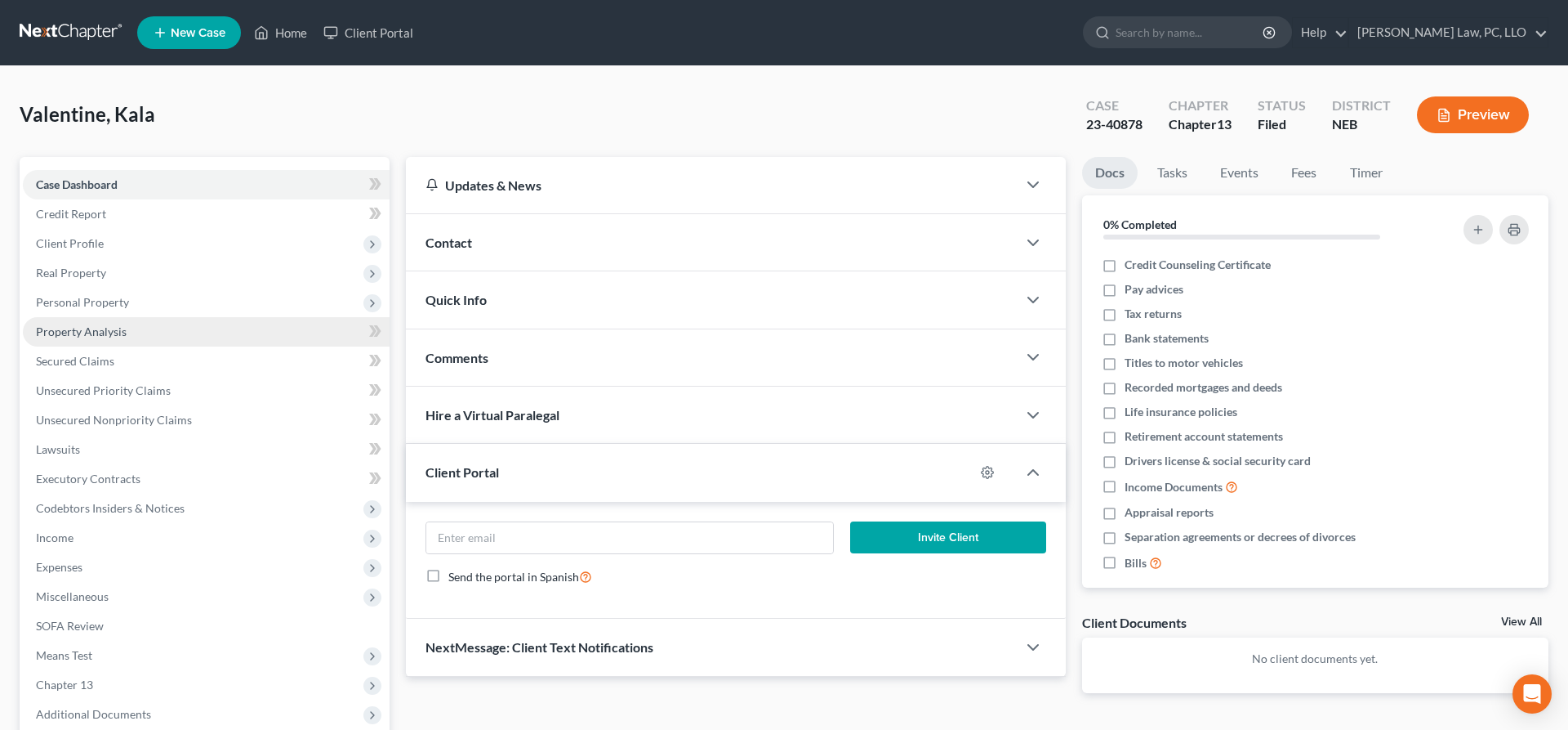
click at [102, 321] on link "Property Analysis" at bounding box center [206, 332] width 367 height 29
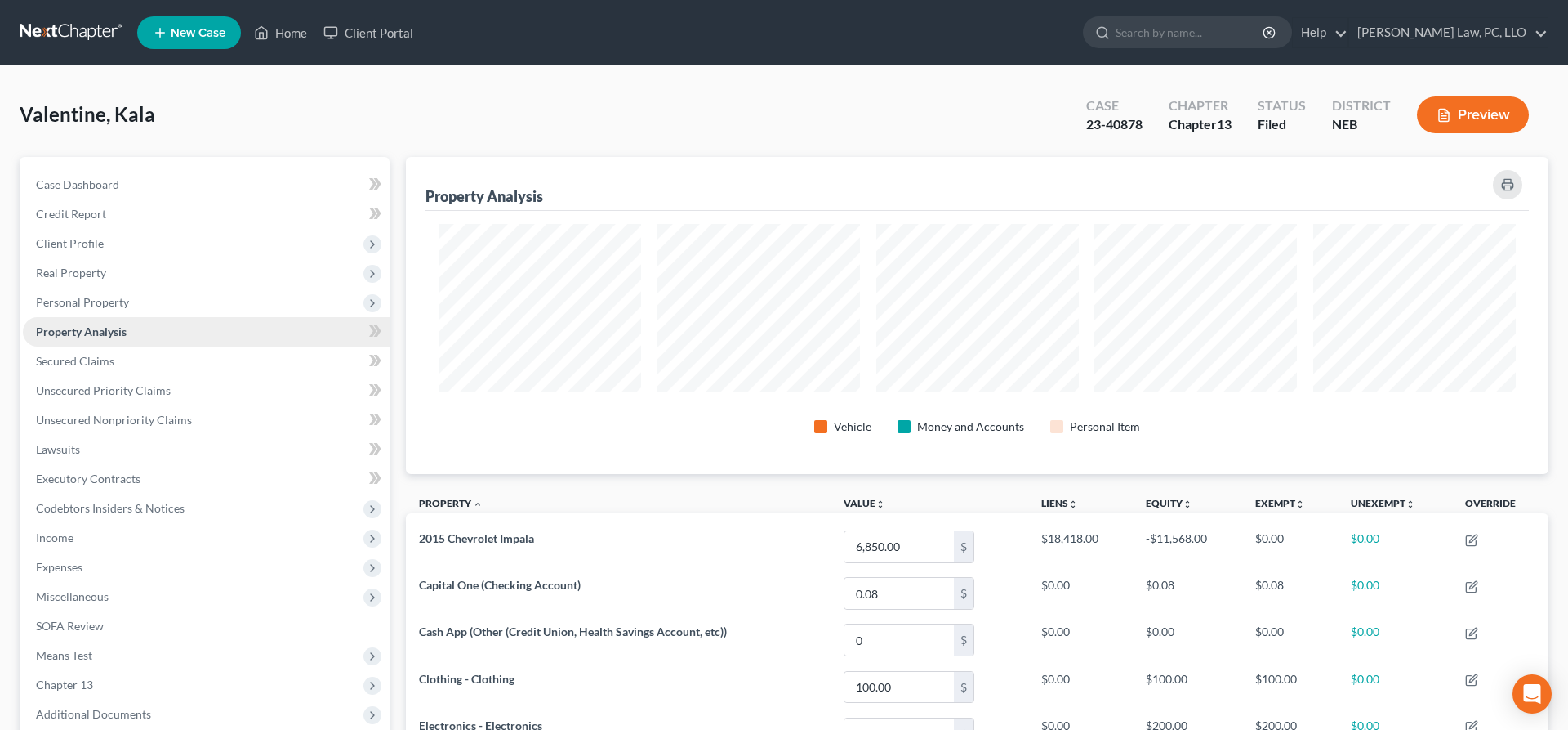
scroll to position [317, 1142]
click at [127, 359] on link "Secured Claims" at bounding box center [206, 361] width 367 height 29
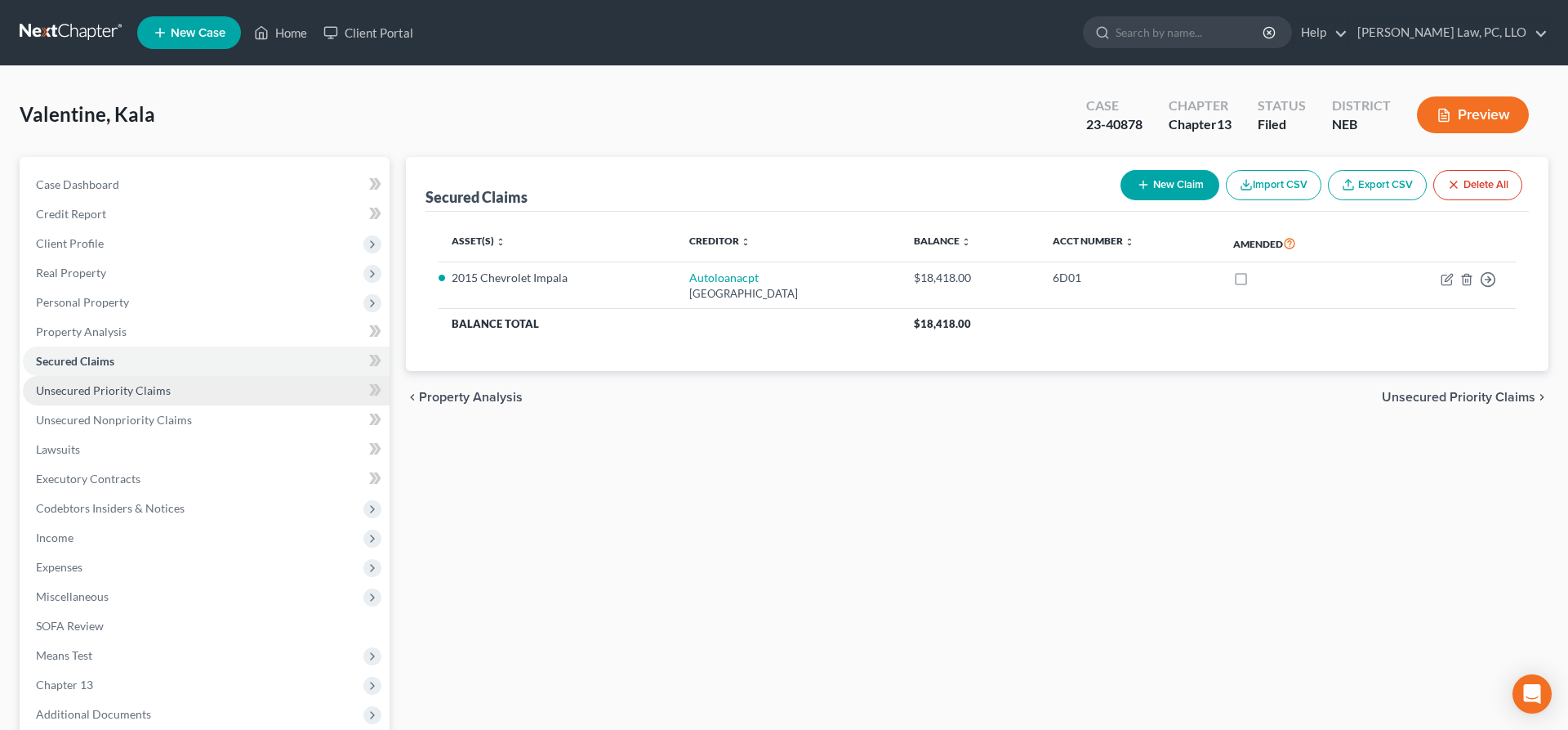
click at [127, 385] on span "Unsecured Priority Claims" at bounding box center [103, 390] width 135 height 14
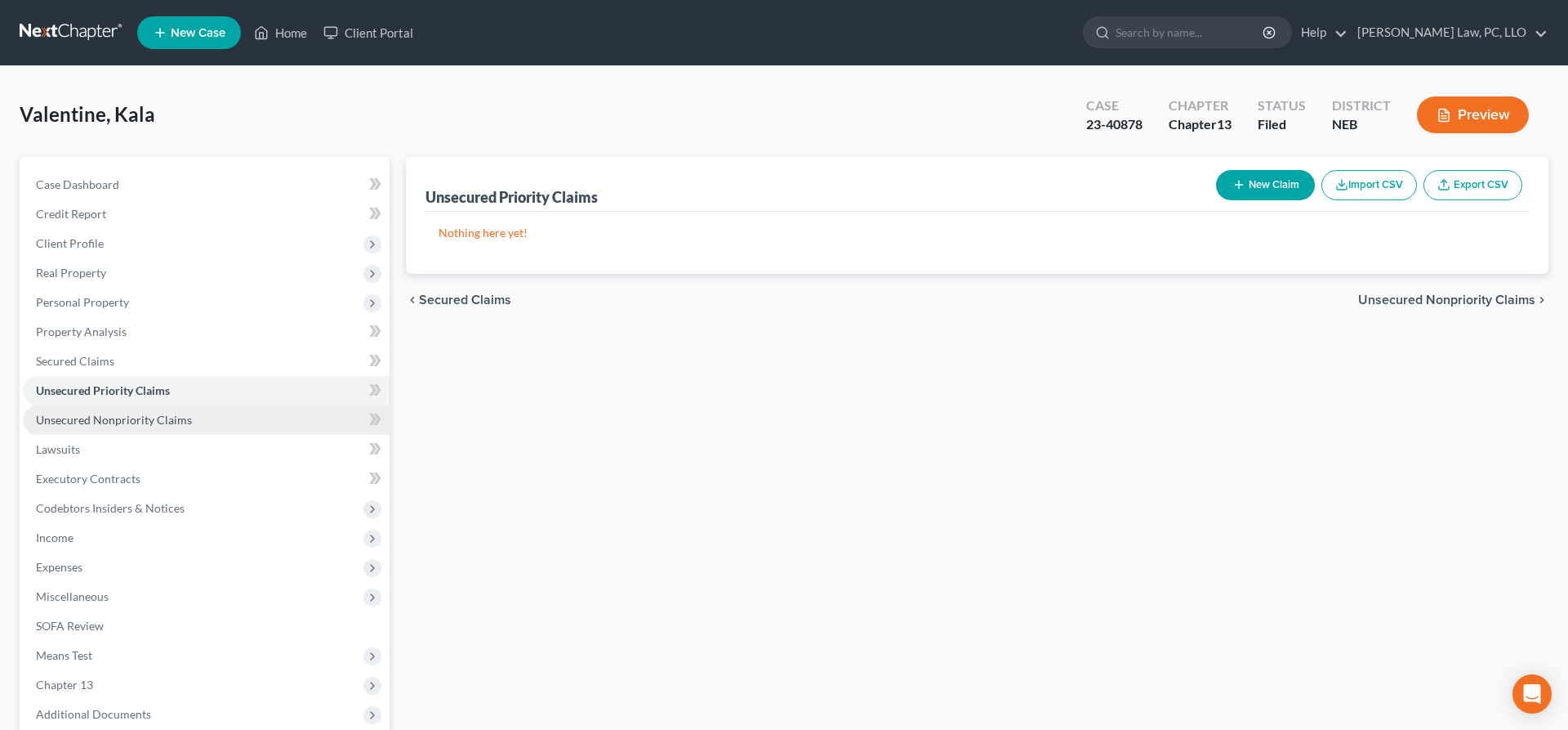
click at [150, 419] on span "Unsecured Nonpriority Claims" at bounding box center [114, 419] width 156 height 14
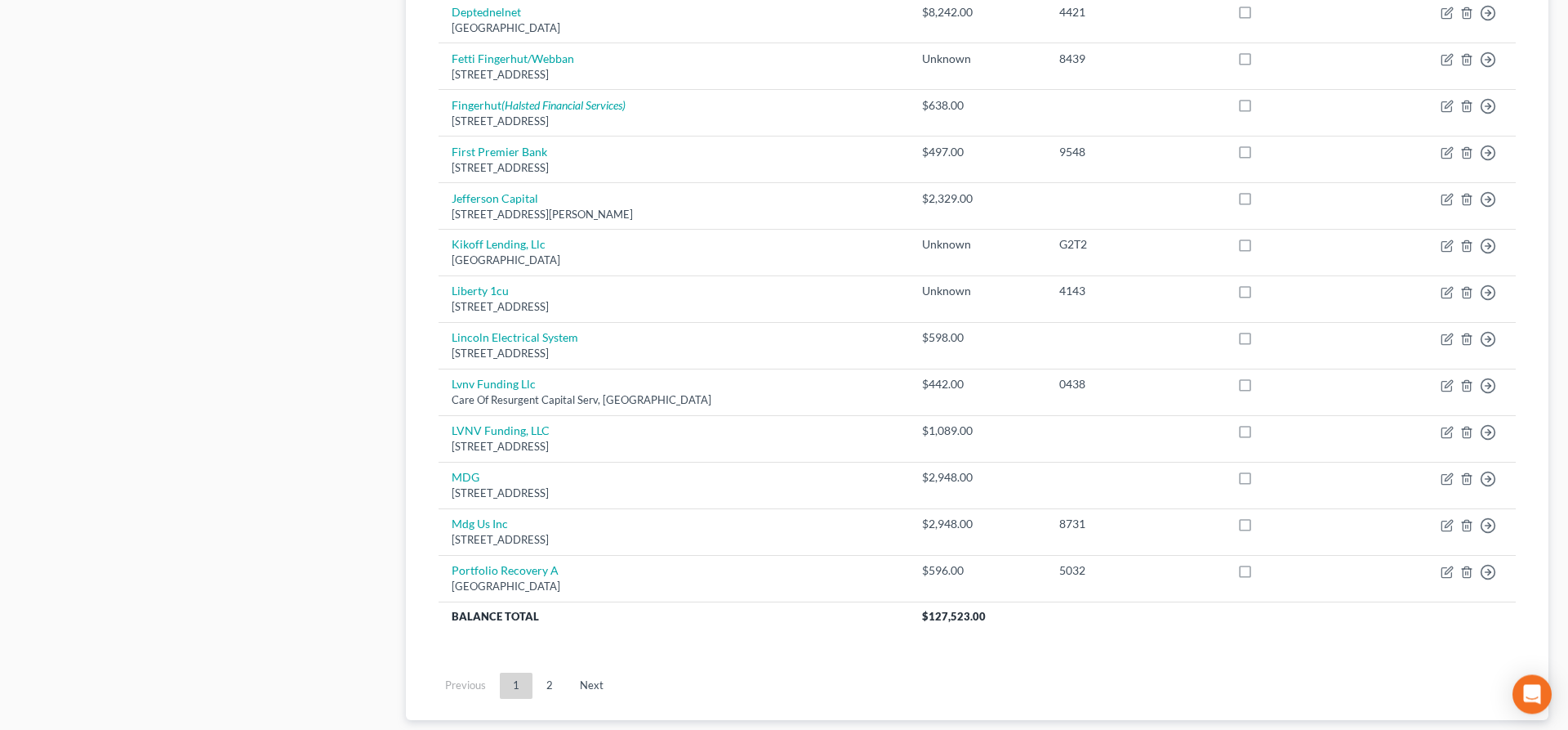
scroll to position [1162, 0]
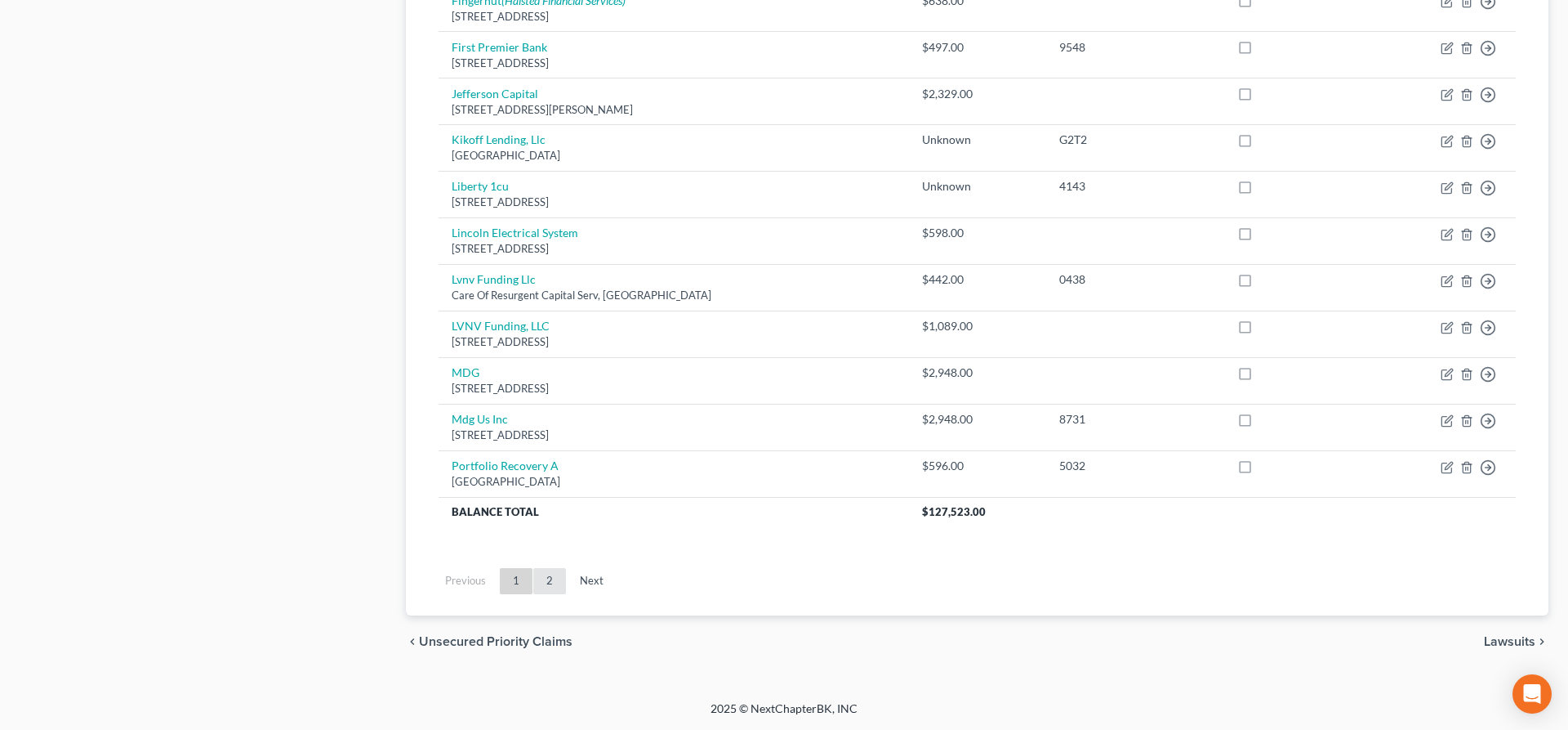
click at [550, 584] on link "2" at bounding box center [550, 581] width 33 height 26
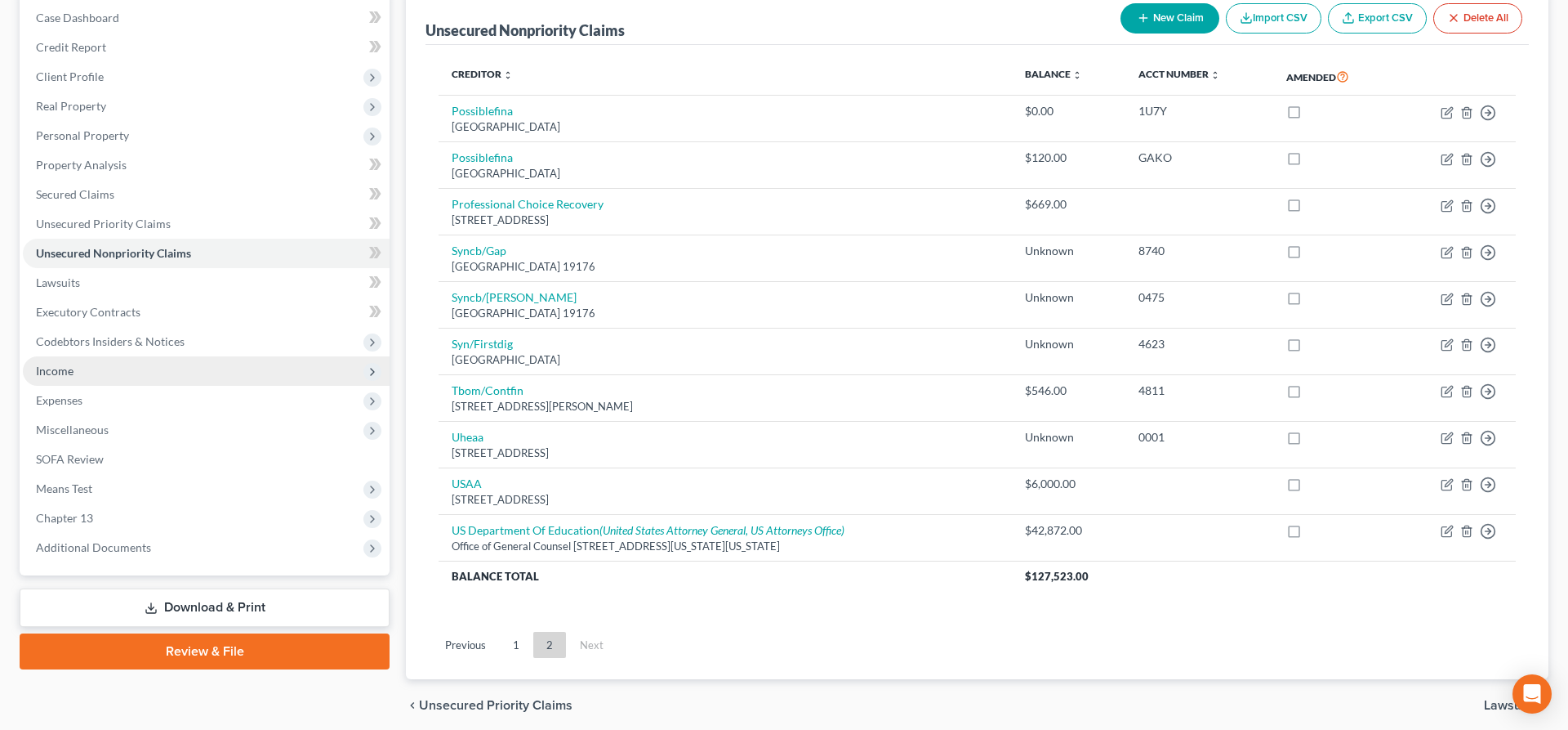
click at [86, 376] on span "Income" at bounding box center [206, 371] width 367 height 29
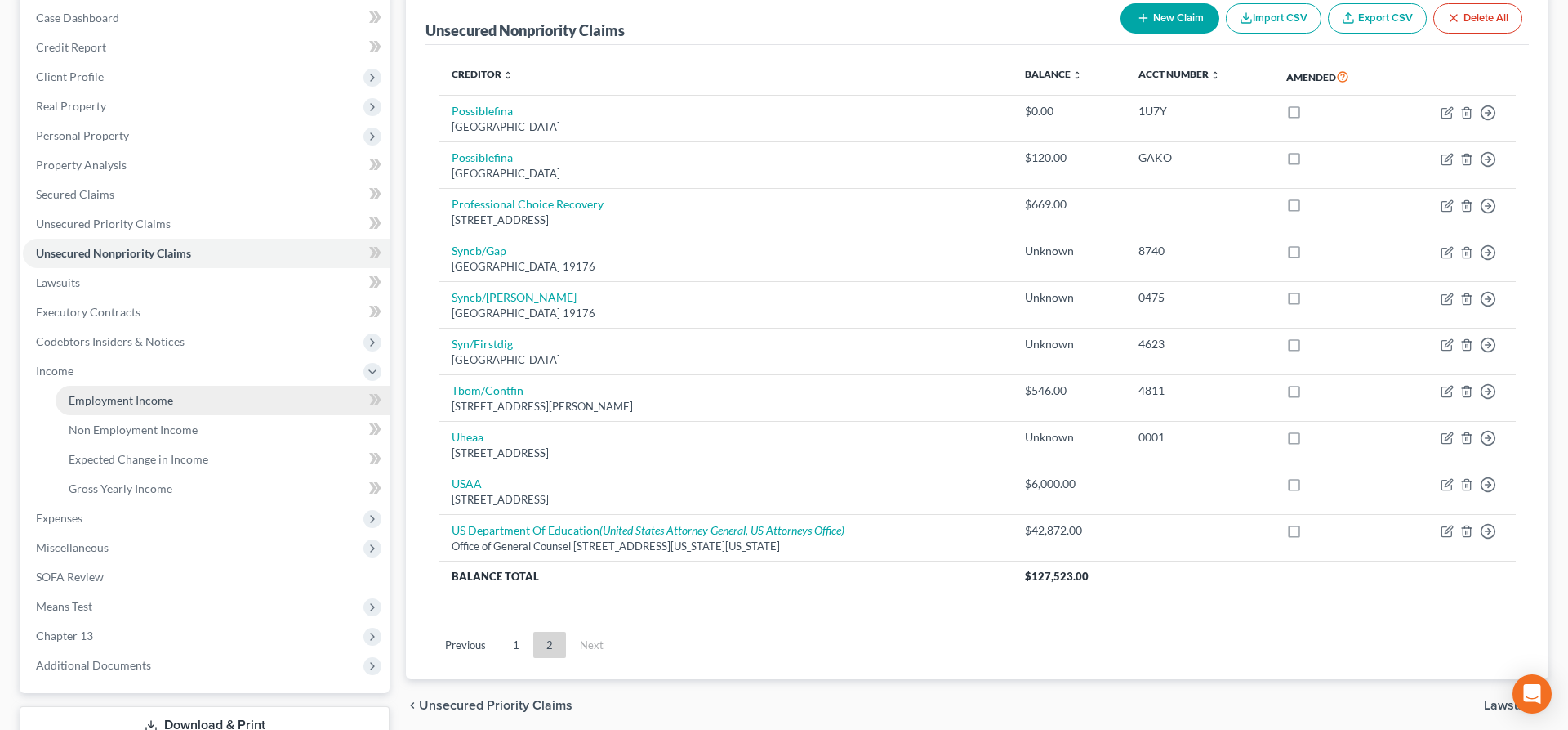
click at [123, 397] on span "Employment Income" at bounding box center [121, 400] width 105 height 14
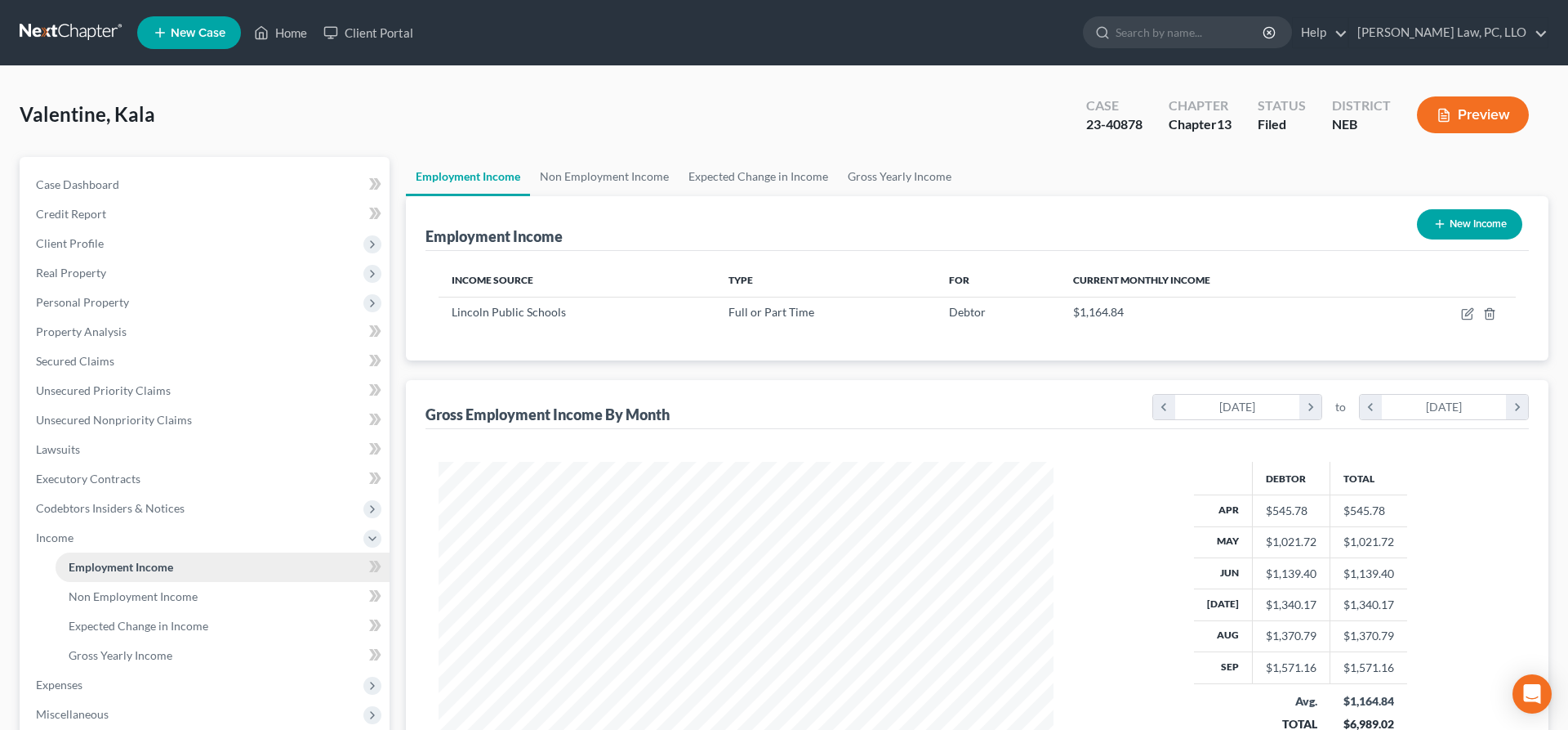
scroll to position [307, 648]
click at [1468, 314] on icon "button" at bounding box center [1467, 314] width 13 height 13
select select "0"
select select "30"
select select "2"
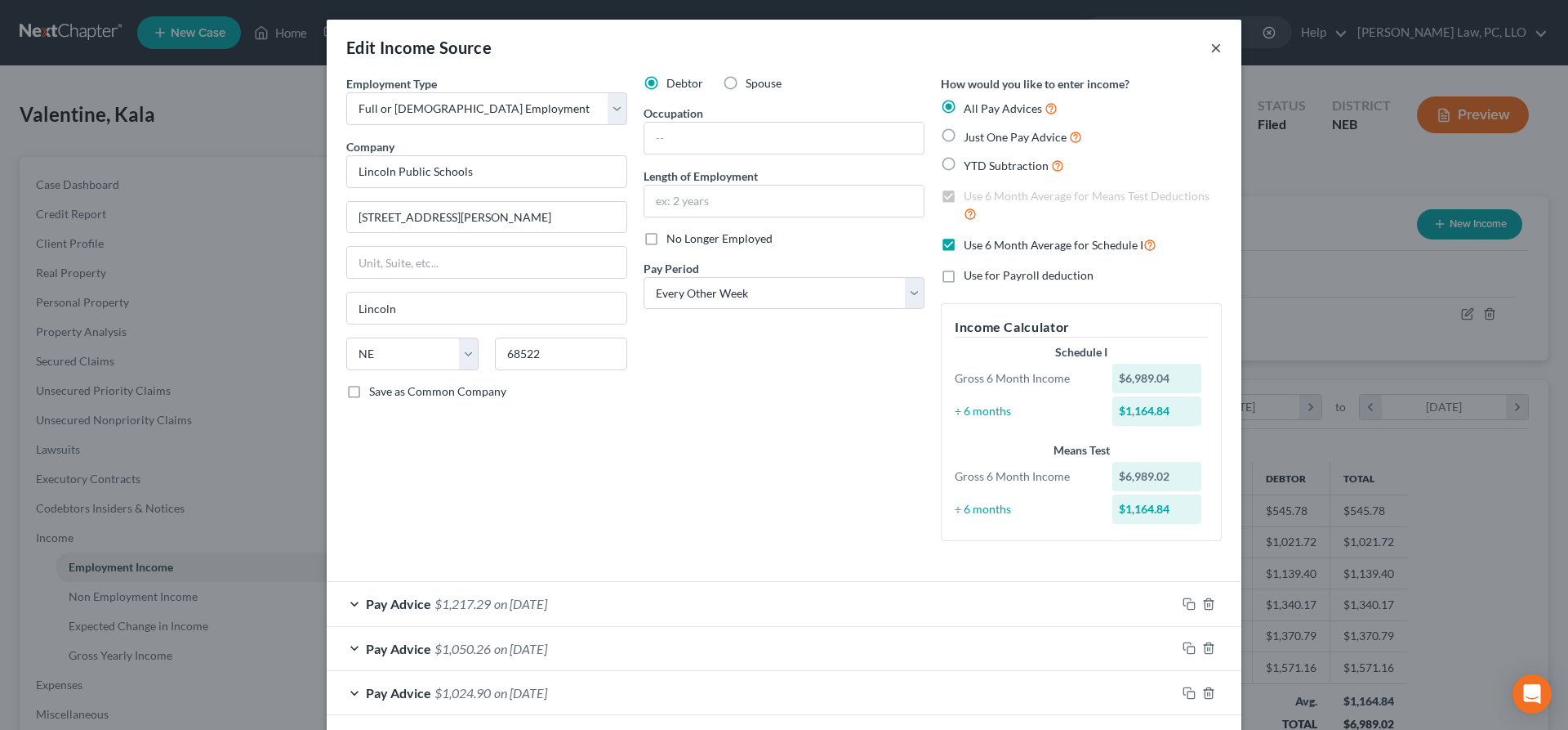
click at [1213, 46] on button "×" at bounding box center [1216, 47] width 11 height 20
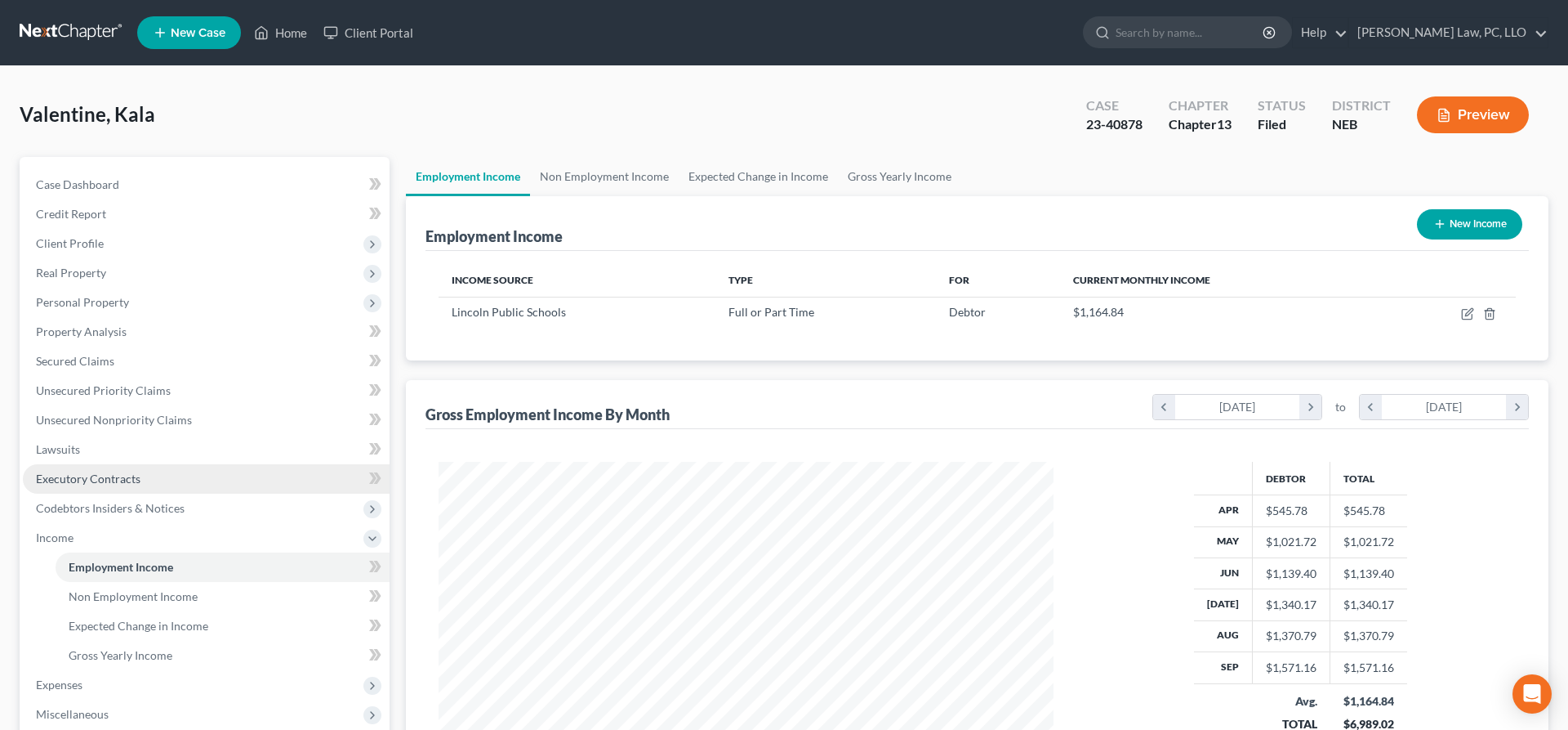
scroll to position [284, 0]
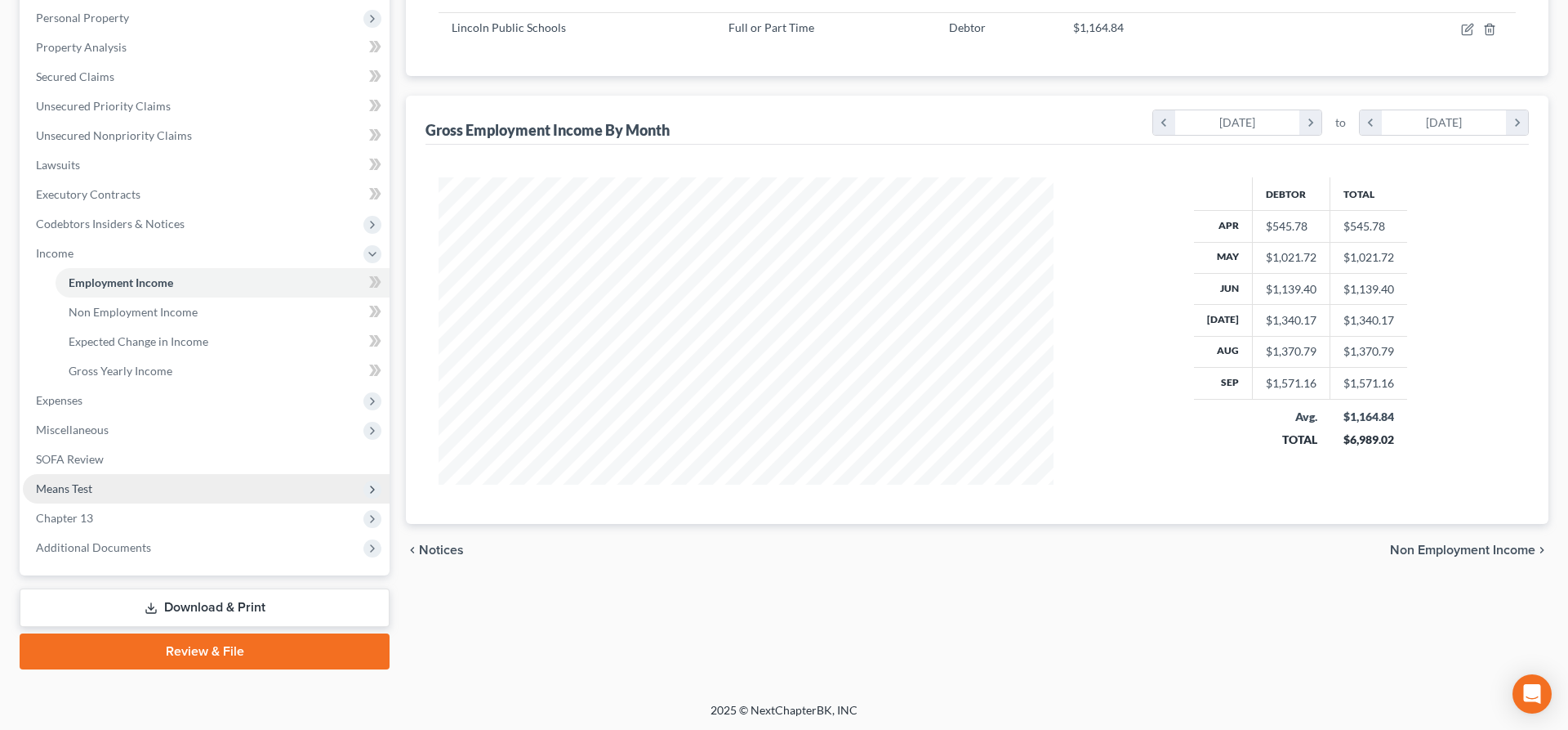
click at [140, 495] on span "Means Test" at bounding box center [206, 489] width 367 height 29
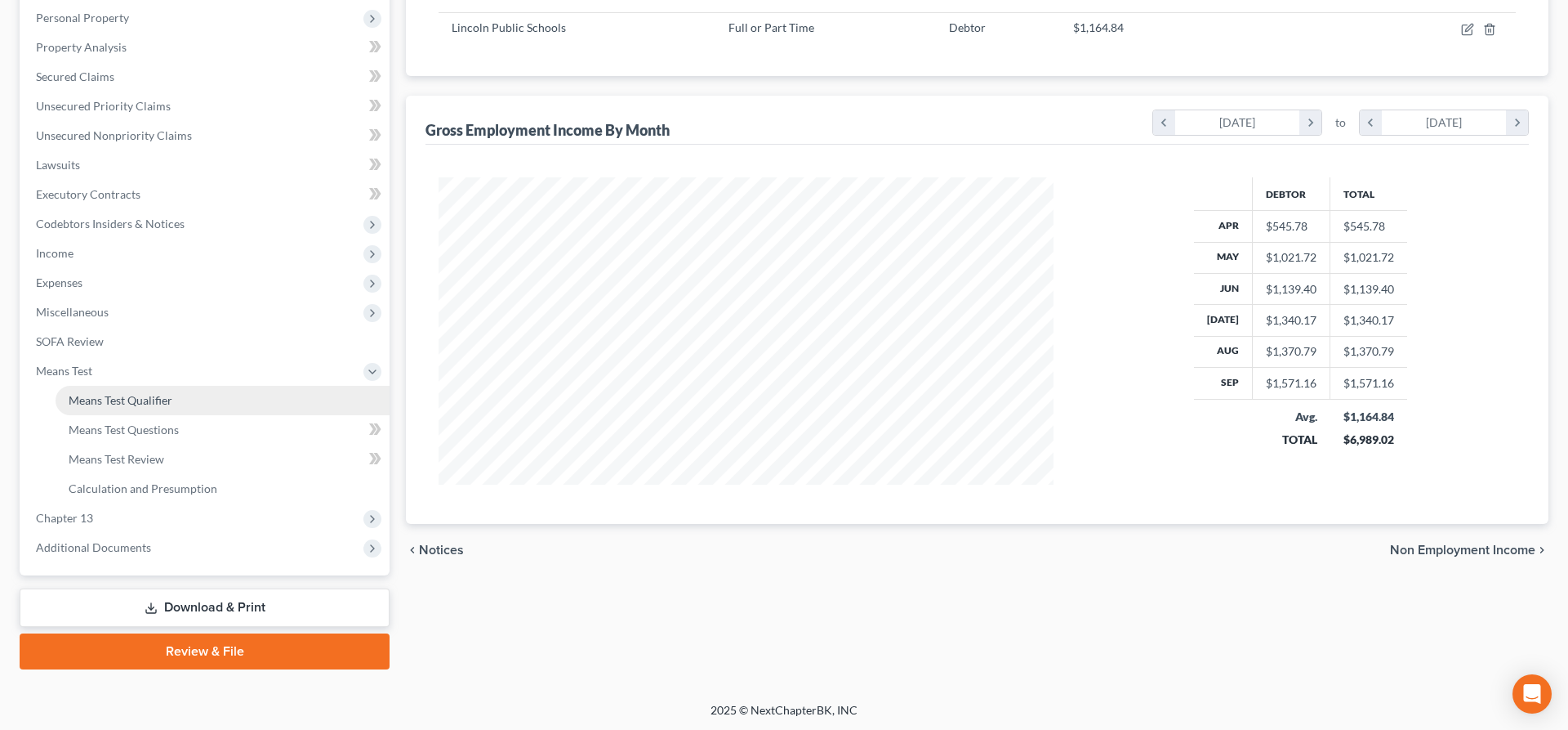
click at [147, 408] on link "Means Test Qualifier" at bounding box center [222, 401] width 334 height 29
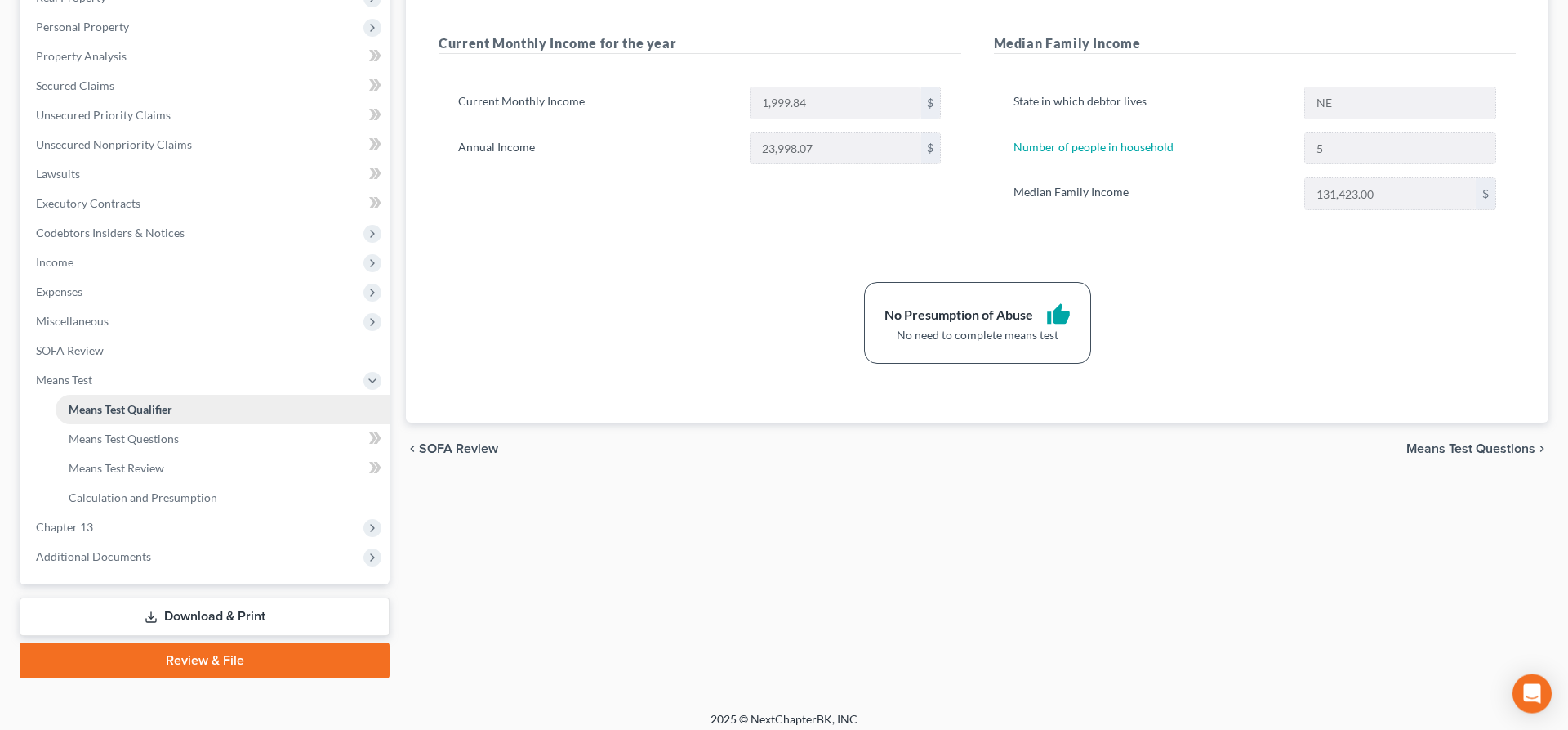
scroll to position [276, 0]
click at [83, 294] on span "Expenses" at bounding box center [206, 291] width 367 height 29
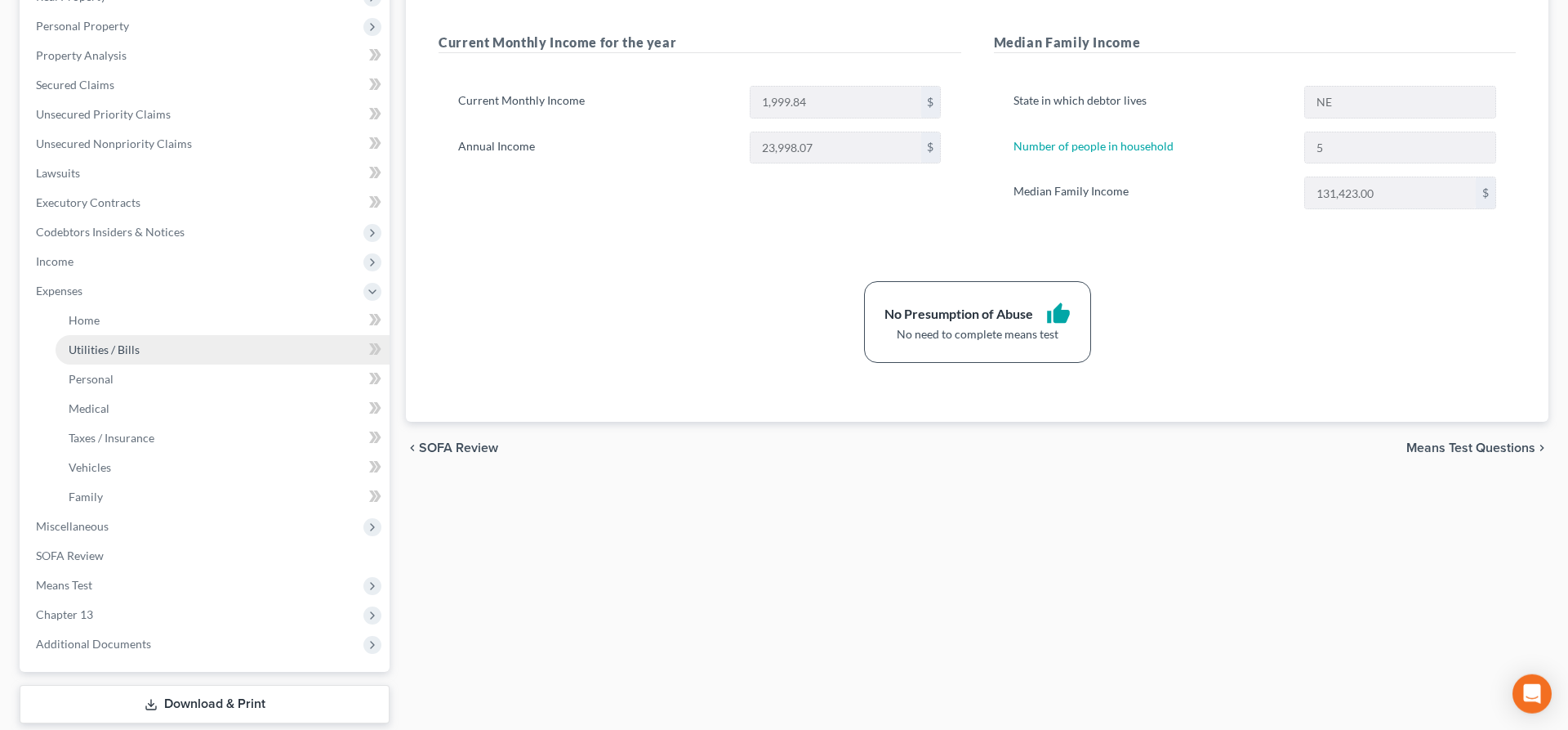
click at [93, 344] on span "Utilities / Bills" at bounding box center [104, 349] width 71 height 14
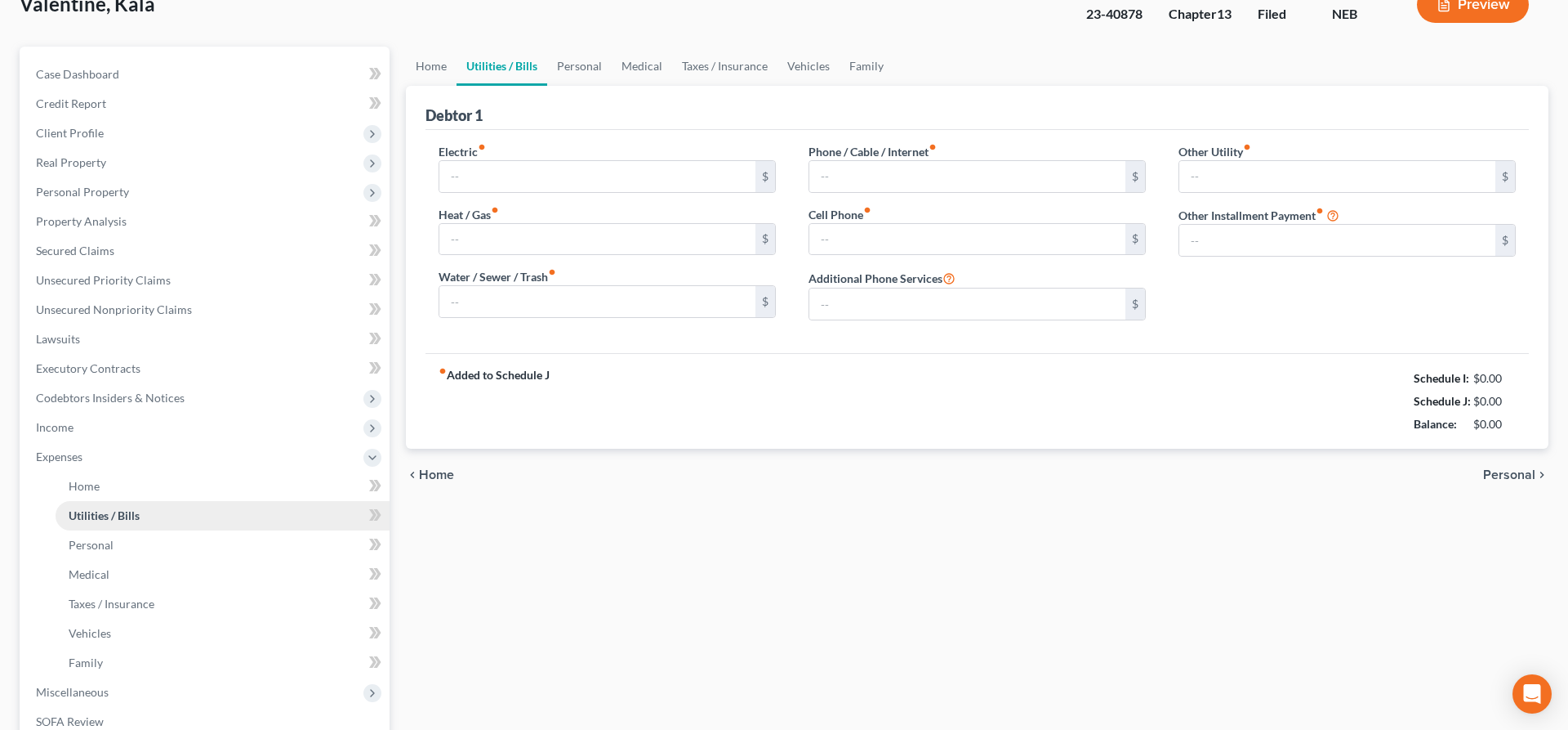
type input "120.00"
type input "0.00"
type input "100.00"
type input "400.00"
type input "0.00"
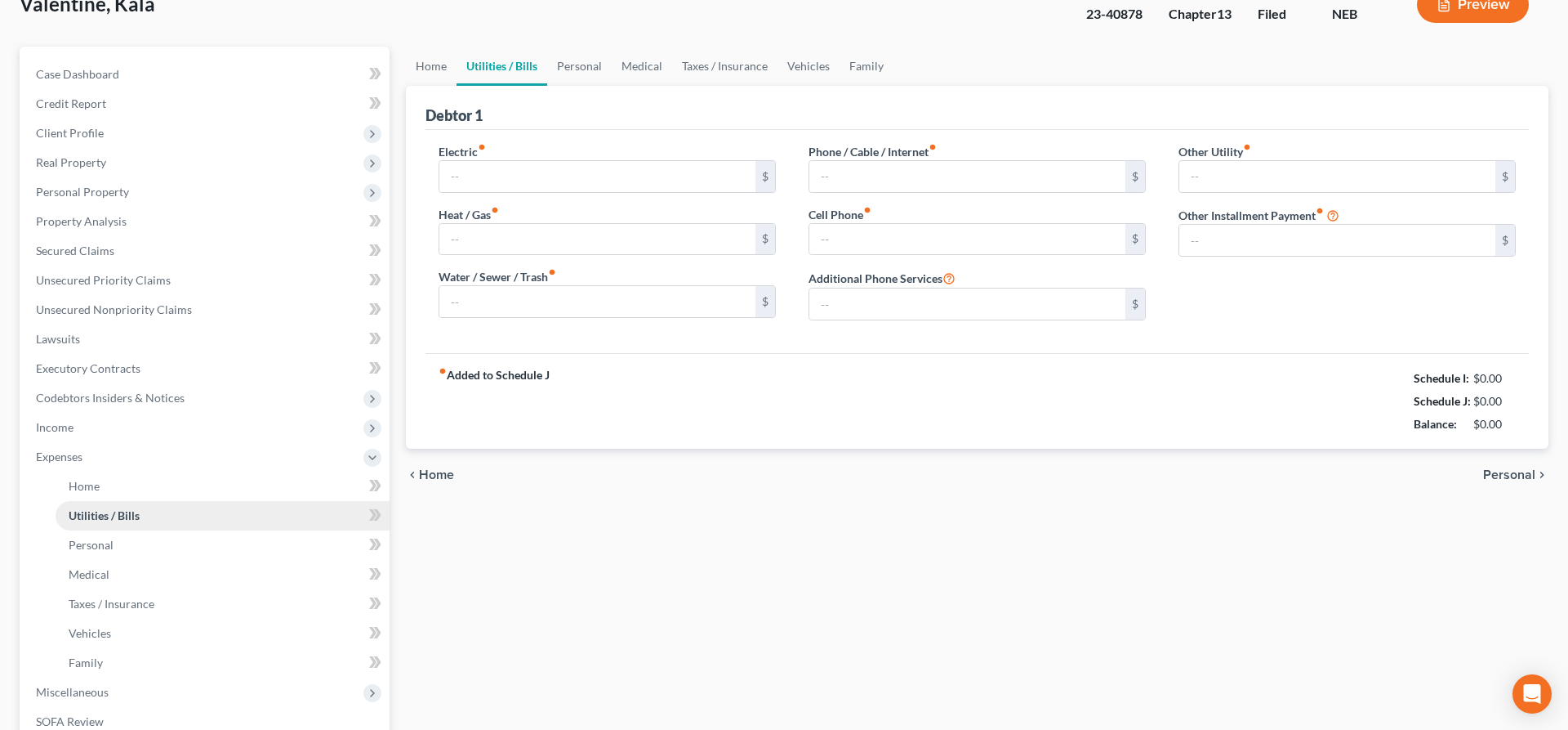
type input "0.00"
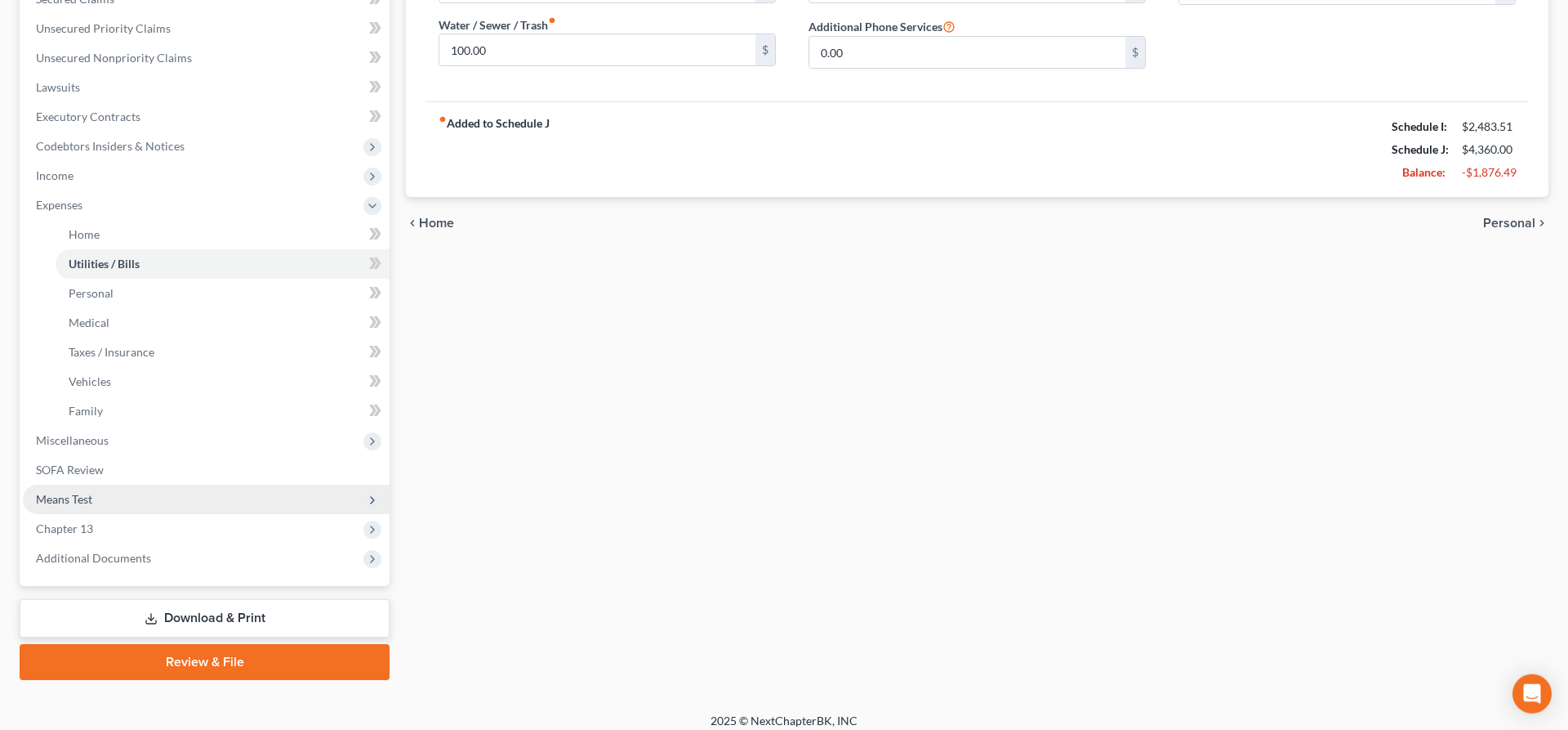
scroll to position [363, 0]
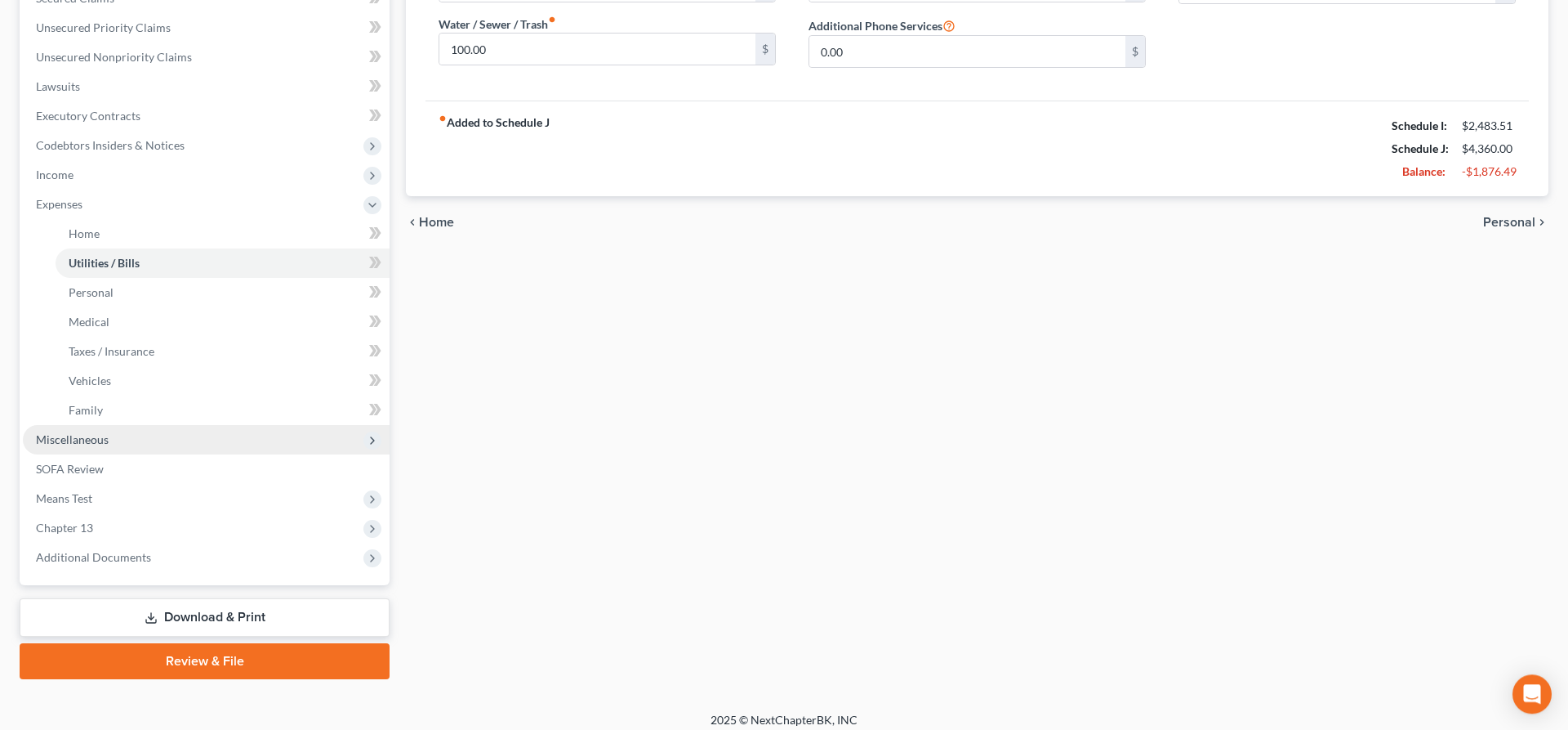
click at [97, 439] on span "Miscellaneous" at bounding box center [72, 439] width 73 height 14
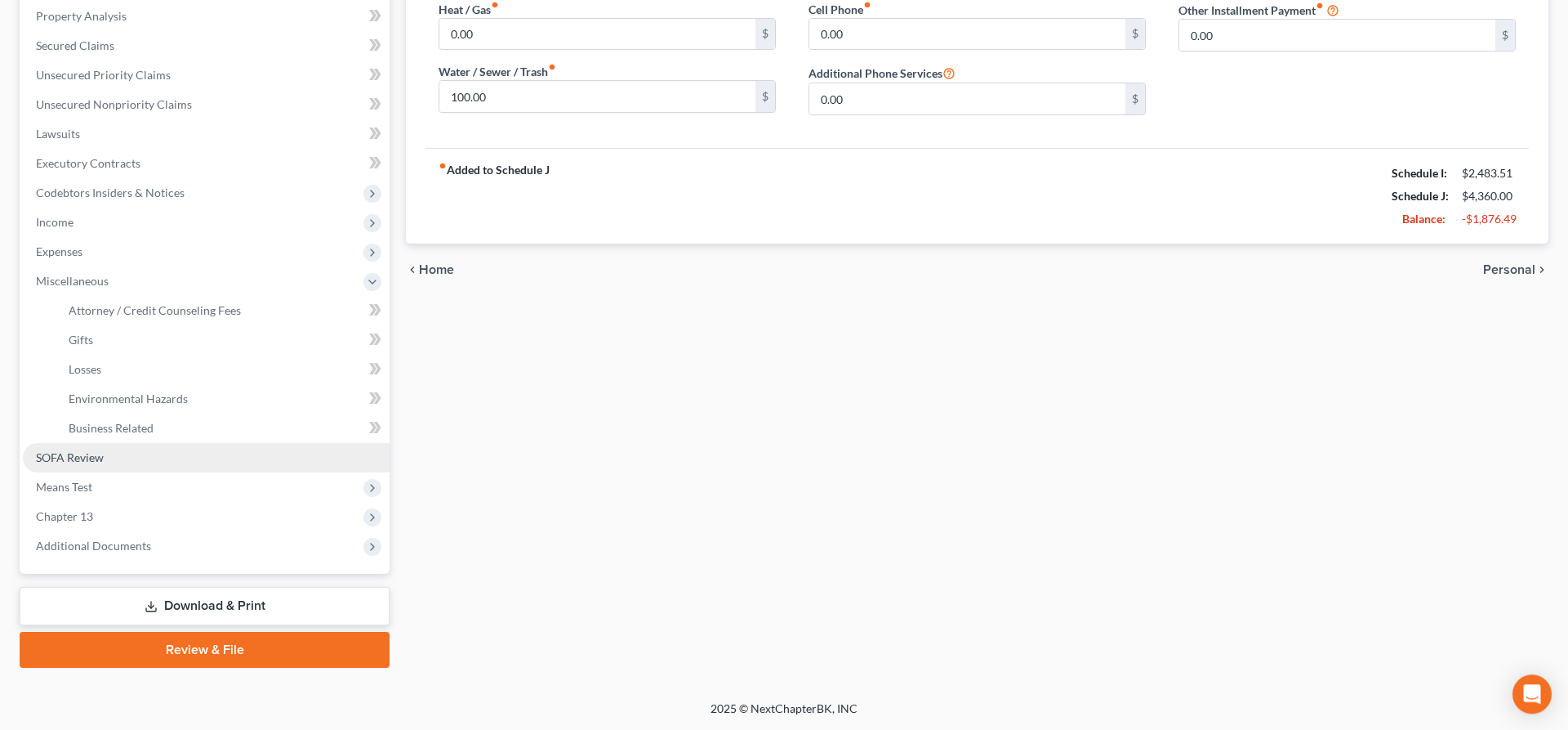
scroll to position [314, 0]
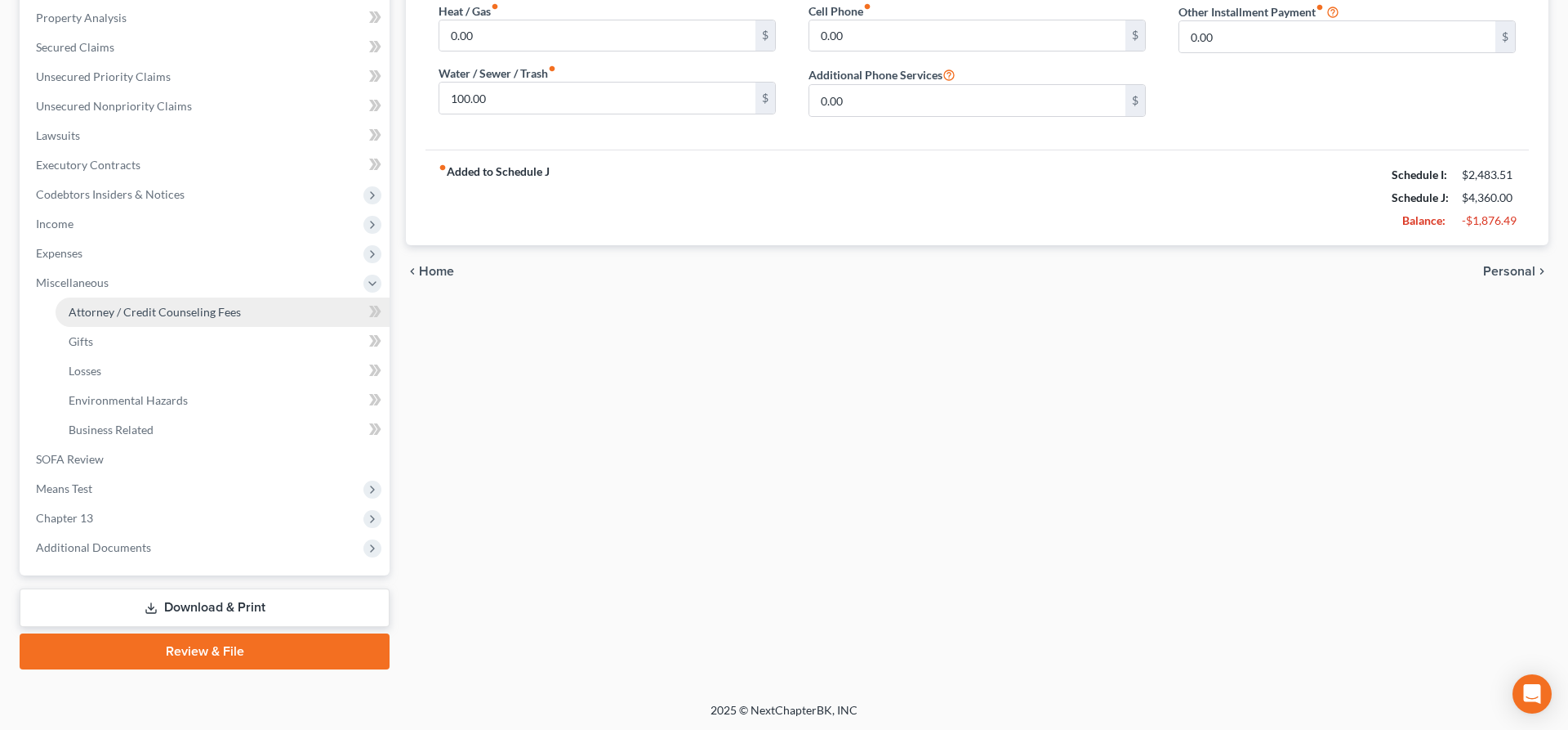
click at [200, 319] on link "Attorney / Credit Counseling Fees" at bounding box center [222, 312] width 334 height 29
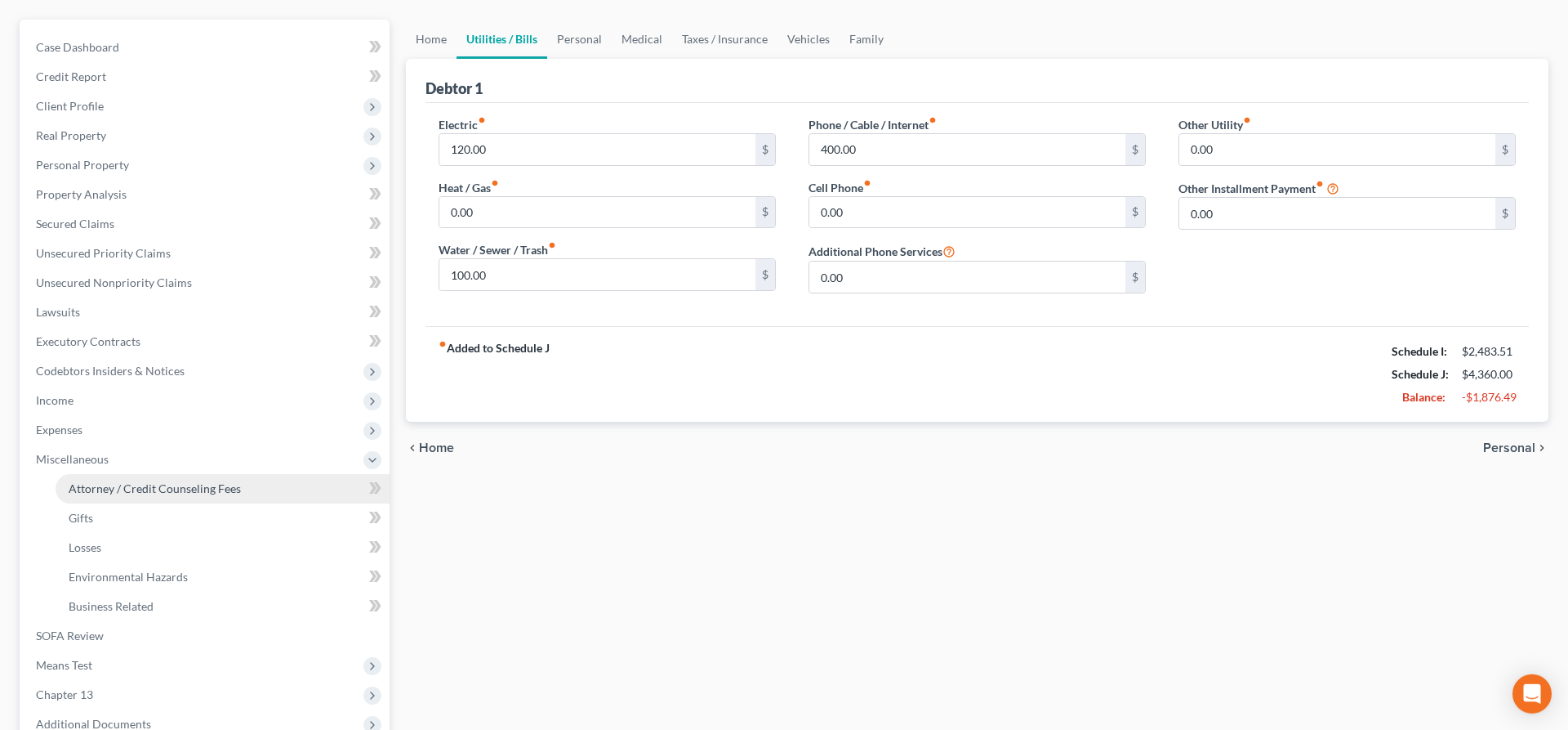
select select "1"
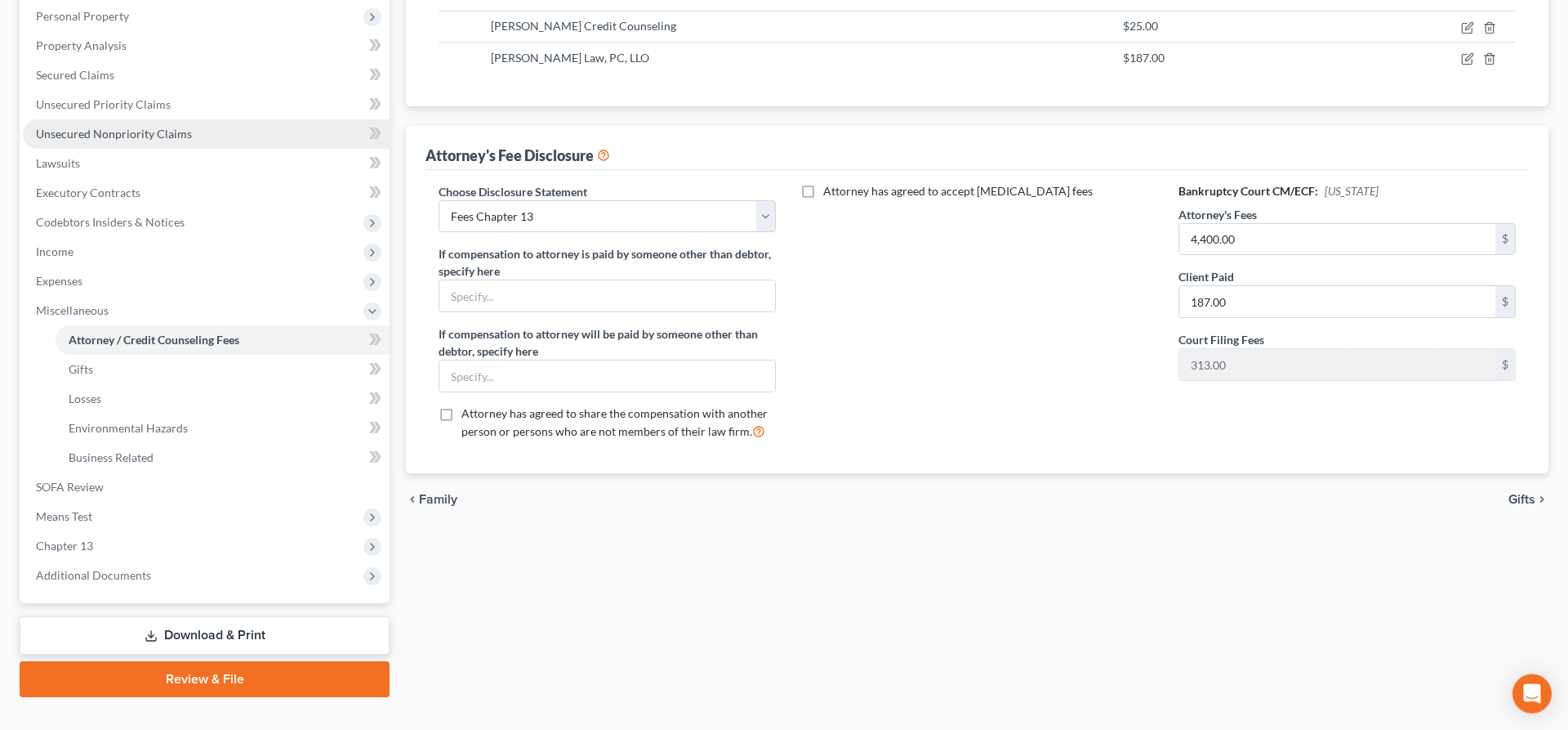
scroll to position [314, 0]
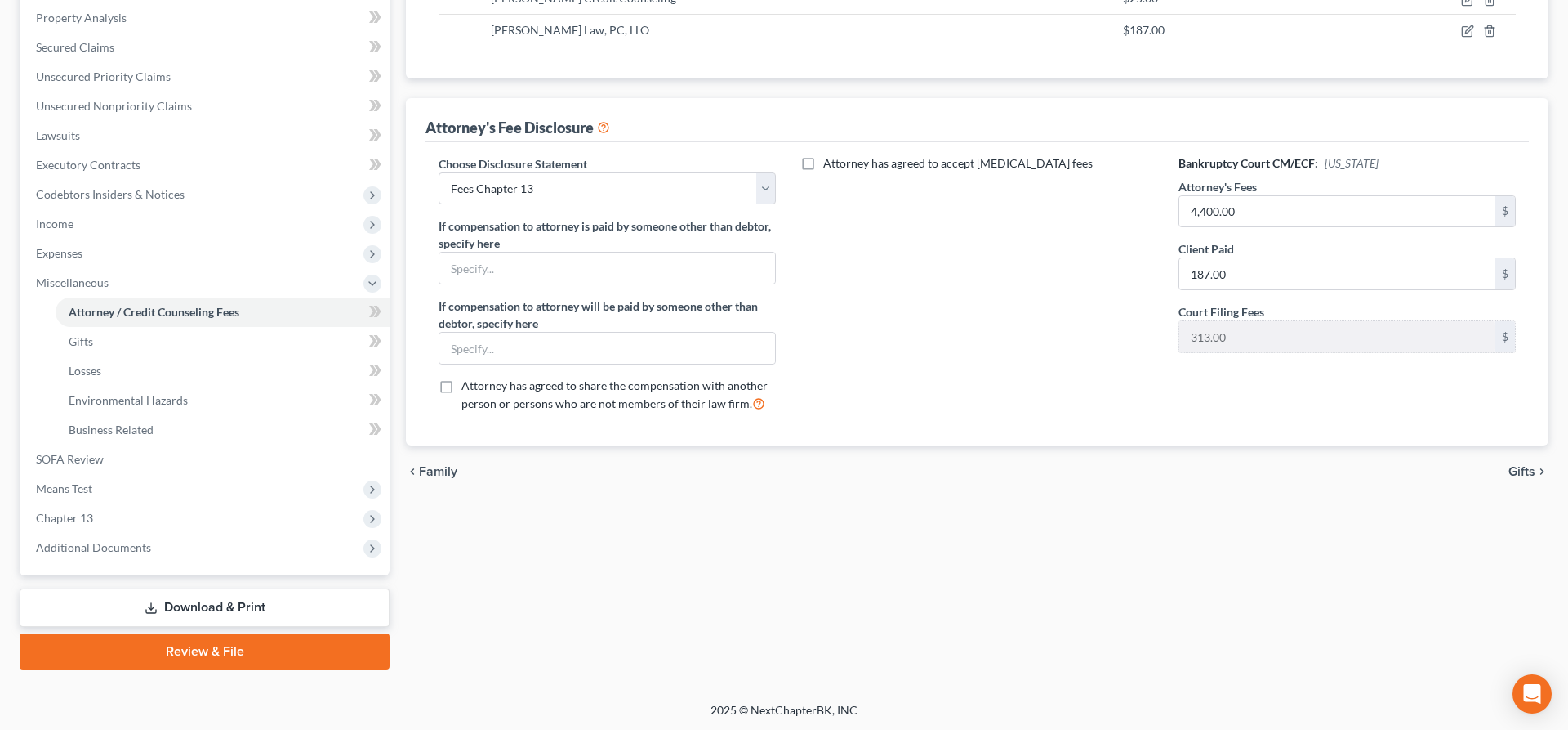
click at [213, 606] on link "Download & Print" at bounding box center [204, 607] width 370 height 38
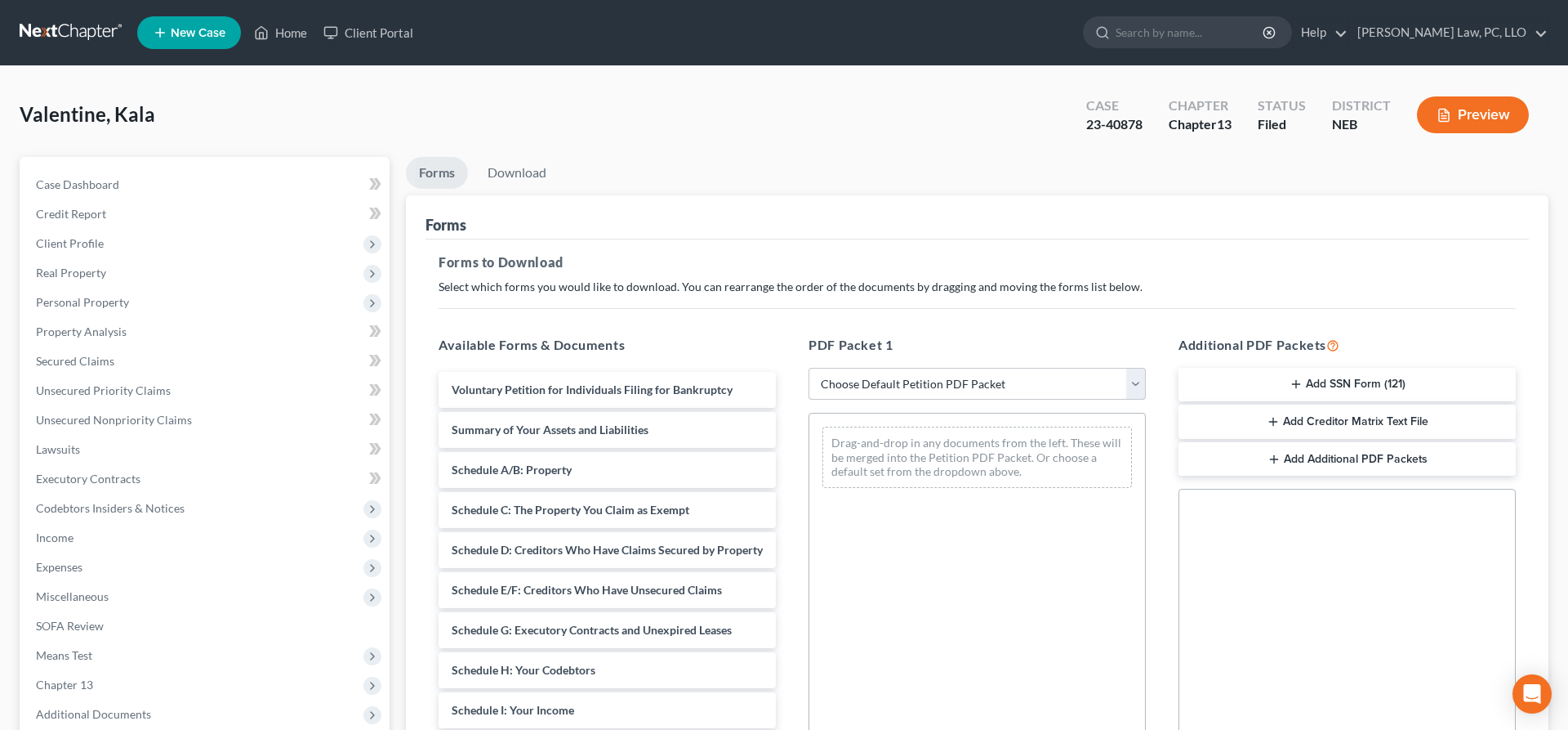
click at [809, 368] on select "Choose Default Petition PDF Packet Complete Bankruptcy Petition (all forms and …" at bounding box center [977, 384] width 337 height 33
select select "7"
click option "Chapter 13 Template" at bounding box center [0, 0] width 0 height 0
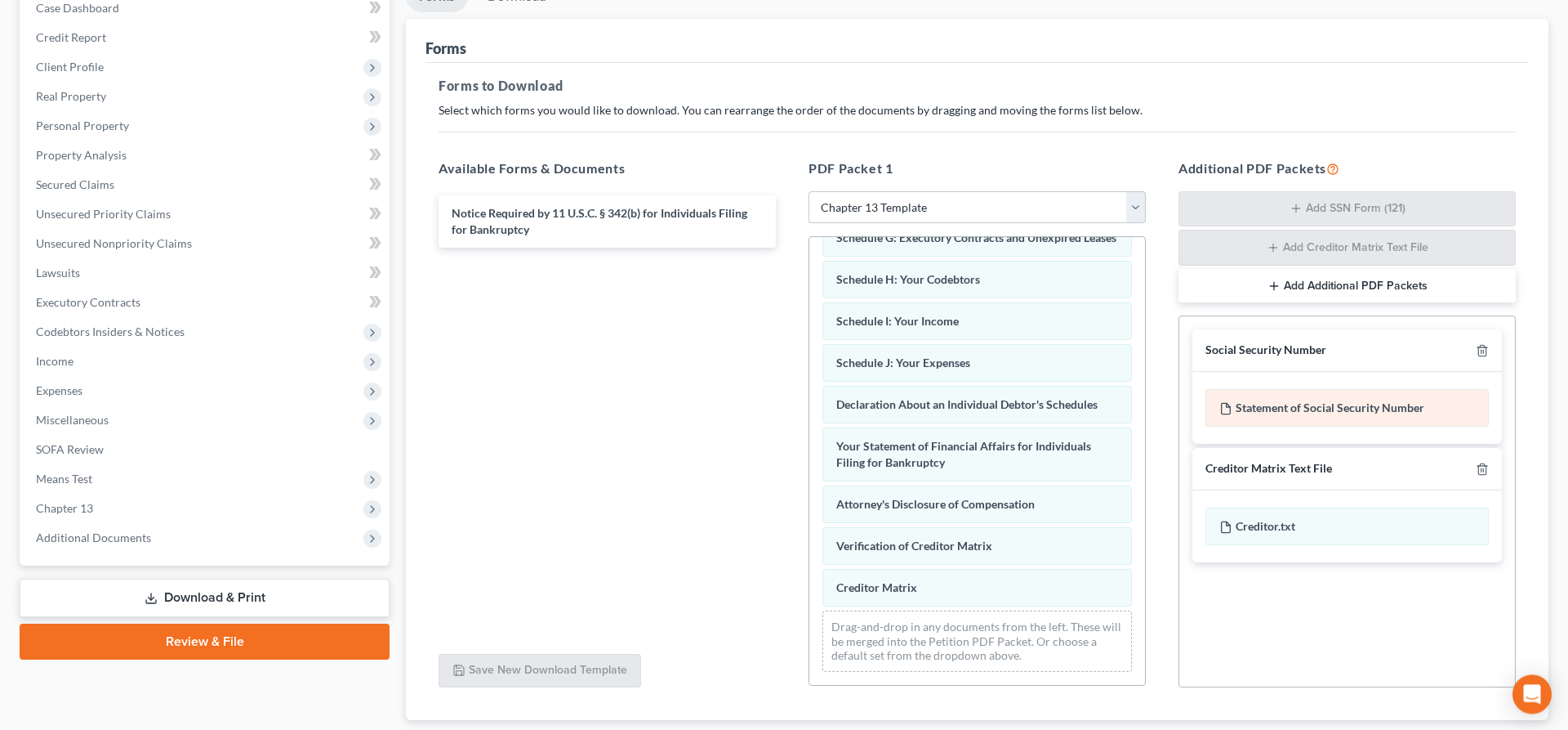
scroll to position [280, 0]
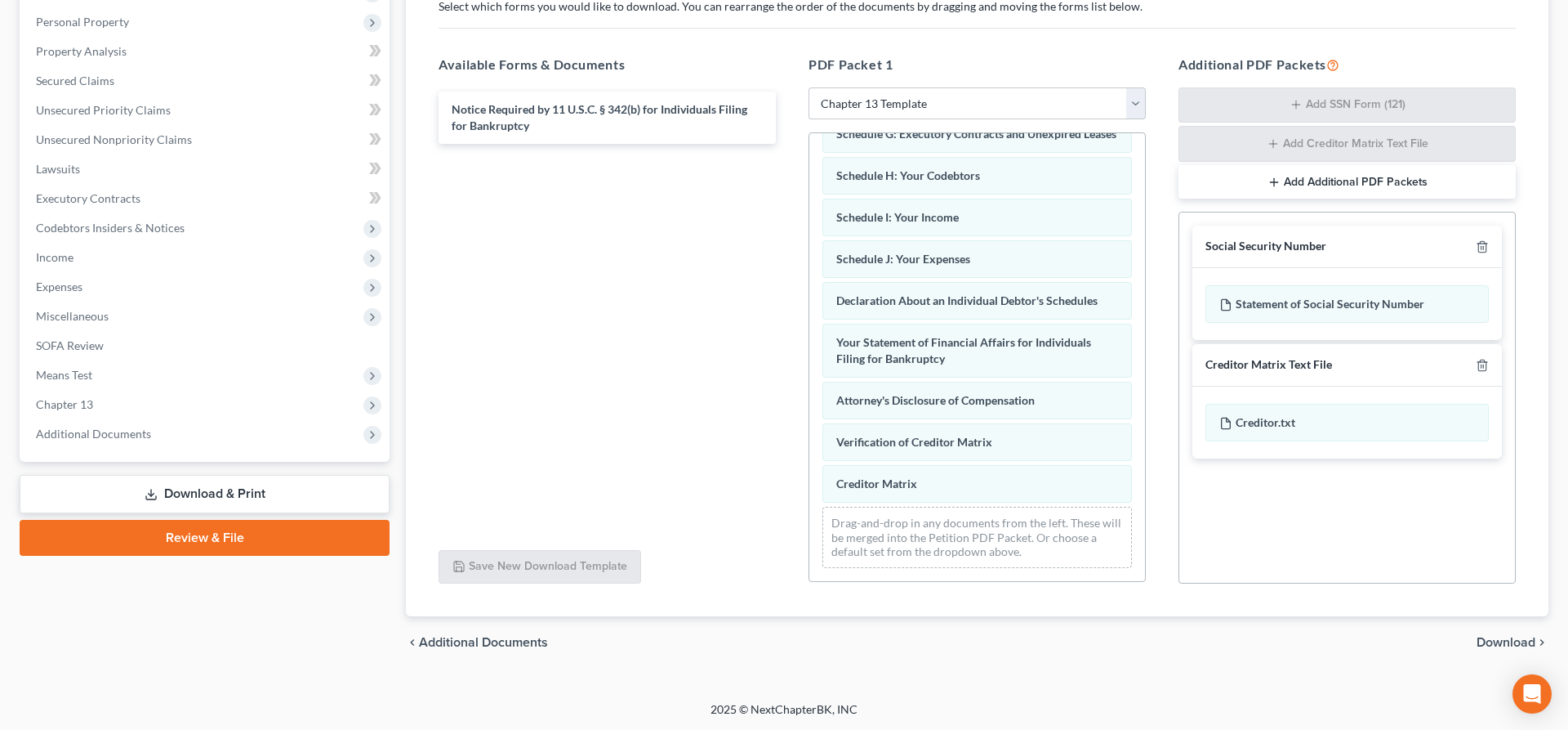
click at [1495, 655] on div "chevron_left Additional Documents Download chevron_right" at bounding box center [977, 643] width 1142 height 52
click at [1507, 636] on span "Download" at bounding box center [1506, 643] width 59 height 13
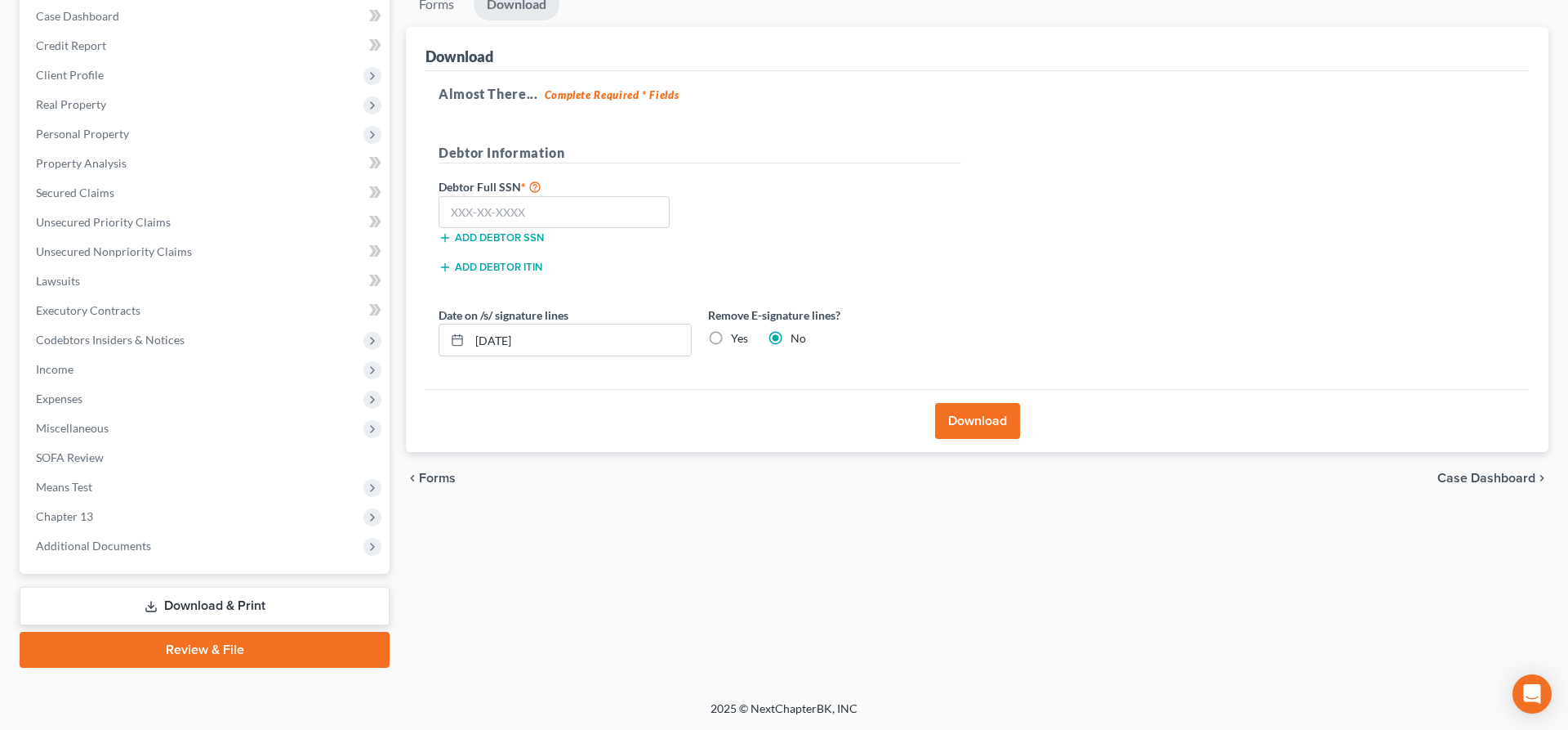
scroll to position [167, 0]
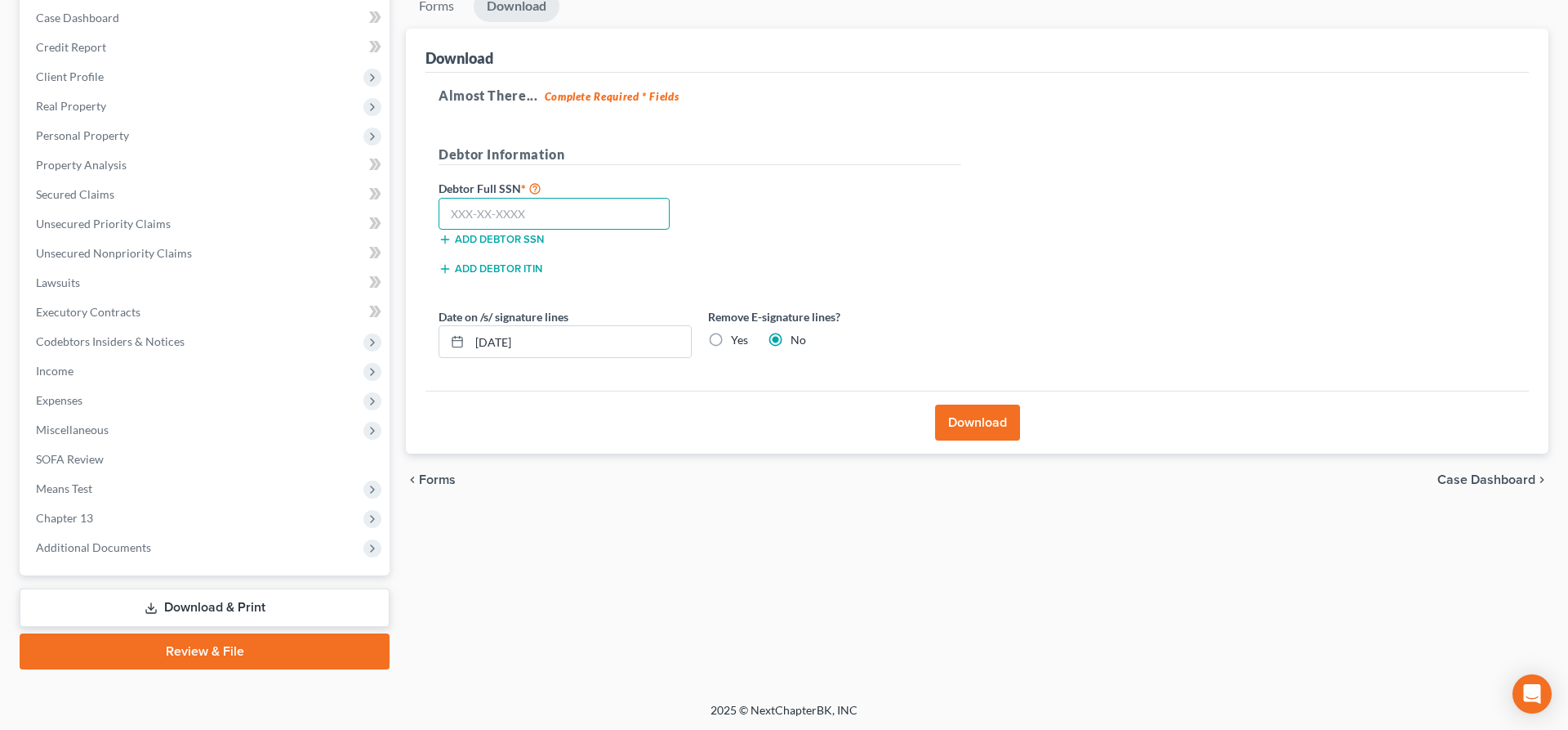
click at [627, 214] on input "text" at bounding box center [554, 214] width 231 height 33
type input "505-23-9621"
click at [641, 353] on input "10/07/2025" at bounding box center [580, 342] width 221 height 31
type input "1"
click at [731, 342] on label "Yes" at bounding box center [739, 340] width 17 height 16
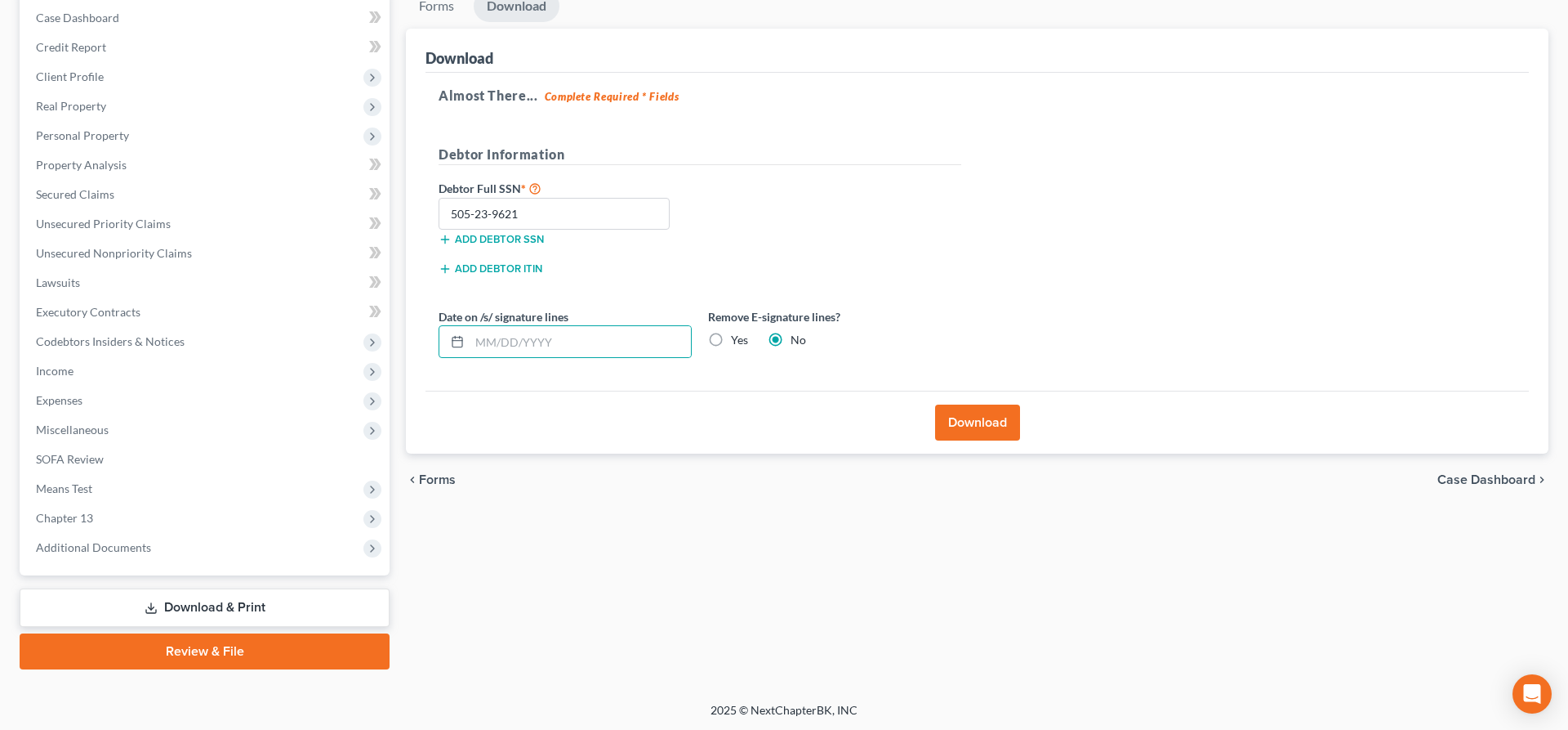
click at [738, 342] on input "Yes" at bounding box center [743, 337] width 11 height 11
radio input "true"
radio input "false"
click at [968, 415] on button "Download" at bounding box center [977, 423] width 85 height 36
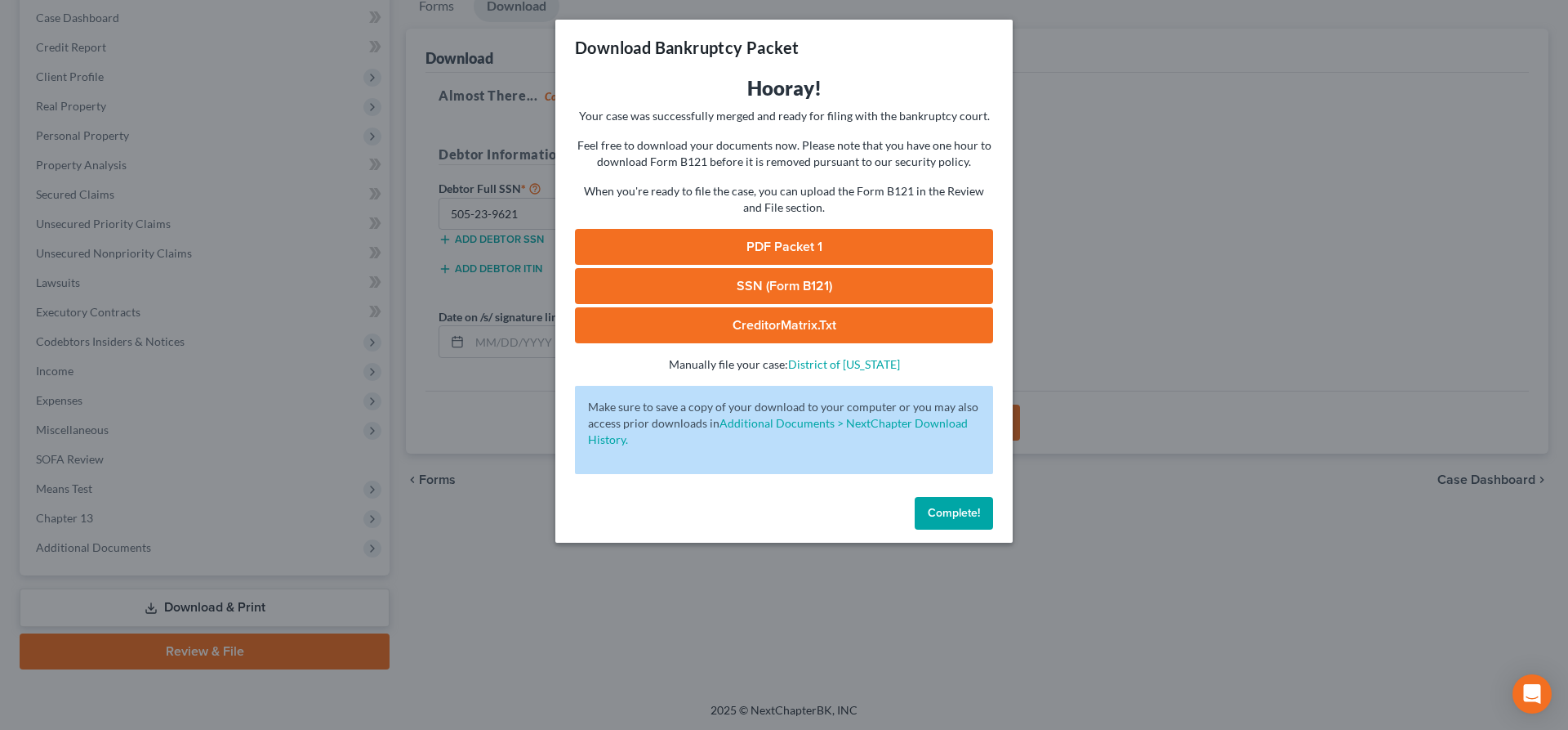
click at [771, 280] on link "SSN (Form B121)" at bounding box center [784, 286] width 418 height 36
click at [739, 260] on link "PDF Packet 1" at bounding box center [784, 247] width 418 height 36
